Goal: Transaction & Acquisition: Book appointment/travel/reservation

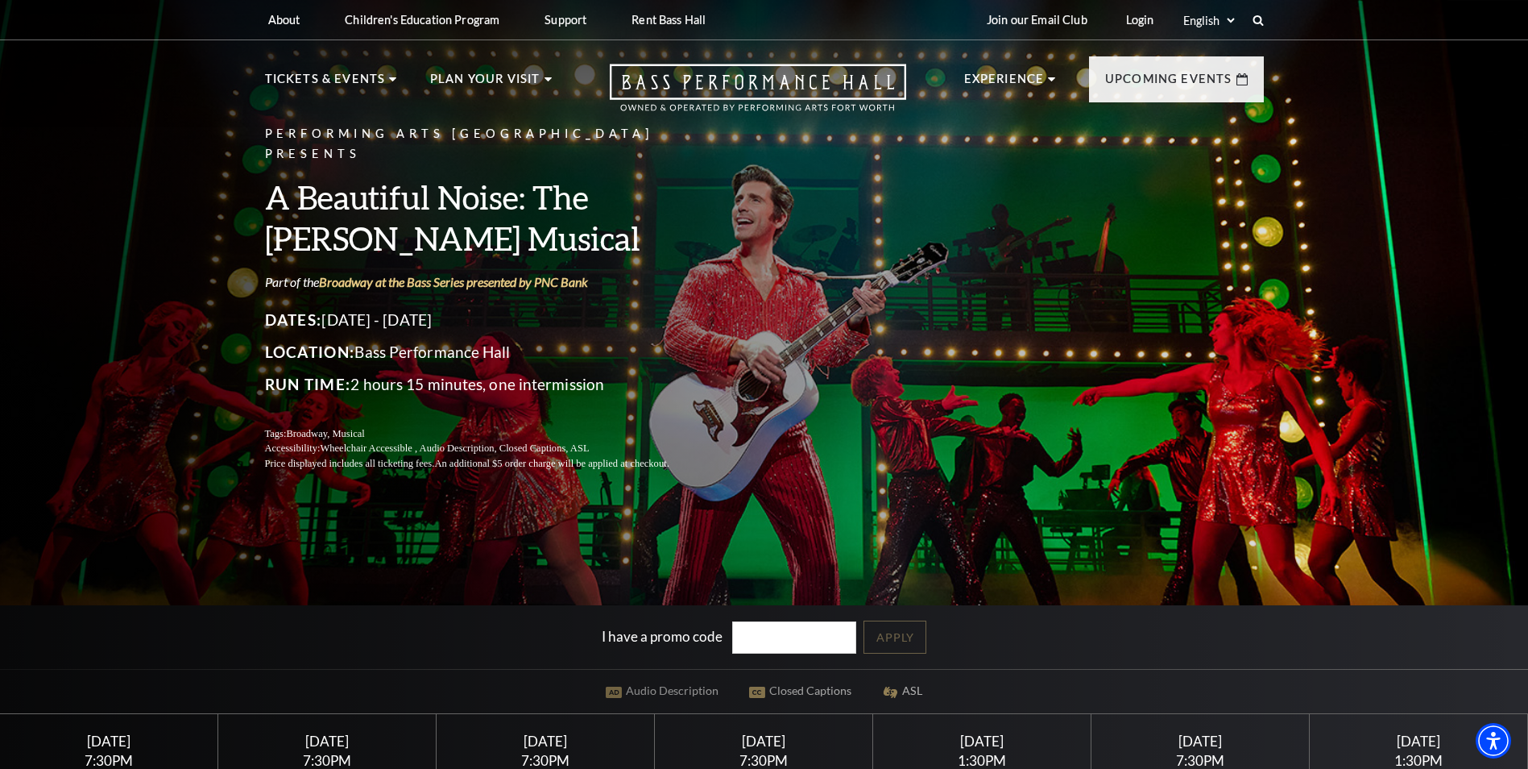
scroll to position [403, 0]
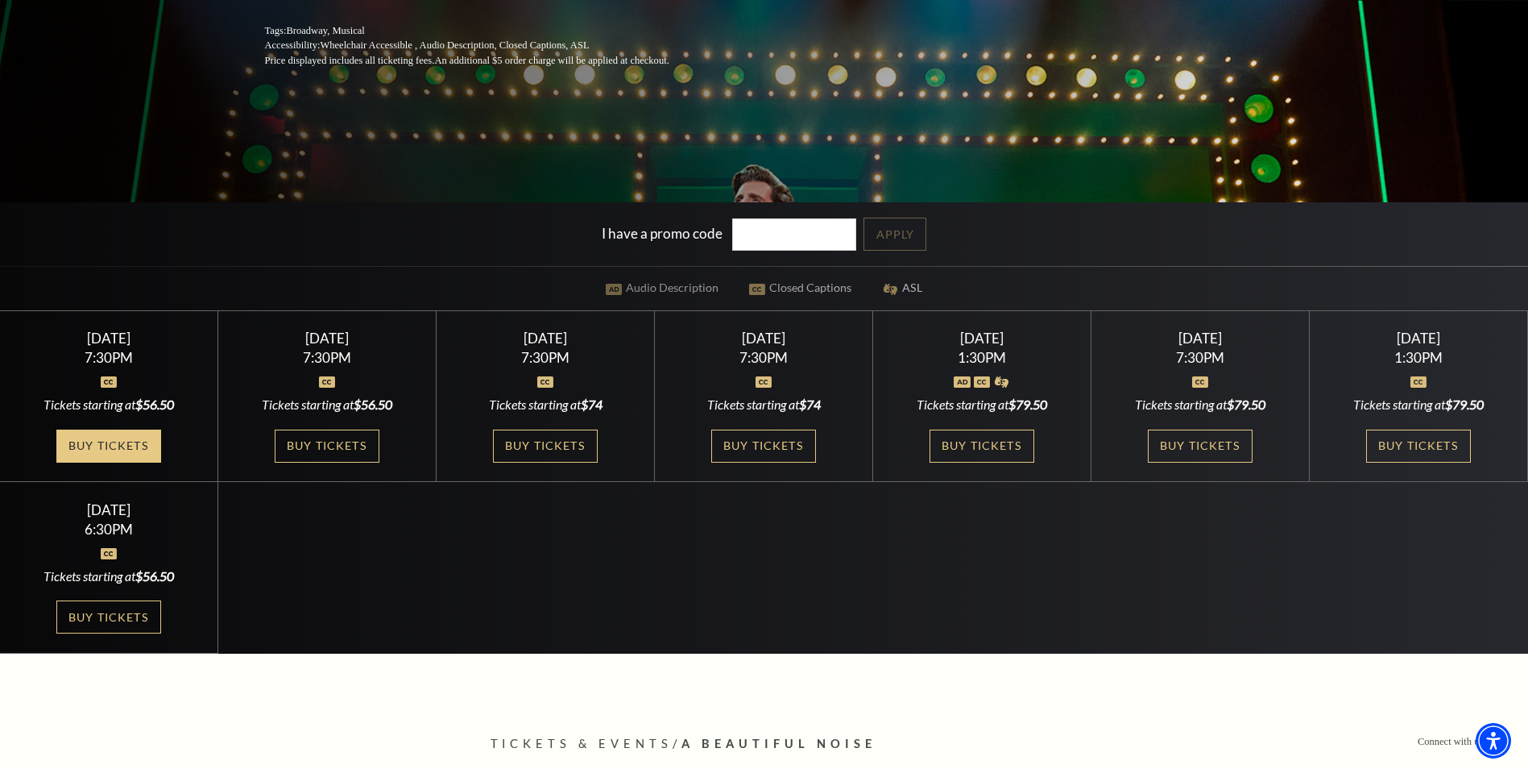
click at [119, 437] on link "Buy Tickets" at bounding box center [108, 445] width 105 height 33
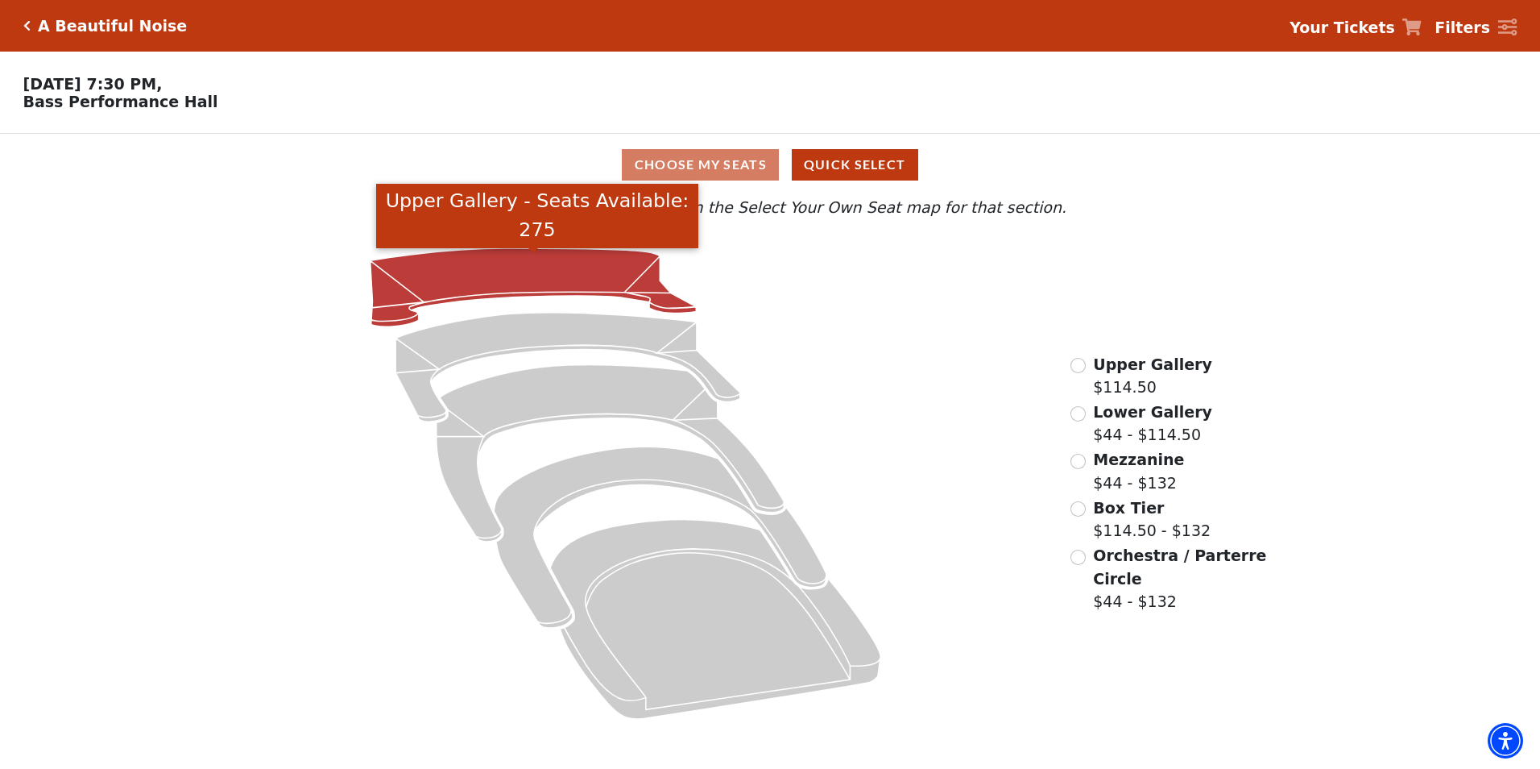
click at [487, 262] on icon "Upper Gallery - Seats Available: 275" at bounding box center [534, 287] width 326 height 78
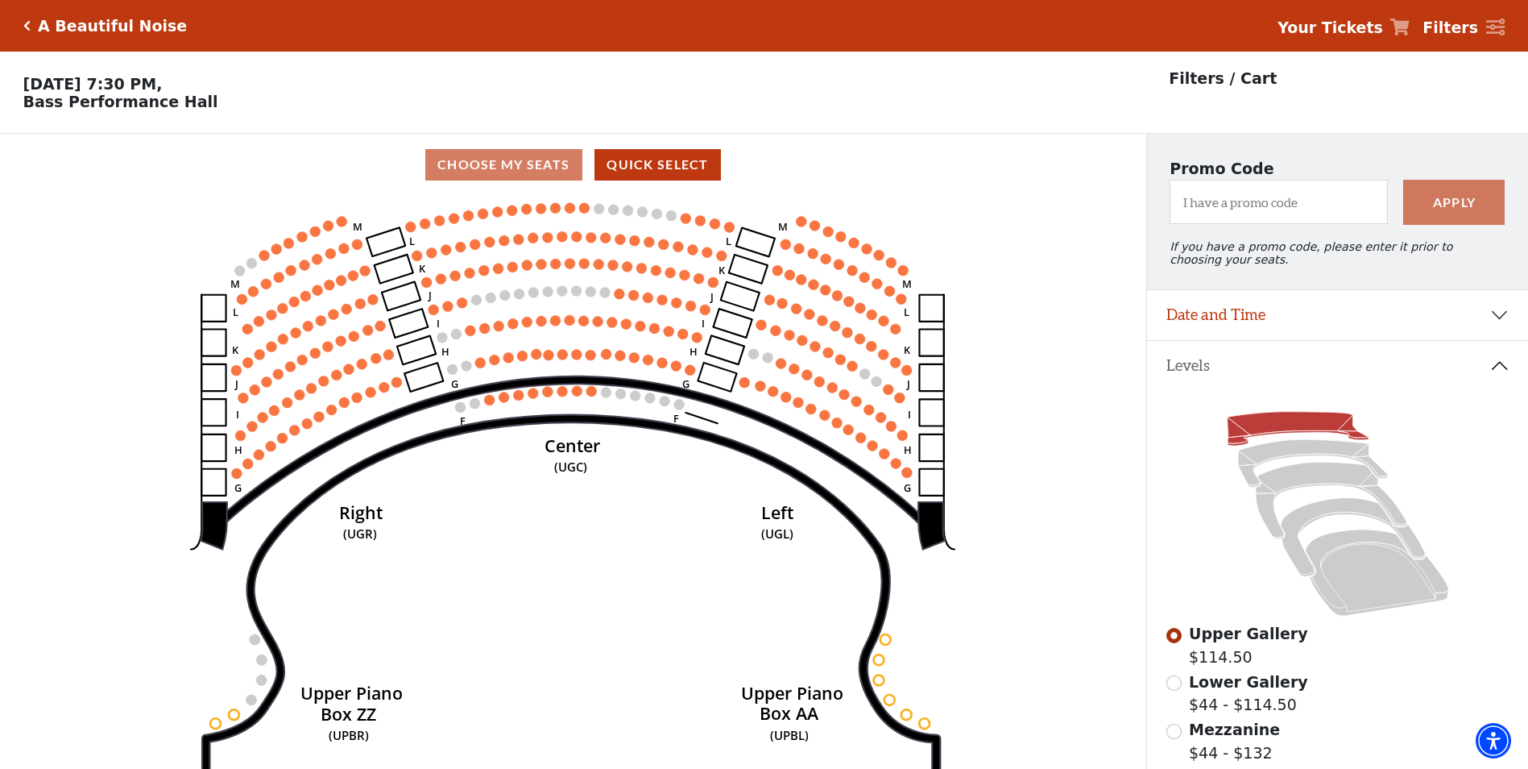
scroll to position [242, 0]
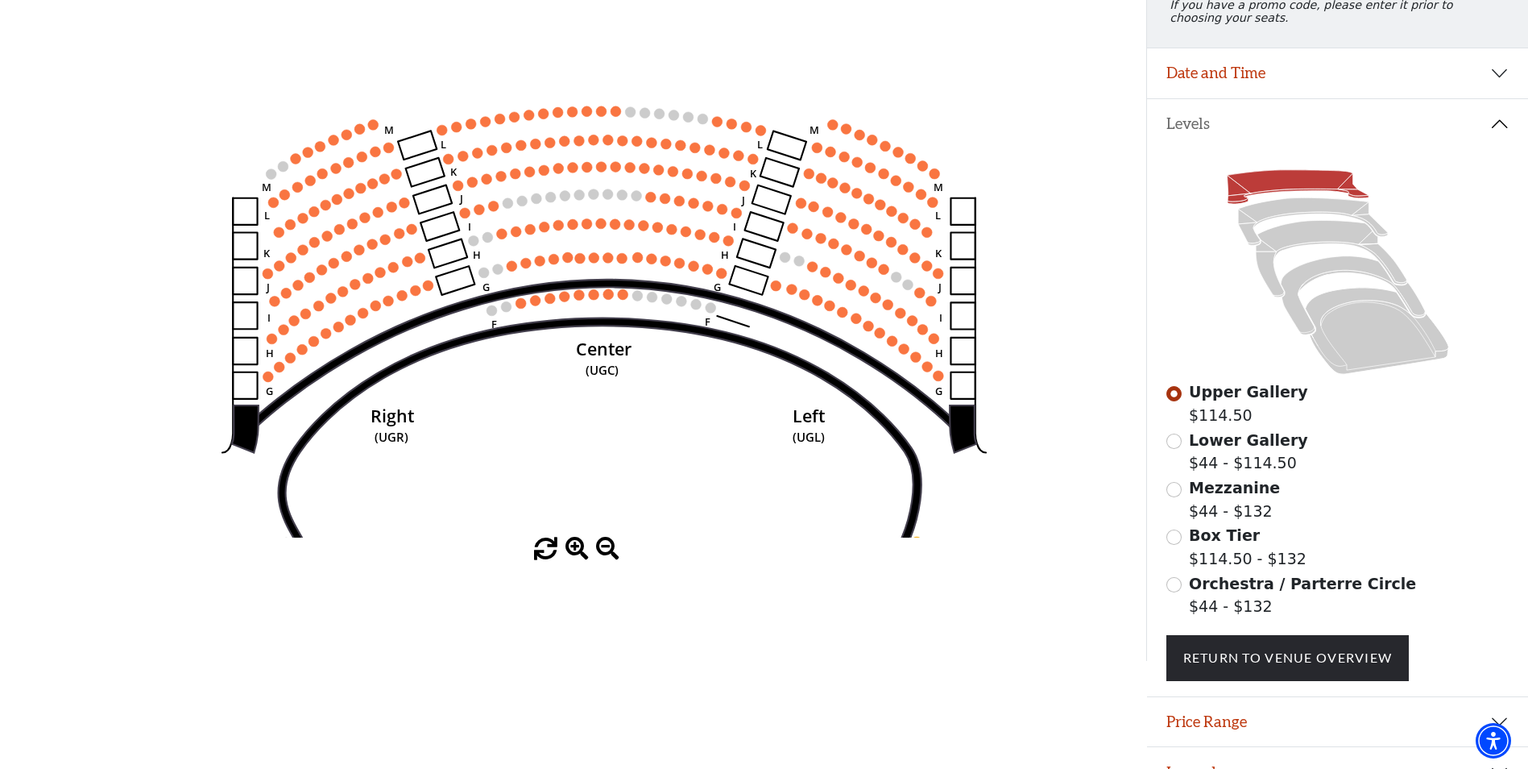
drag, startPoint x: 698, startPoint y: 404, endPoint x: 686, endPoint y: 449, distance: 46.5
click at [687, 450] on icon "Center (UGC) Right (UGR) Left (UGL) Upper Piano Box ZZ (UPBR) Upper Piano Box A…" at bounding box center [572, 245] width 1031 height 583
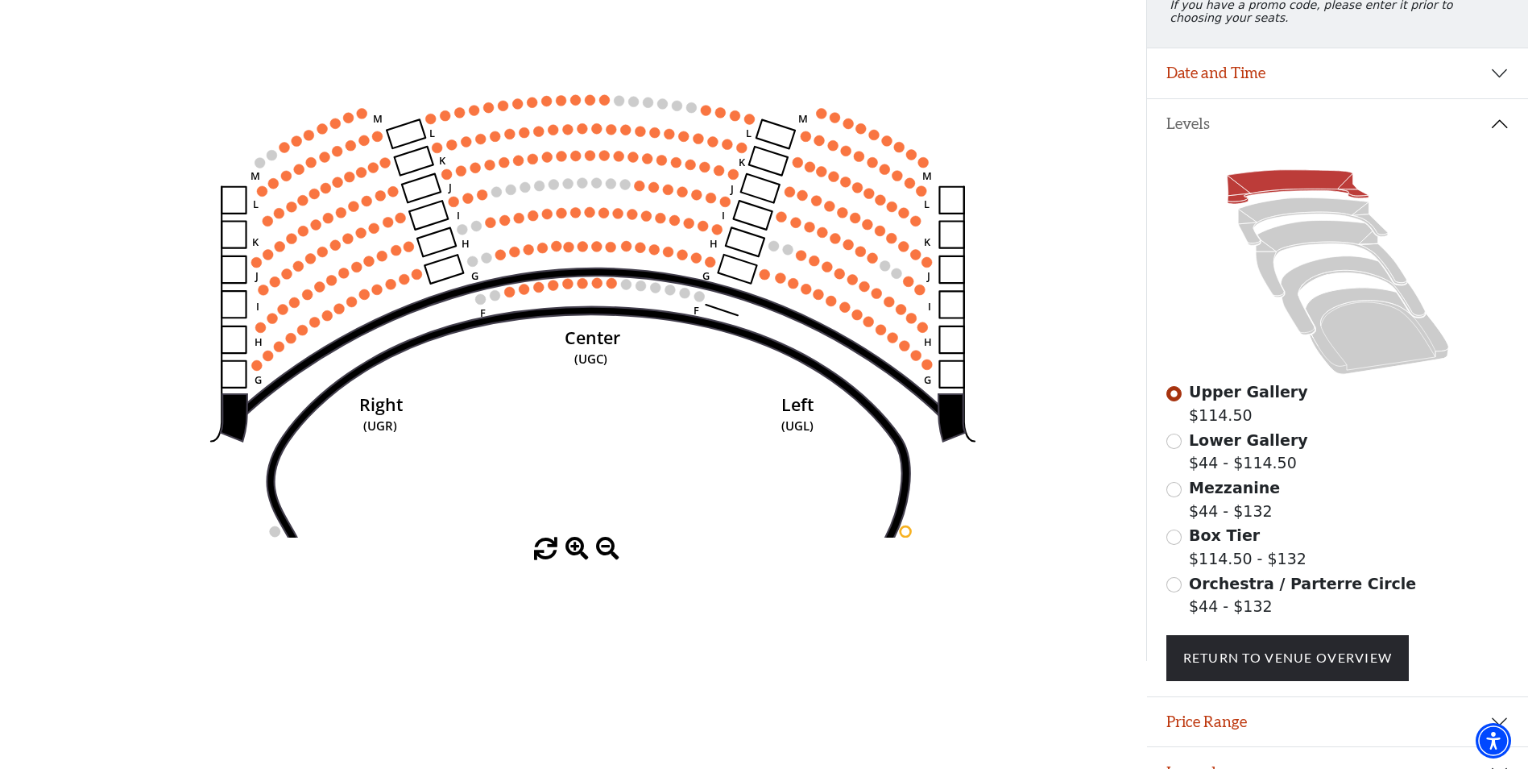
drag, startPoint x: 630, startPoint y: 358, endPoint x: 628, endPoint y: 335, distance: 22.6
click at [628, 335] on icon "Center (UGC) Right (UGR) Left (UGL) Upper Piano Box ZZ (UPBR) Upper Piano Box A…" at bounding box center [572, 245] width 1031 height 583
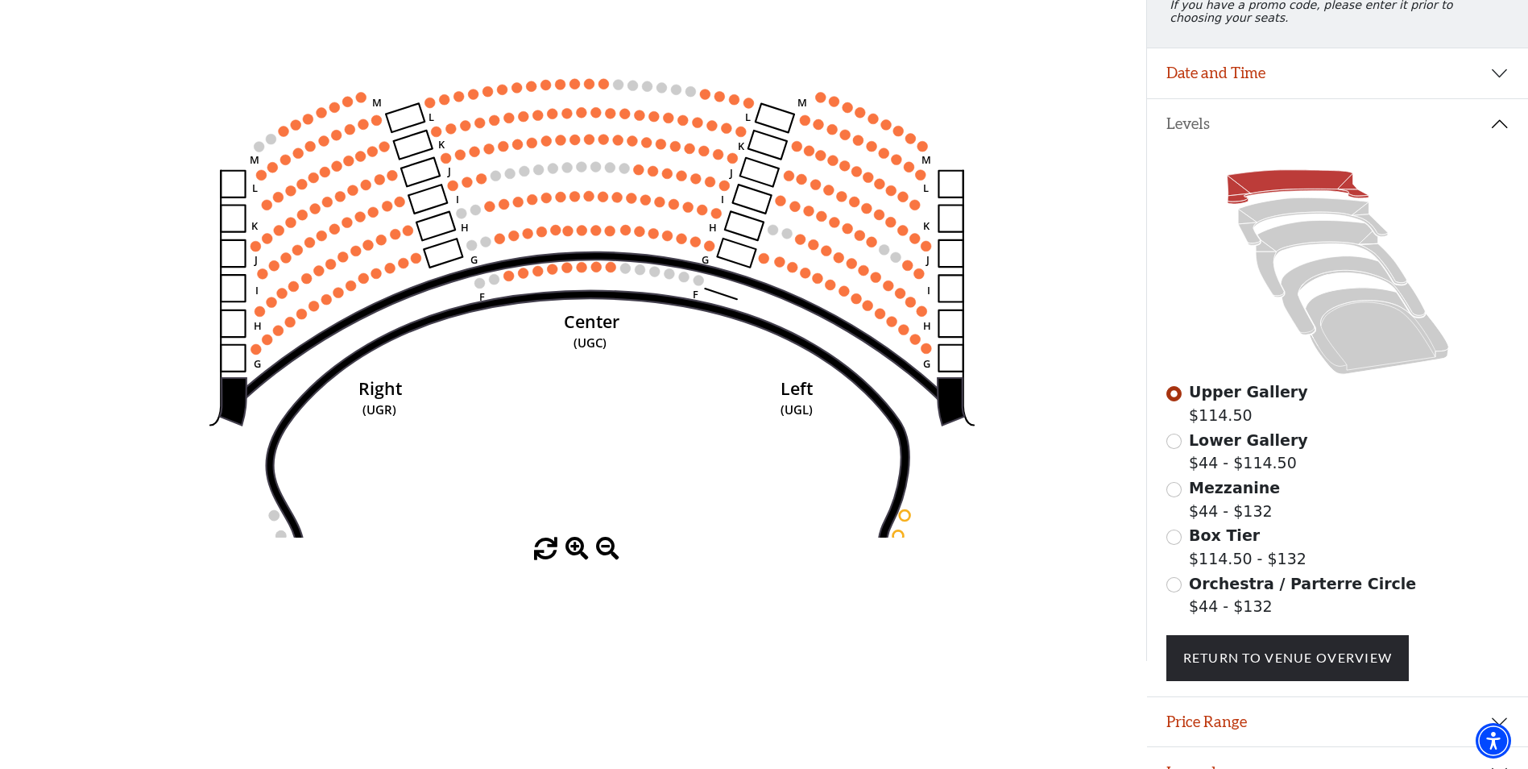
drag, startPoint x: 635, startPoint y: 375, endPoint x: 636, endPoint y: 359, distance: 17.0
click at [636, 359] on icon "Center (UGC) Right (UGR) Left (UGL) Upper Piano Box ZZ (UPBR) Upper Piano Box A…" at bounding box center [572, 245] width 1031 height 583
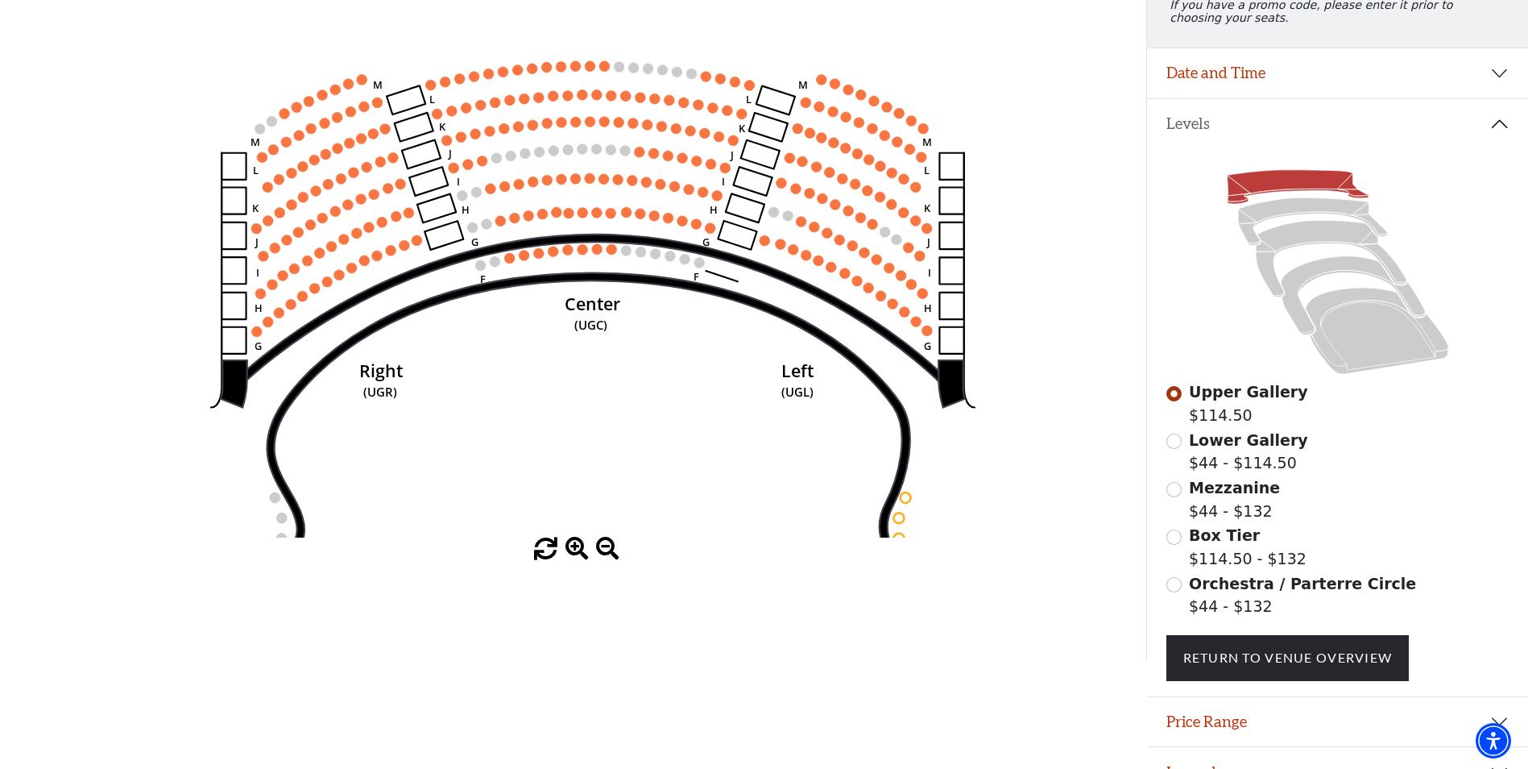
scroll to position [281, 0]
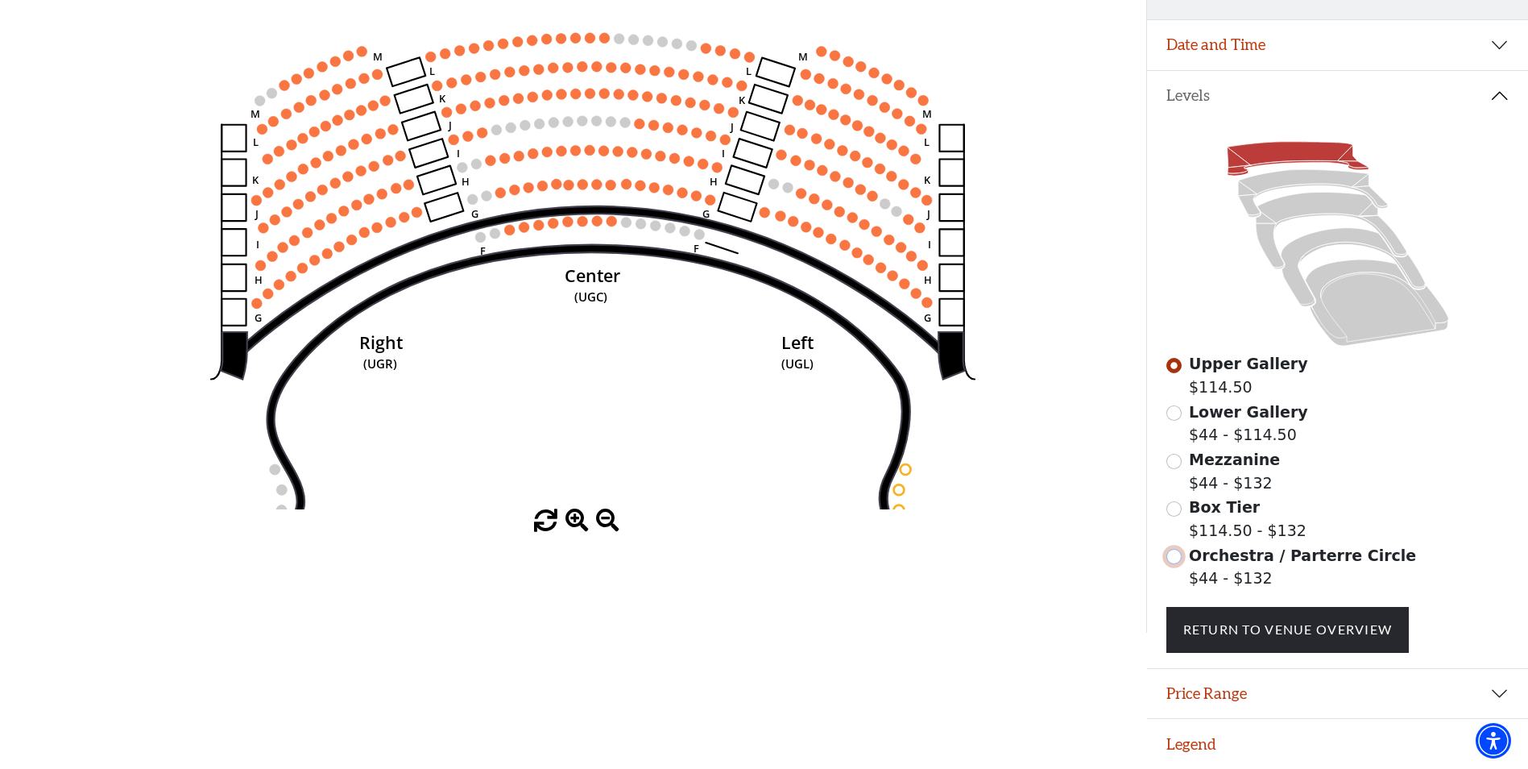
click at [1175, 558] on input "Orchestra / Parterre Circle$44 - $132\a" at bounding box center [1174, 556] width 15 height 15
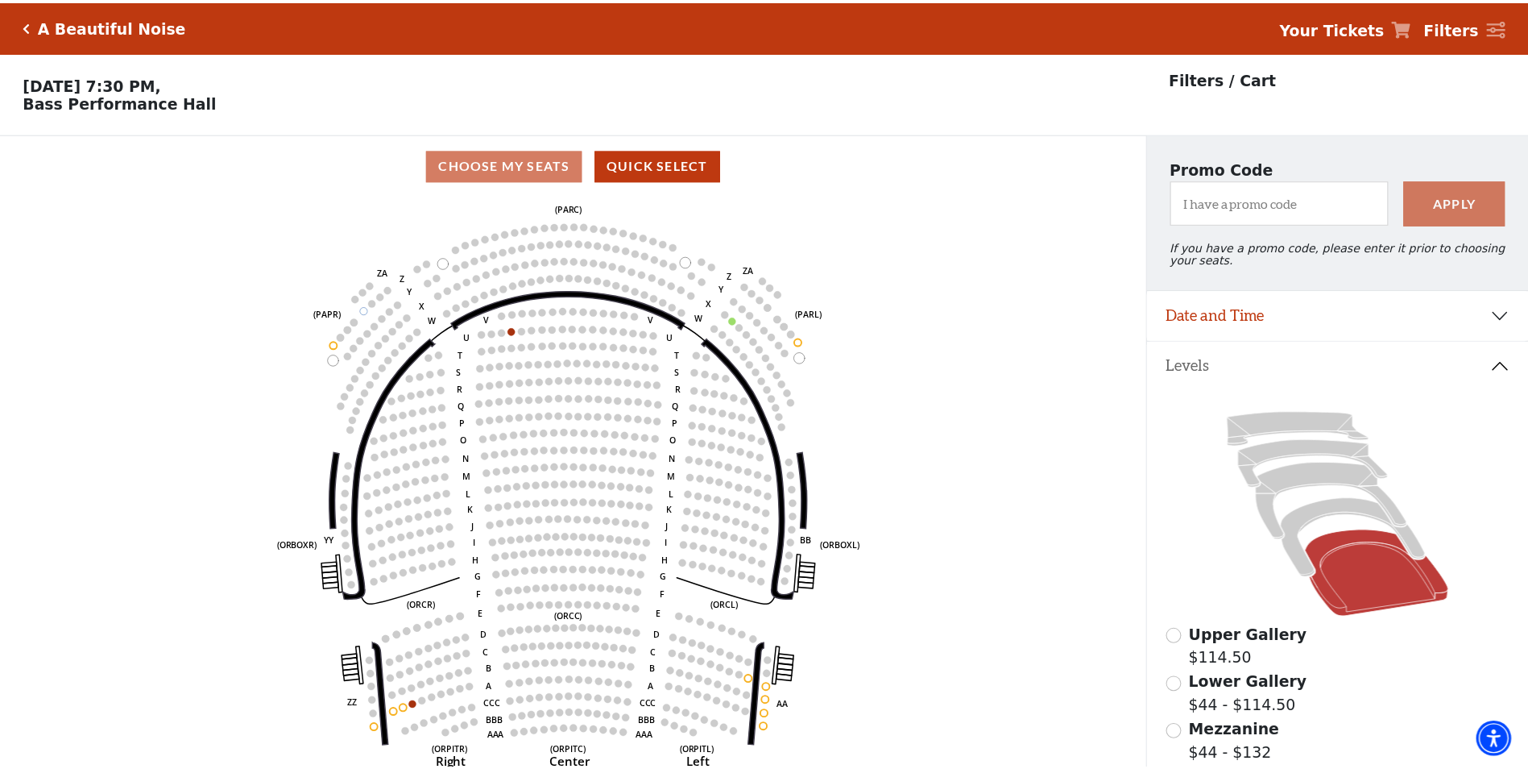
scroll to position [75, 0]
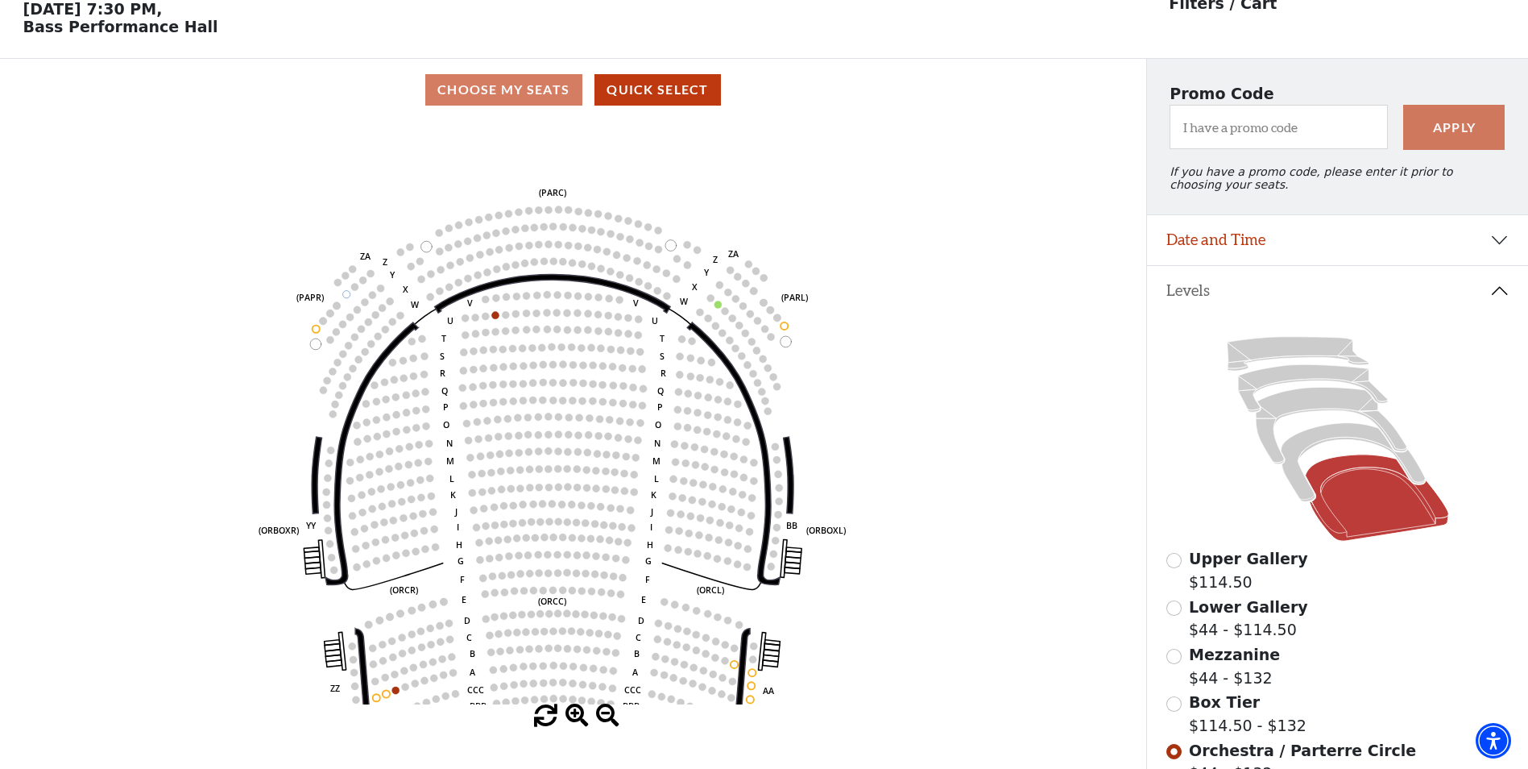
drag, startPoint x: 664, startPoint y: 318, endPoint x: 653, endPoint y: 388, distance: 70.2
click at [653, 384] on icon "Left (ORPITL) Right (ORPITR) Center (ORPITC) ZZ AA YY BB ZA ZA (ORCL) (ORCR) (O…" at bounding box center [572, 412] width 1031 height 583
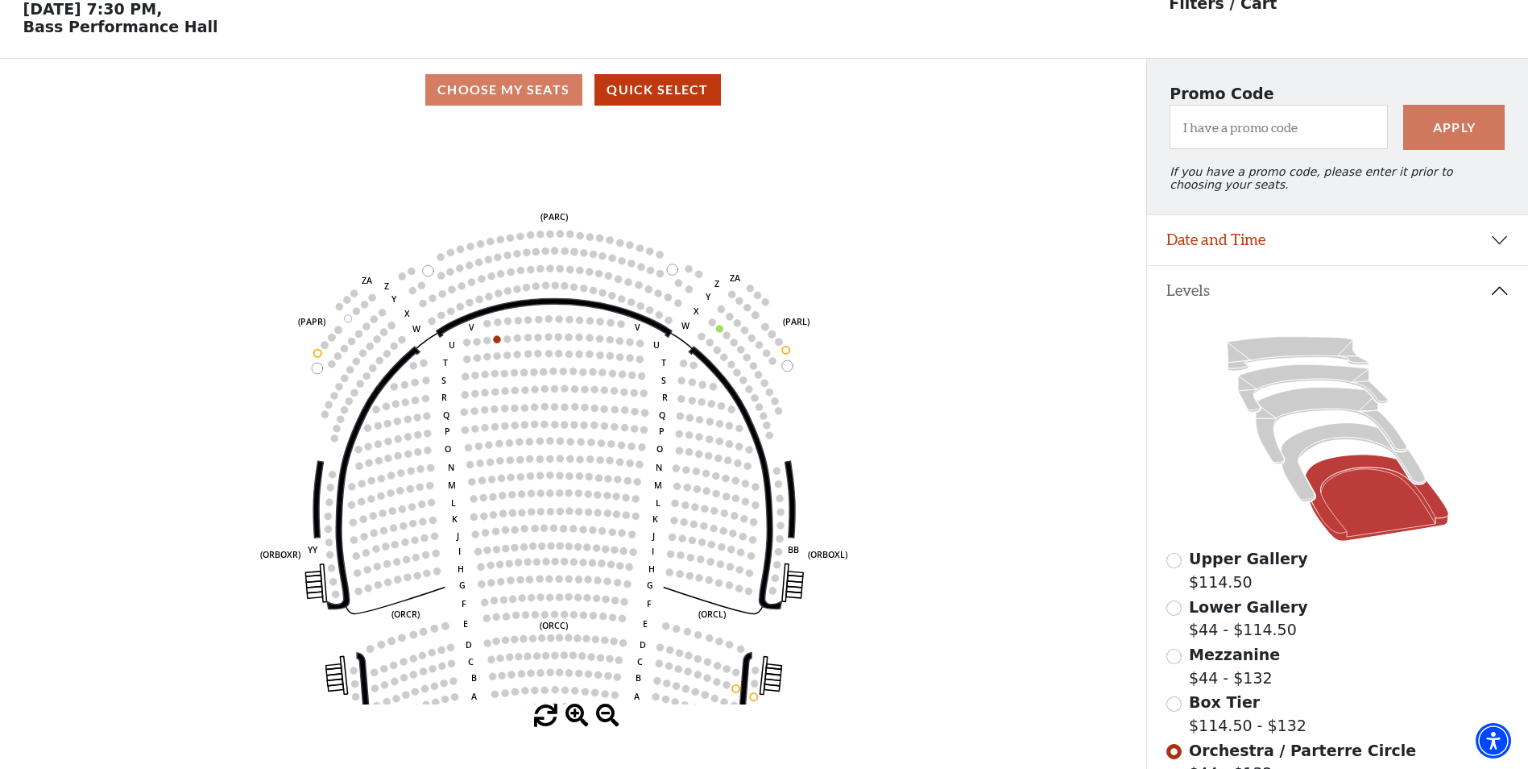
scroll to position [236, 0]
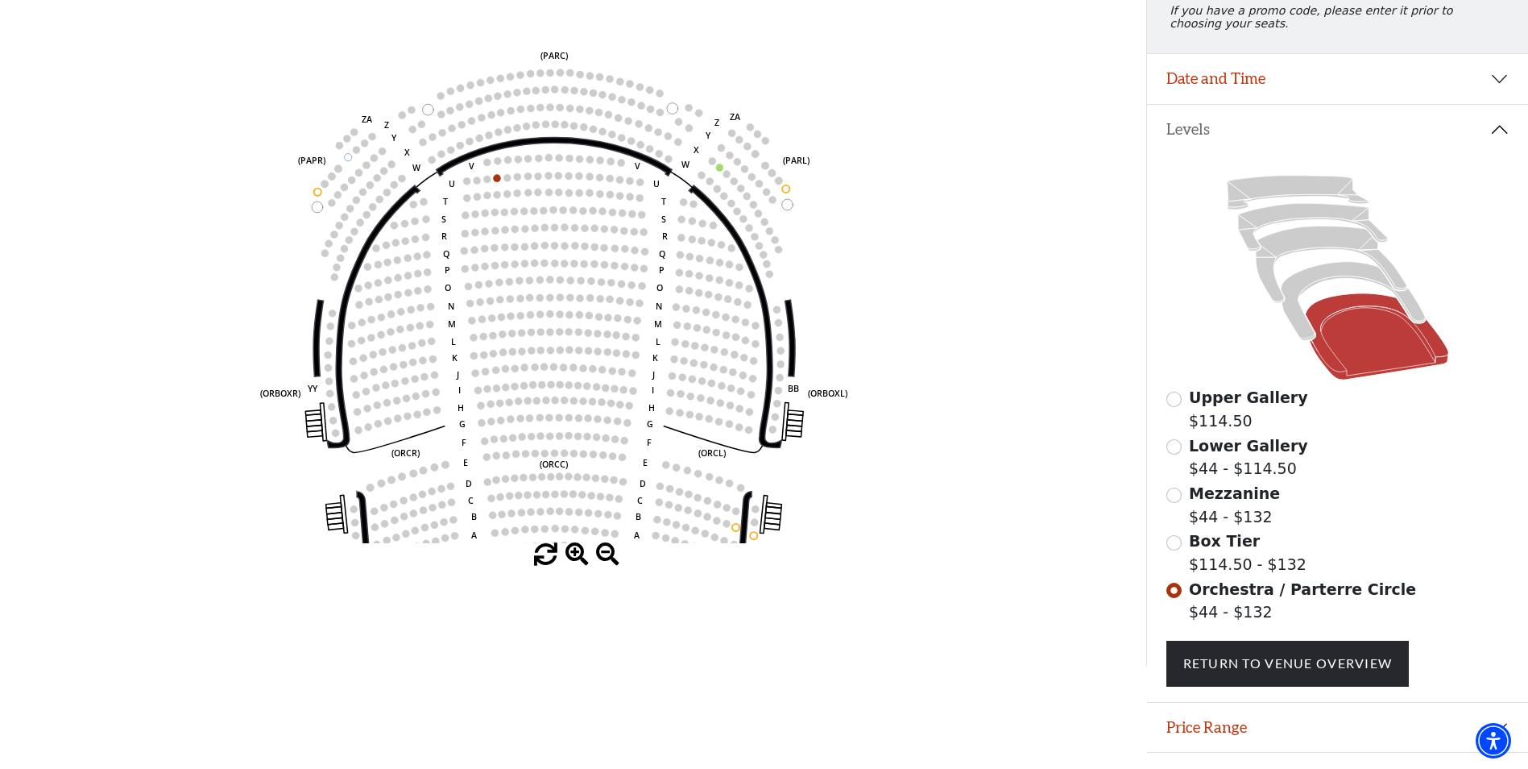
drag, startPoint x: 707, startPoint y: 387, endPoint x: 737, endPoint y: 396, distance: 31.1
click at [737, 396] on icon "Left (ORPITL) Right (ORPITR) Center (ORPITC) ZZ AA YY BB ZA ZA (ORCL) (ORCR) (O…" at bounding box center [572, 251] width 1031 height 583
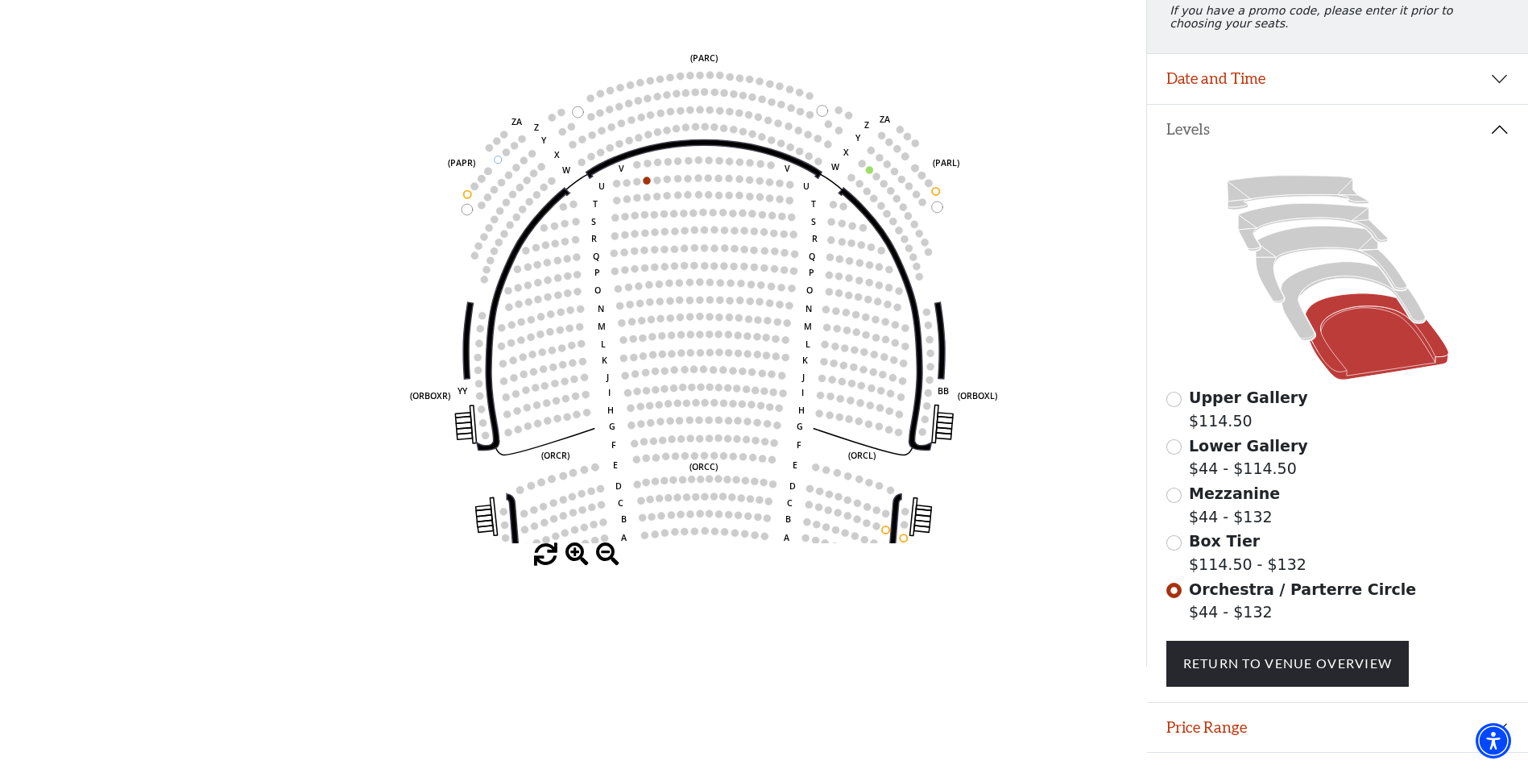
drag, startPoint x: 722, startPoint y: 422, endPoint x: 689, endPoint y: 523, distance: 106.0
click at [703, 510] on icon "Left (ORPITL) Right (ORPITR) Center (ORPITC) ZZ AA YY BB ZA ZA (ORCL) (ORCR) (O…" at bounding box center [572, 251] width 1031 height 583
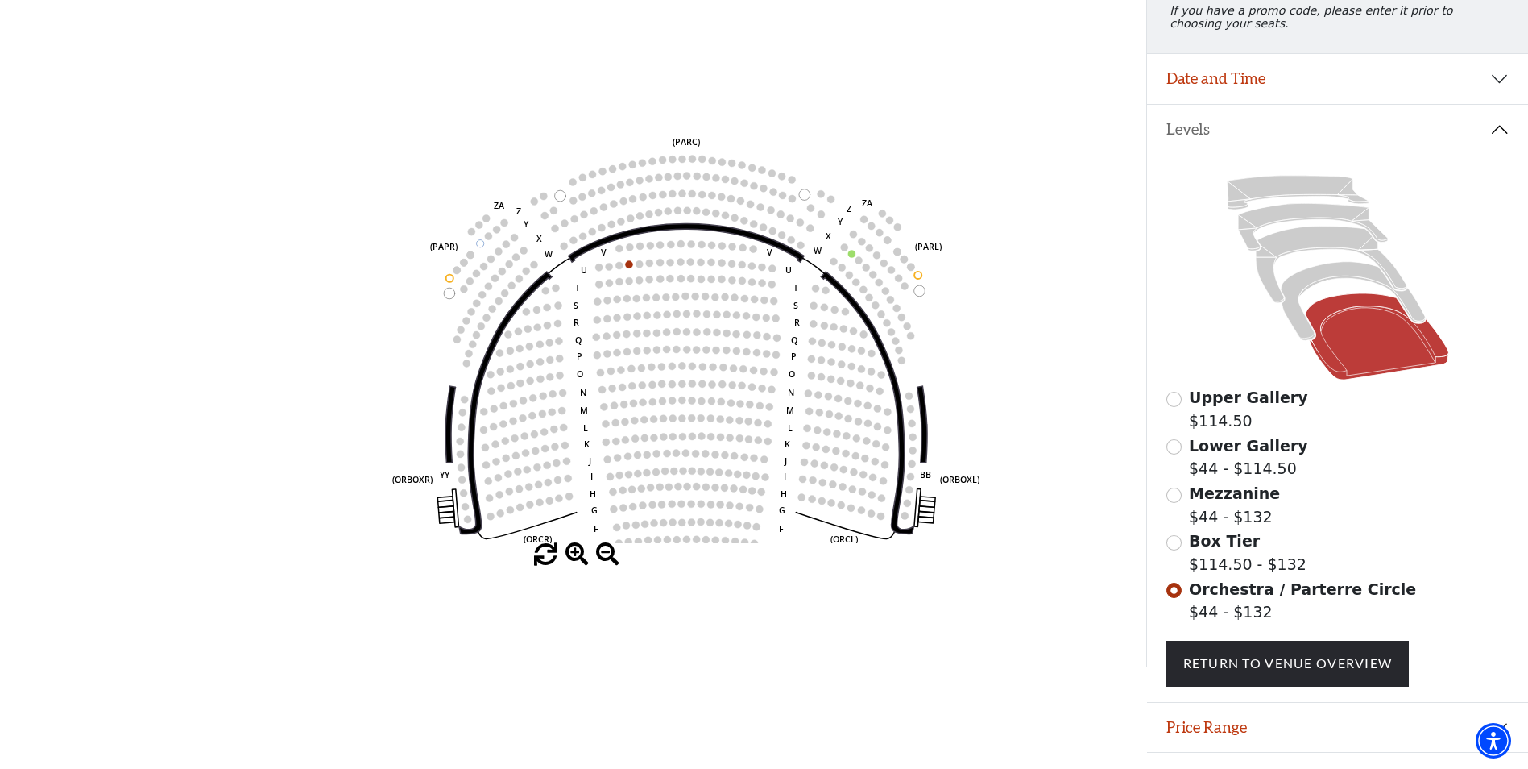
drag, startPoint x: 727, startPoint y: 454, endPoint x: 726, endPoint y: 378, distance: 75.7
click at [726, 379] on icon "Left (ORPITL) Right (ORPITR) Center (ORPITC) ZZ AA YY BB ZA ZA (ORCL) (ORCR) (O…" at bounding box center [572, 251] width 1031 height 583
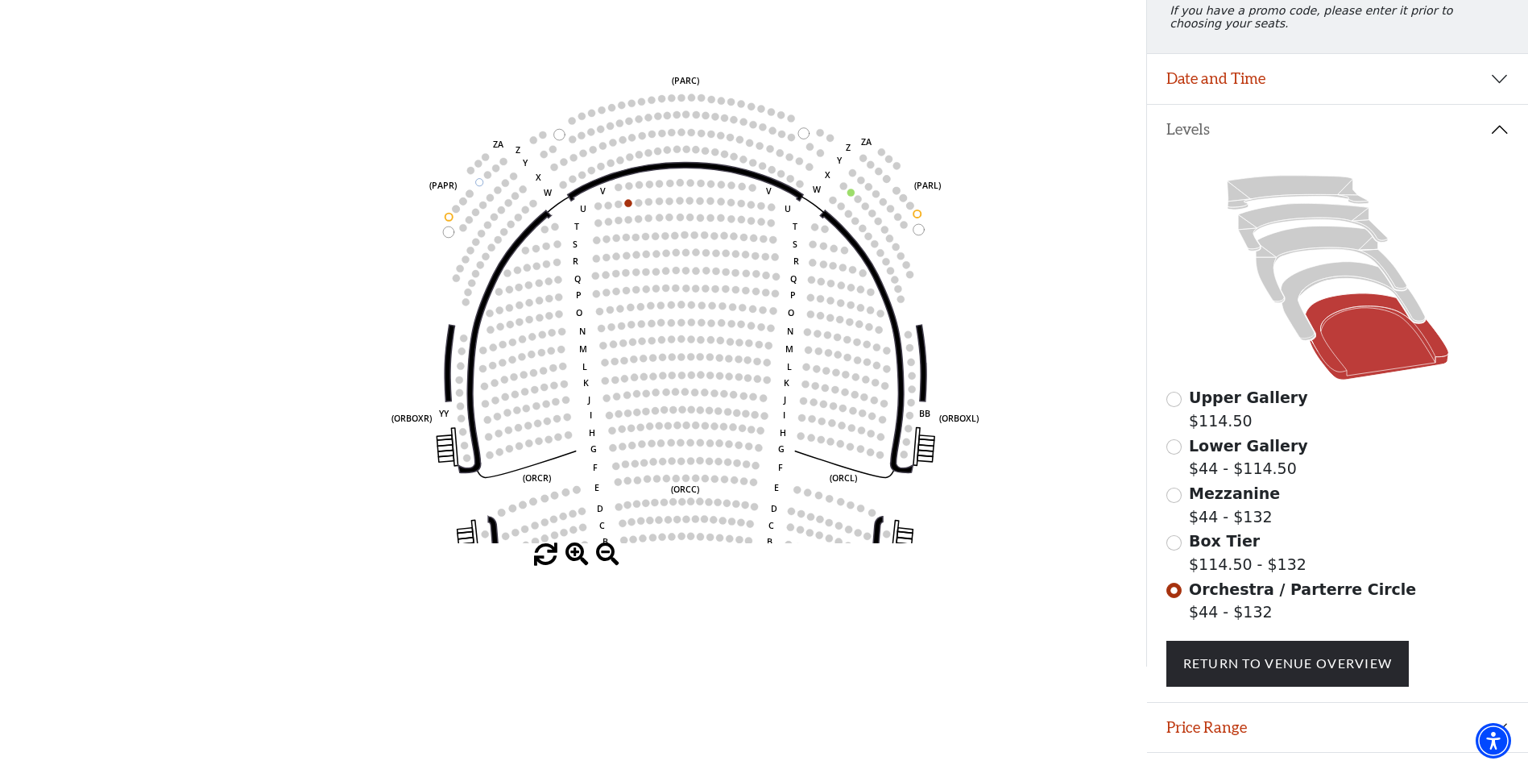
scroll to position [281, 0]
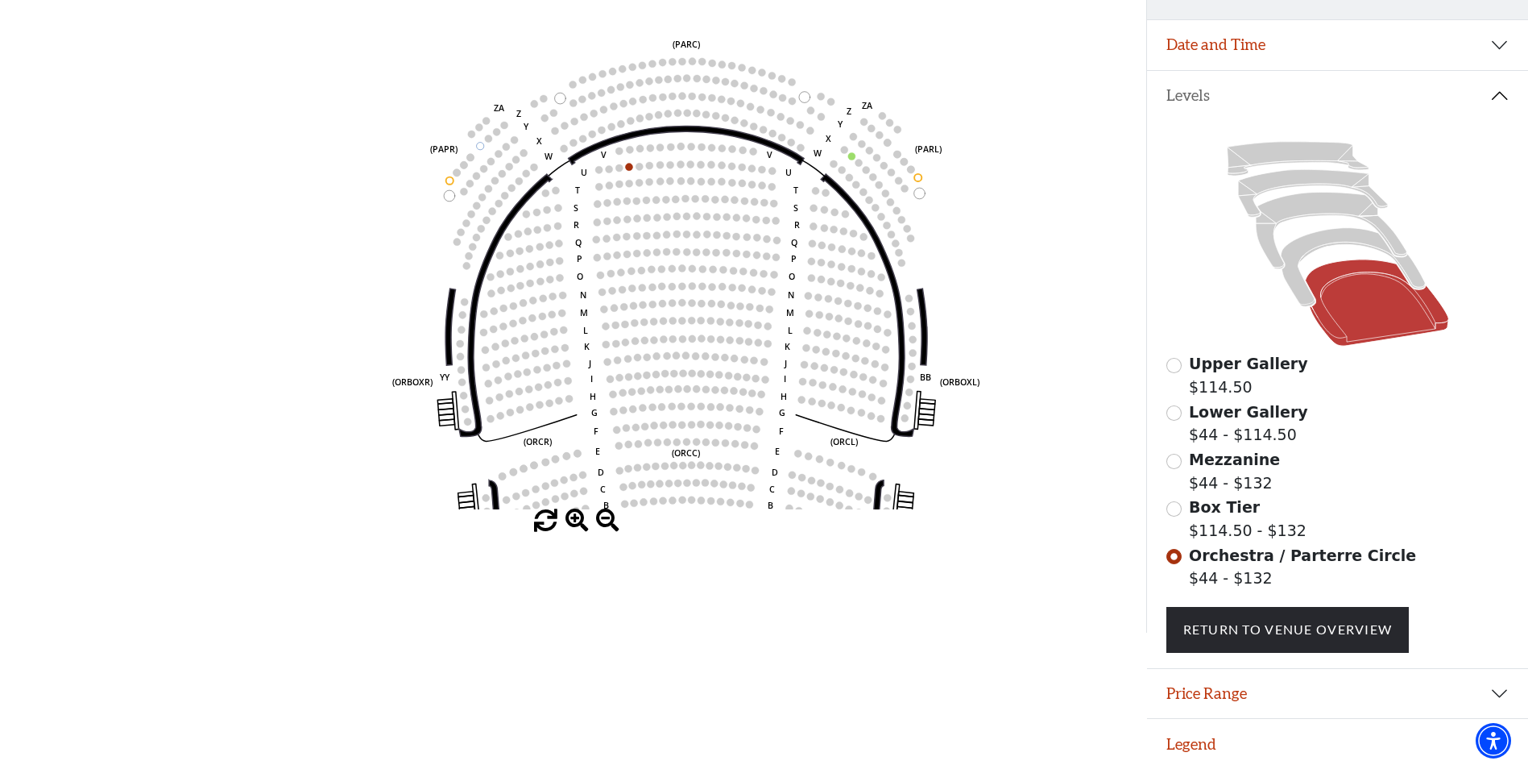
drag, startPoint x: 764, startPoint y: 439, endPoint x: 767, endPoint y: 429, distance: 10.2
click at [767, 431] on icon "Left (ORPITL) Right (ORPITR) Center (ORPITC) ZZ AA YY BB ZA ZA (ORCL) (ORCR) (O…" at bounding box center [572, 217] width 1031 height 583
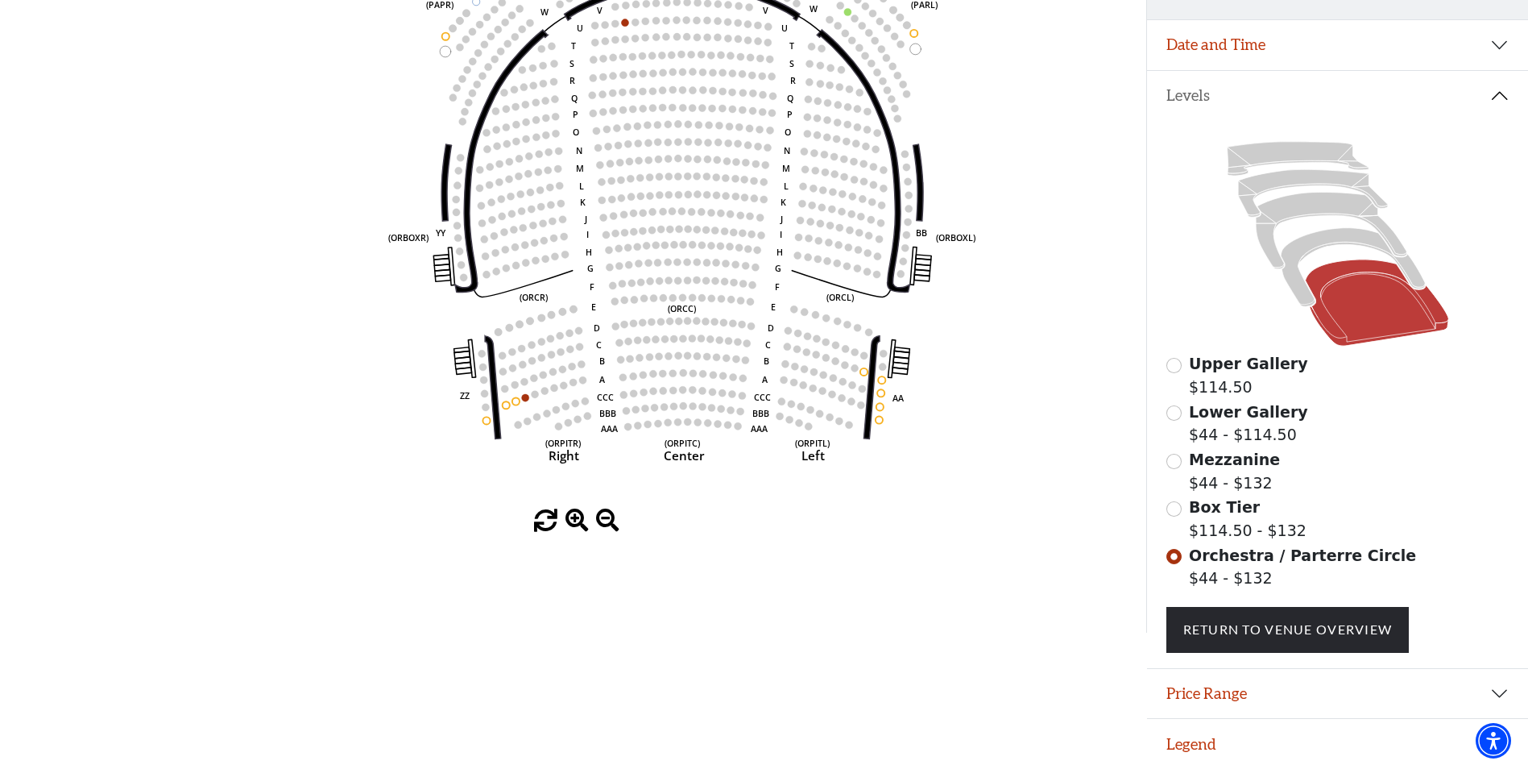
drag, startPoint x: 760, startPoint y: 440, endPoint x: 744, endPoint y: 383, distance: 58.4
click at [748, 330] on circle at bounding box center [751, 325] width 7 height 7
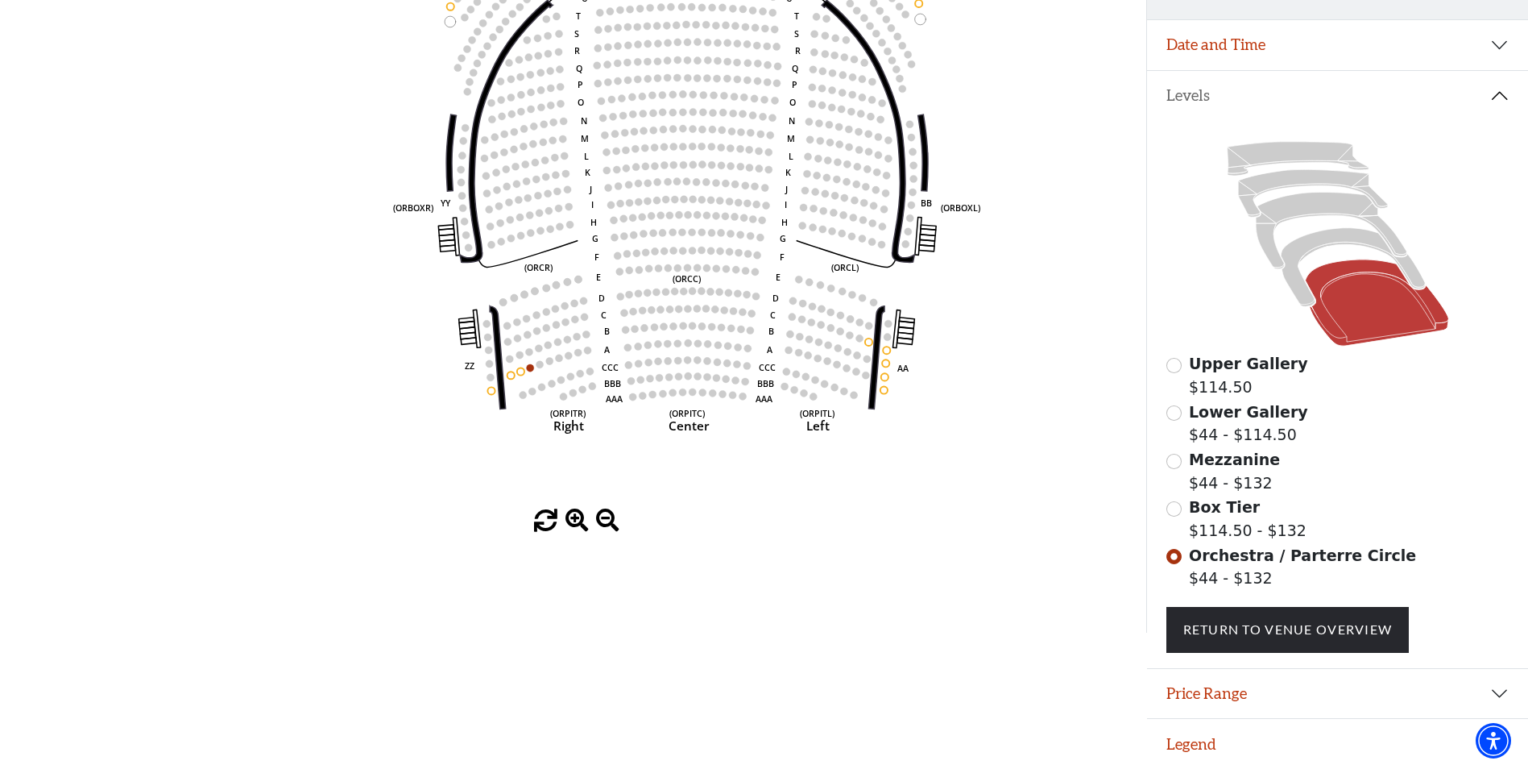
drag, startPoint x: 729, startPoint y: 333, endPoint x: 739, endPoint y: 245, distance: 88.3
click at [739, 249] on circle at bounding box center [739, 252] width 7 height 7
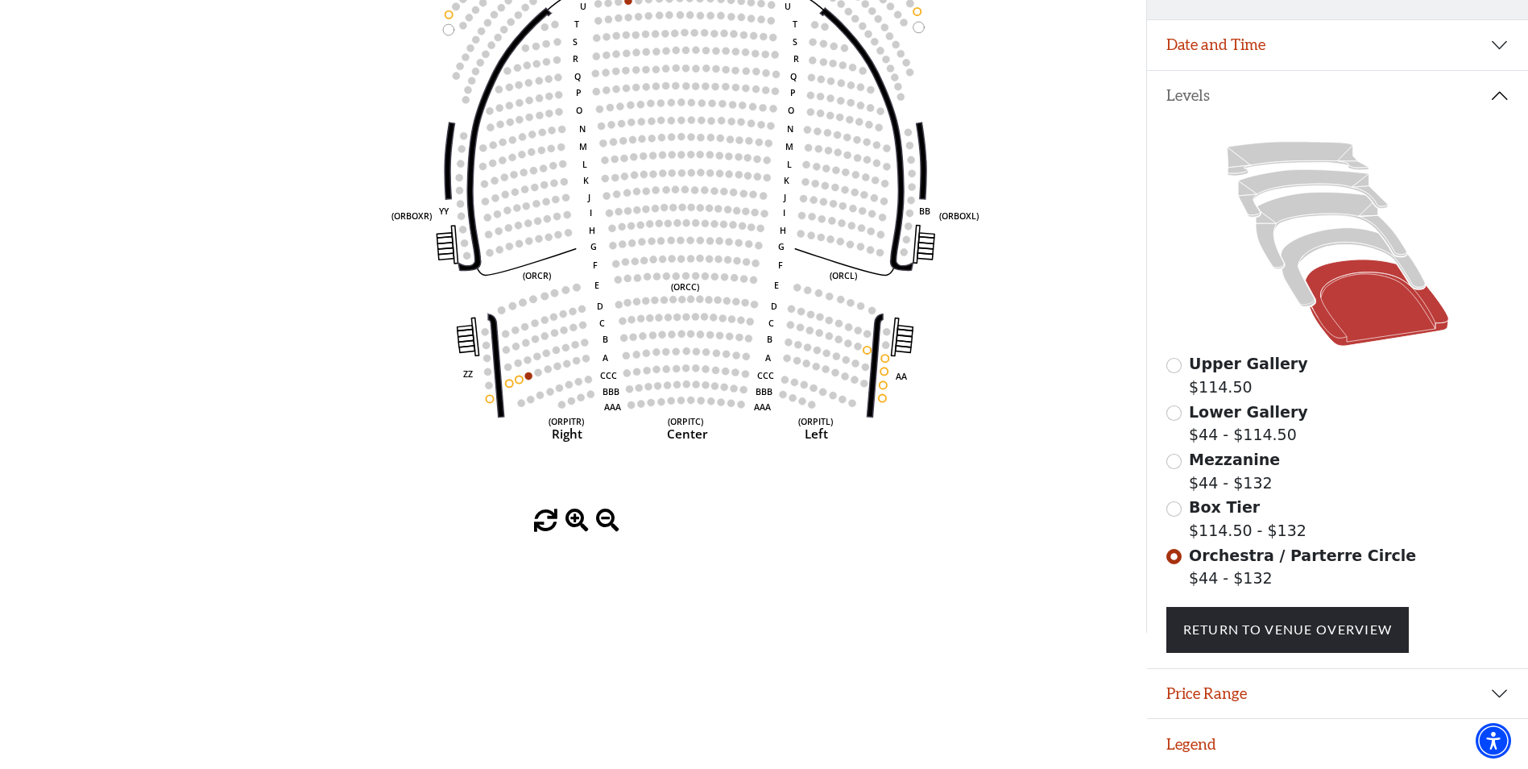
drag, startPoint x: 731, startPoint y: 243, endPoint x: 727, endPoint y: 251, distance: 9.0
click at [728, 251] on icon "Left (ORPITL) Right (ORPITR) Center (ORPITC) ZZ AA YY BB ZA ZA (ORCL) (ORCR) (O…" at bounding box center [572, 217] width 1031 height 583
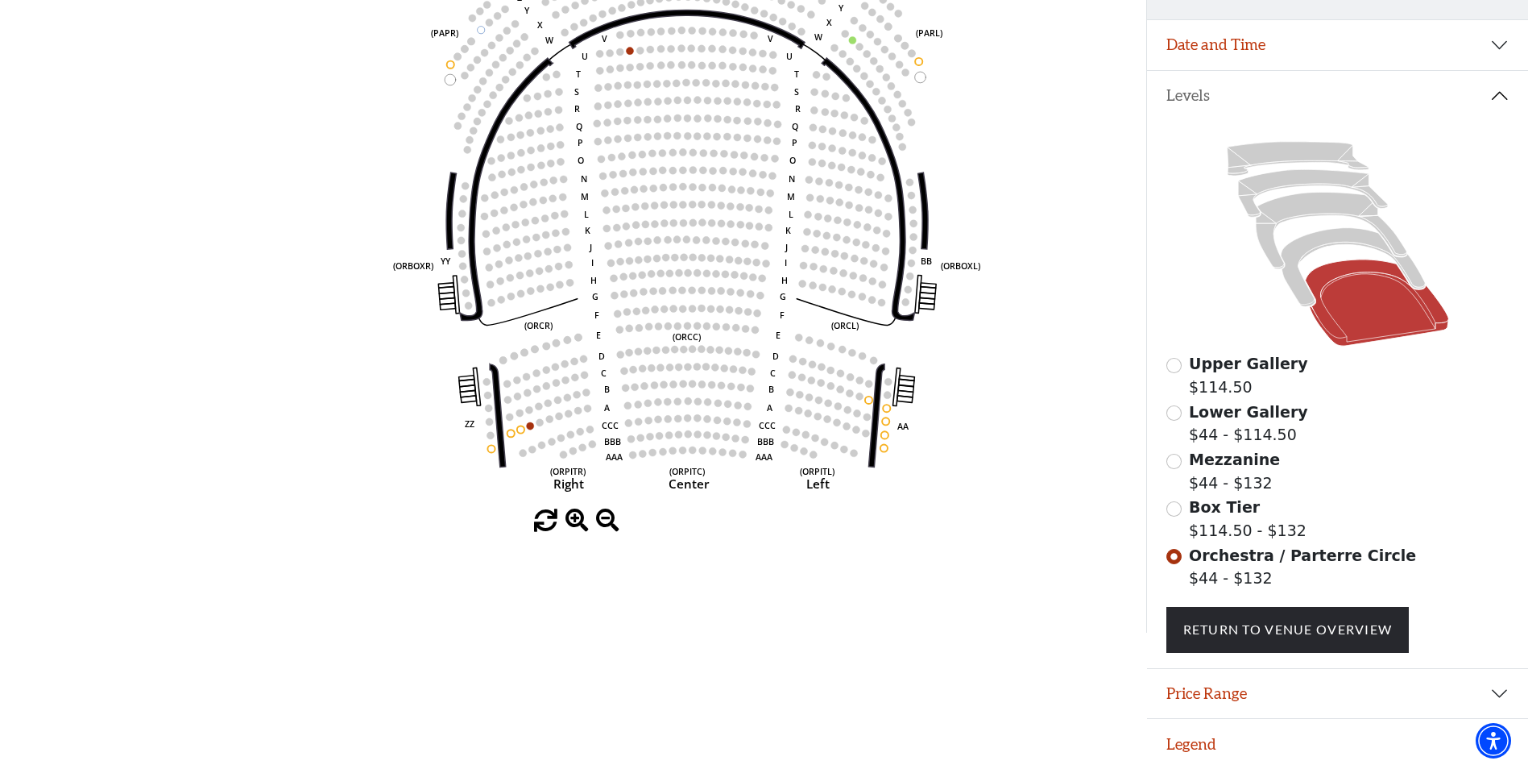
drag, startPoint x: 645, startPoint y: 330, endPoint x: 643, endPoint y: 412, distance: 82.2
click at [645, 428] on icon "Left (ORPITL) Right (ORPITR) Center (ORPITC) ZZ AA YY BB ZA ZA (ORCL) (ORCR) (O…" at bounding box center [572, 217] width 1031 height 583
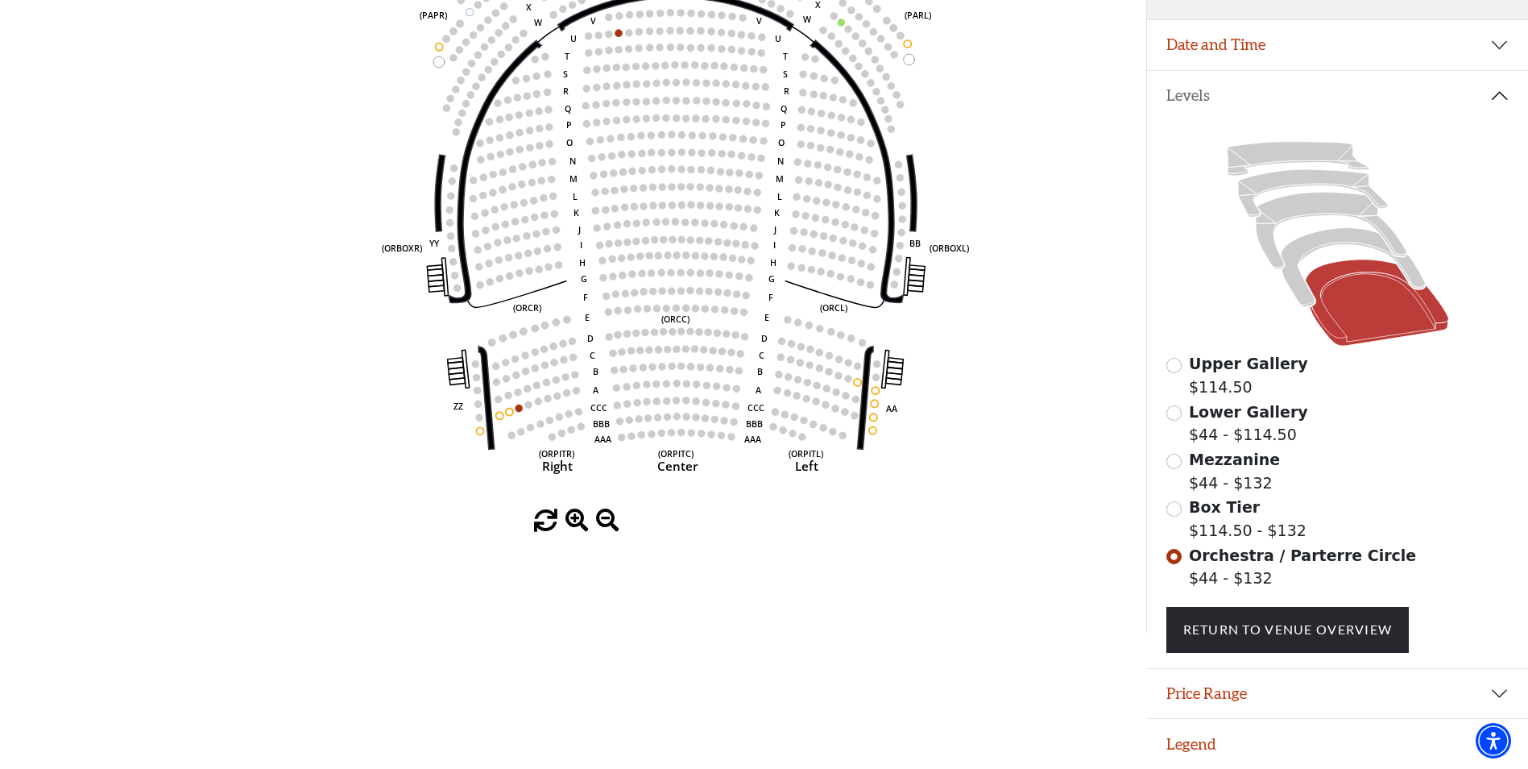
drag, startPoint x: 705, startPoint y: 197, endPoint x: 699, endPoint y: 164, distance: 32.7
click at [699, 166] on circle at bounding box center [701, 169] width 7 height 7
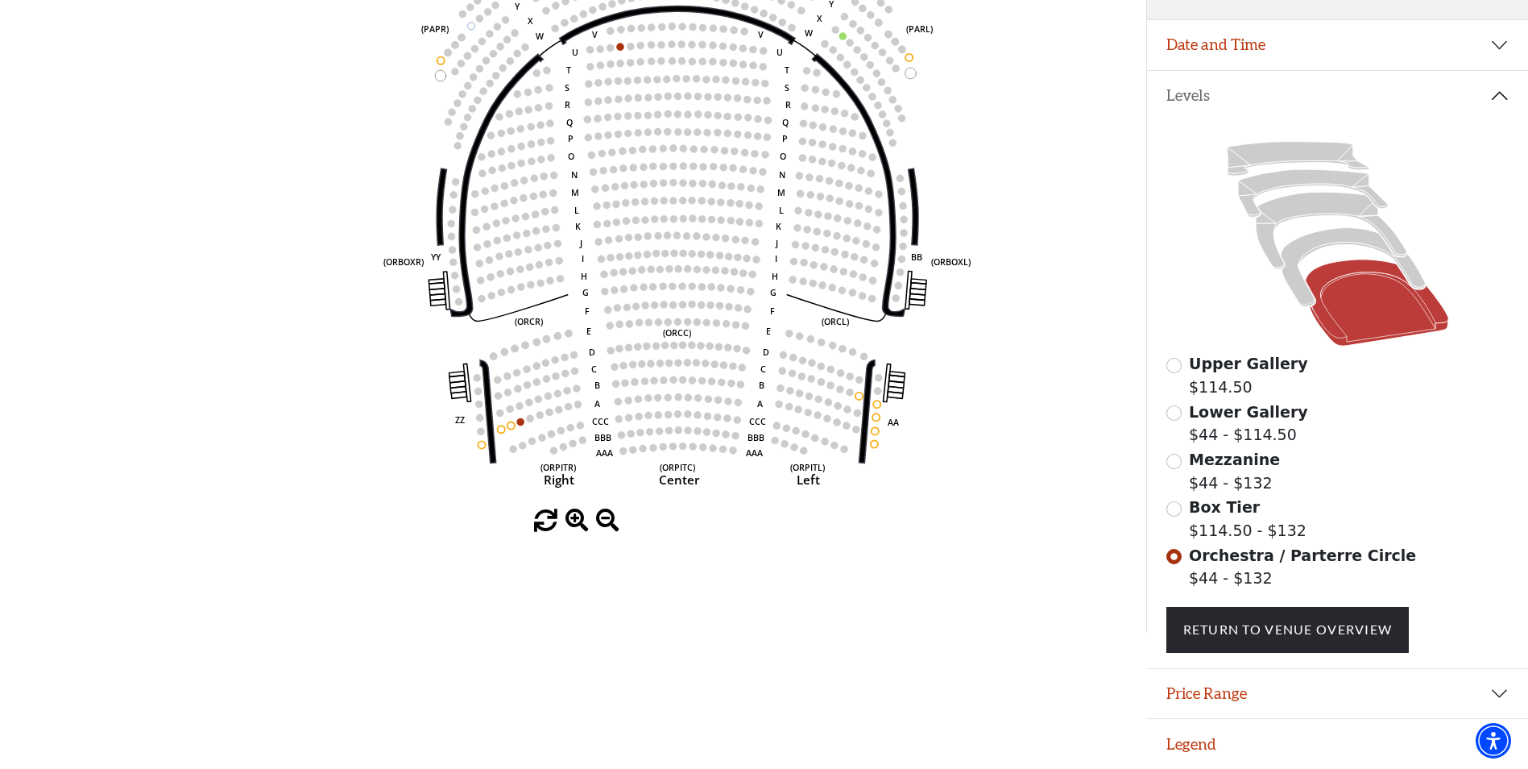
drag, startPoint x: 710, startPoint y: 238, endPoint x: 706, endPoint y: 273, distance: 34.9
click at [706, 273] on icon "Left (ORPITL) Right (ORPITR) Center (ORPITC) ZZ AA YY BB ZA ZA (ORCL) (ORCR) (O…" at bounding box center [572, 217] width 1031 height 583
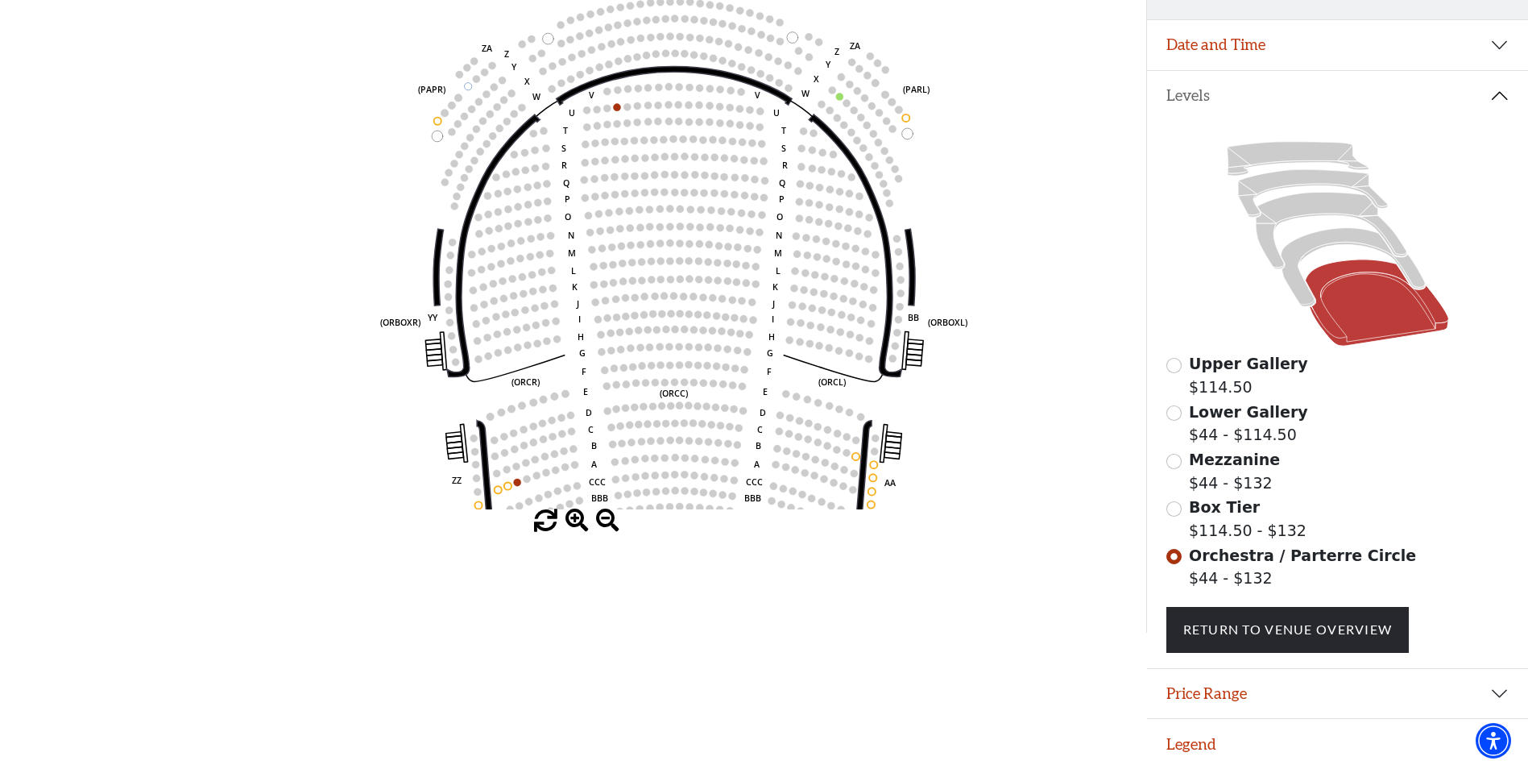
click at [695, 257] on circle at bounding box center [698, 260] width 7 height 7
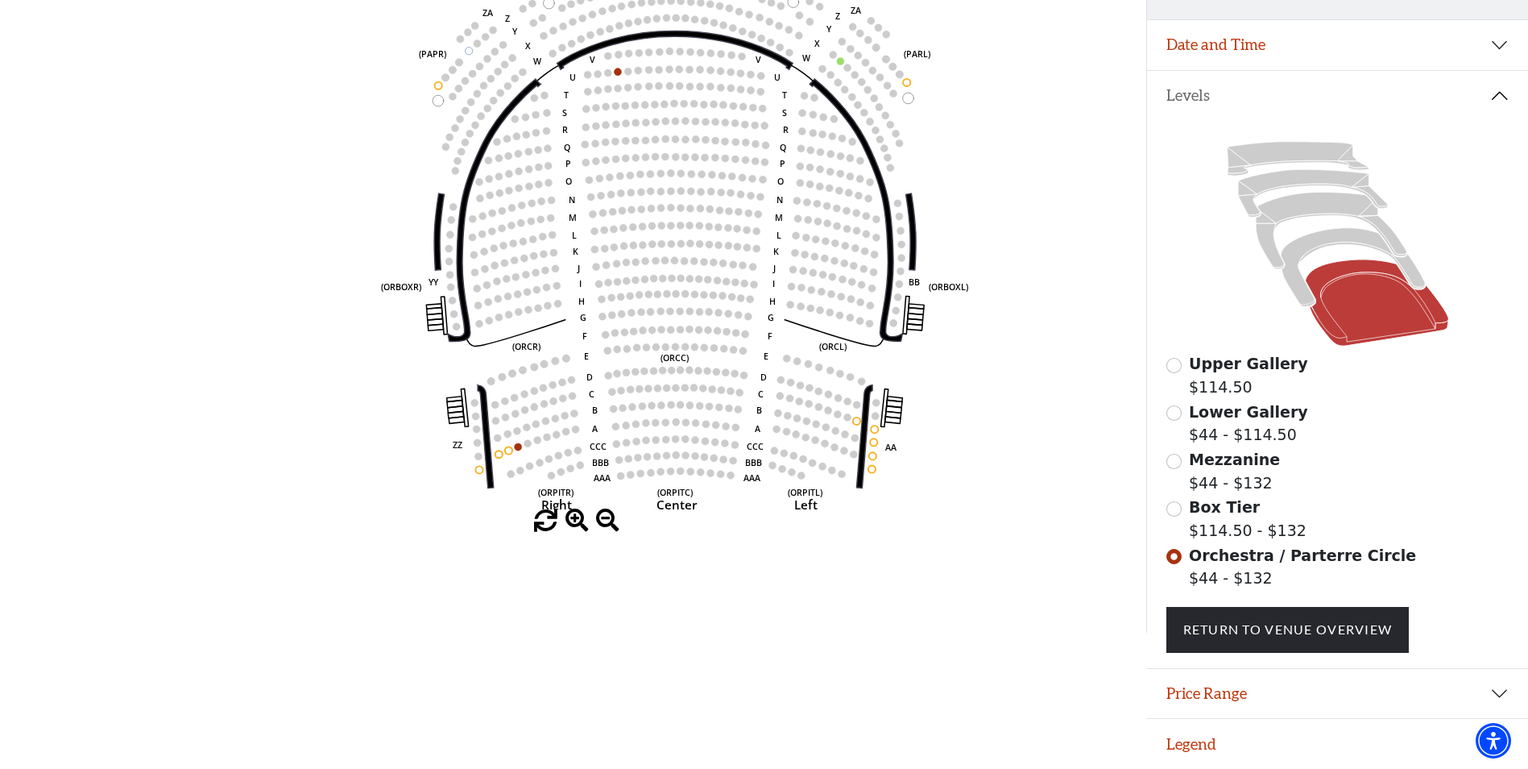
drag, startPoint x: 724, startPoint y: 262, endPoint x: 727, endPoint y: 234, distance: 27.5
click at [727, 234] on icon "Left (ORPITL) Right (ORPITR) Center (ORPITC) ZZ AA YY BB ZA ZA (ORCL) (ORCR) (O…" at bounding box center [572, 217] width 1031 height 583
click at [739, 297] on icon "Left (ORPITL) Right (ORPITR) Center (ORPITC) ZZ AA YY BB ZA ZA (ORCL) (ORCR) (O…" at bounding box center [572, 217] width 1031 height 583
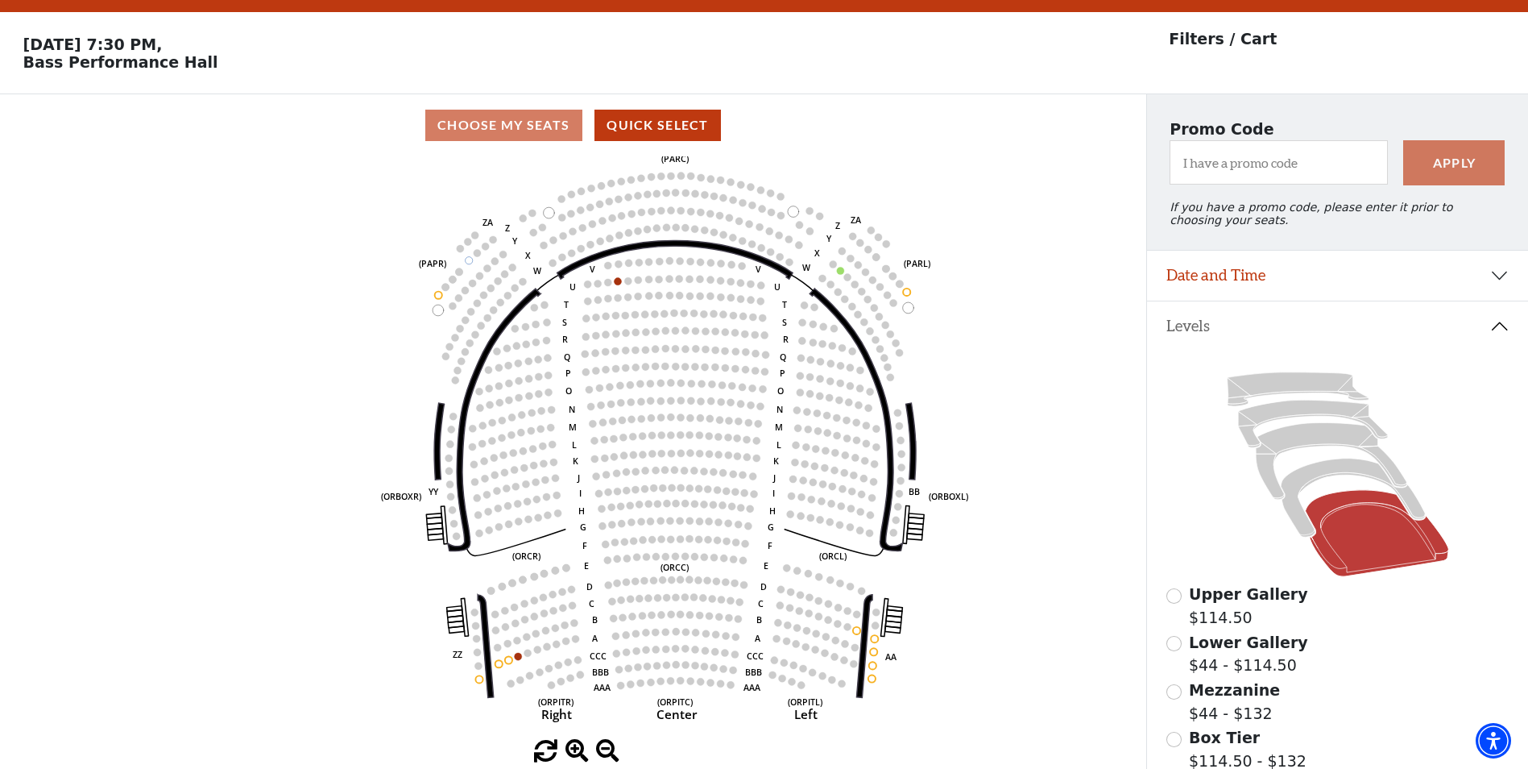
click at [782, 514] on icon "Left (ORPITL) Right (ORPITR) Center (ORPITC) ZZ AA YY BB ZA ZA (ORCL) (ORCR) (O…" at bounding box center [572, 447] width 1031 height 583
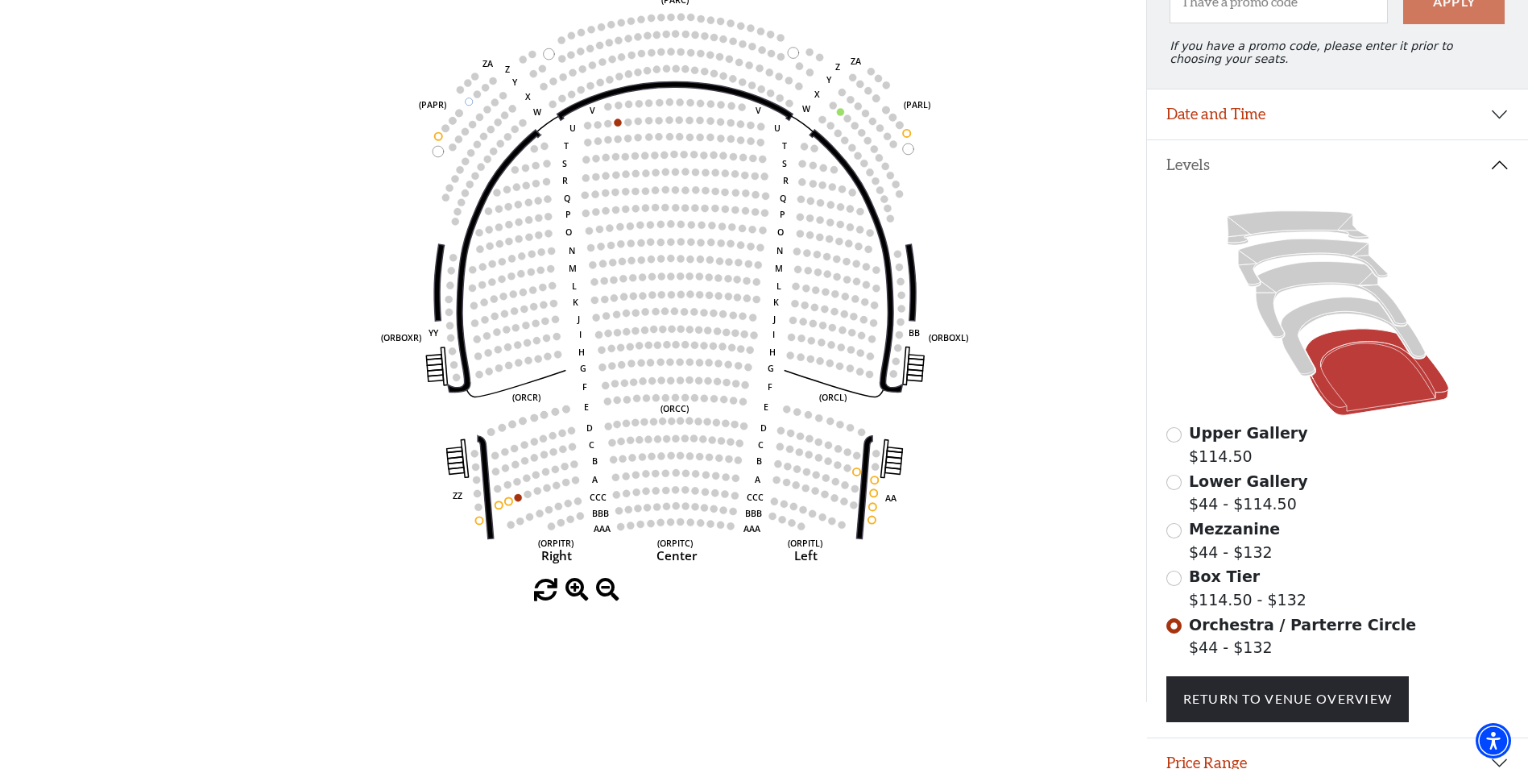
click at [750, 468] on icon "Left (ORPITL) Right (ORPITR) Center (ORPITC) ZZ AA YY BB ZA ZA (ORCL) (ORCR) (O…" at bounding box center [572, 286] width 1031 height 583
click at [577, 593] on span at bounding box center [577, 589] width 23 height 23
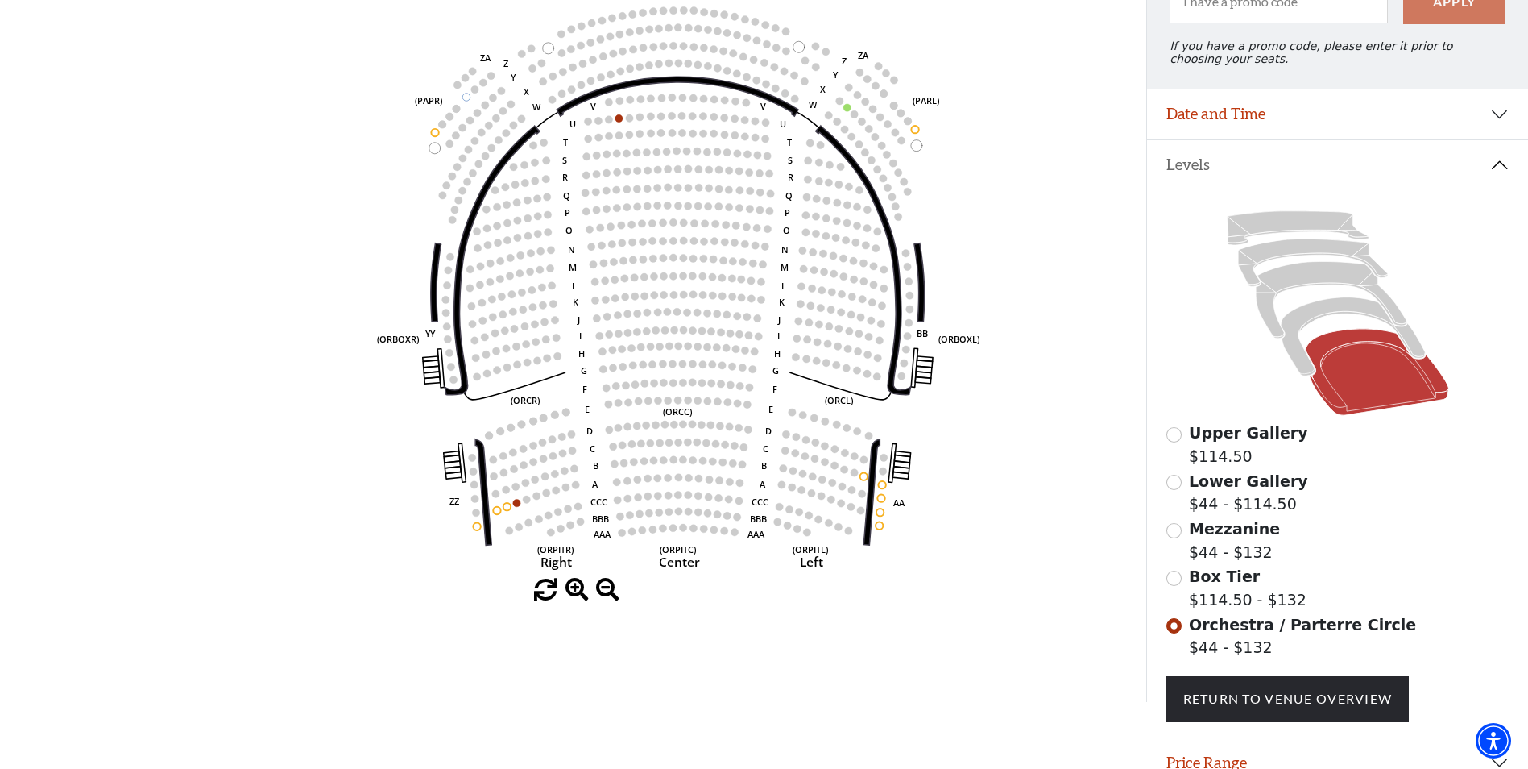
click at [577, 593] on span at bounding box center [577, 589] width 23 height 23
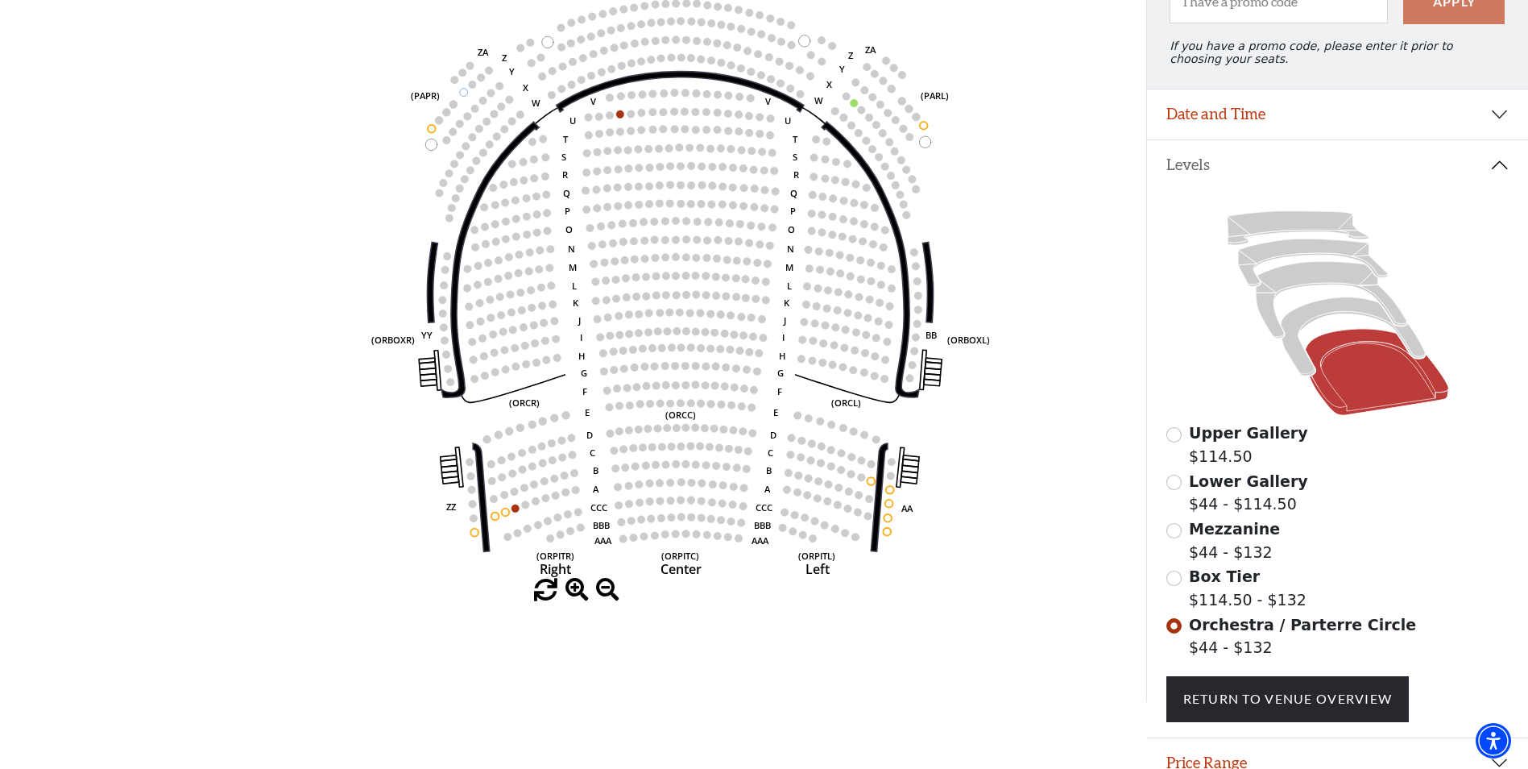
click at [577, 593] on span at bounding box center [577, 589] width 23 height 23
click at [578, 593] on span at bounding box center [577, 589] width 23 height 23
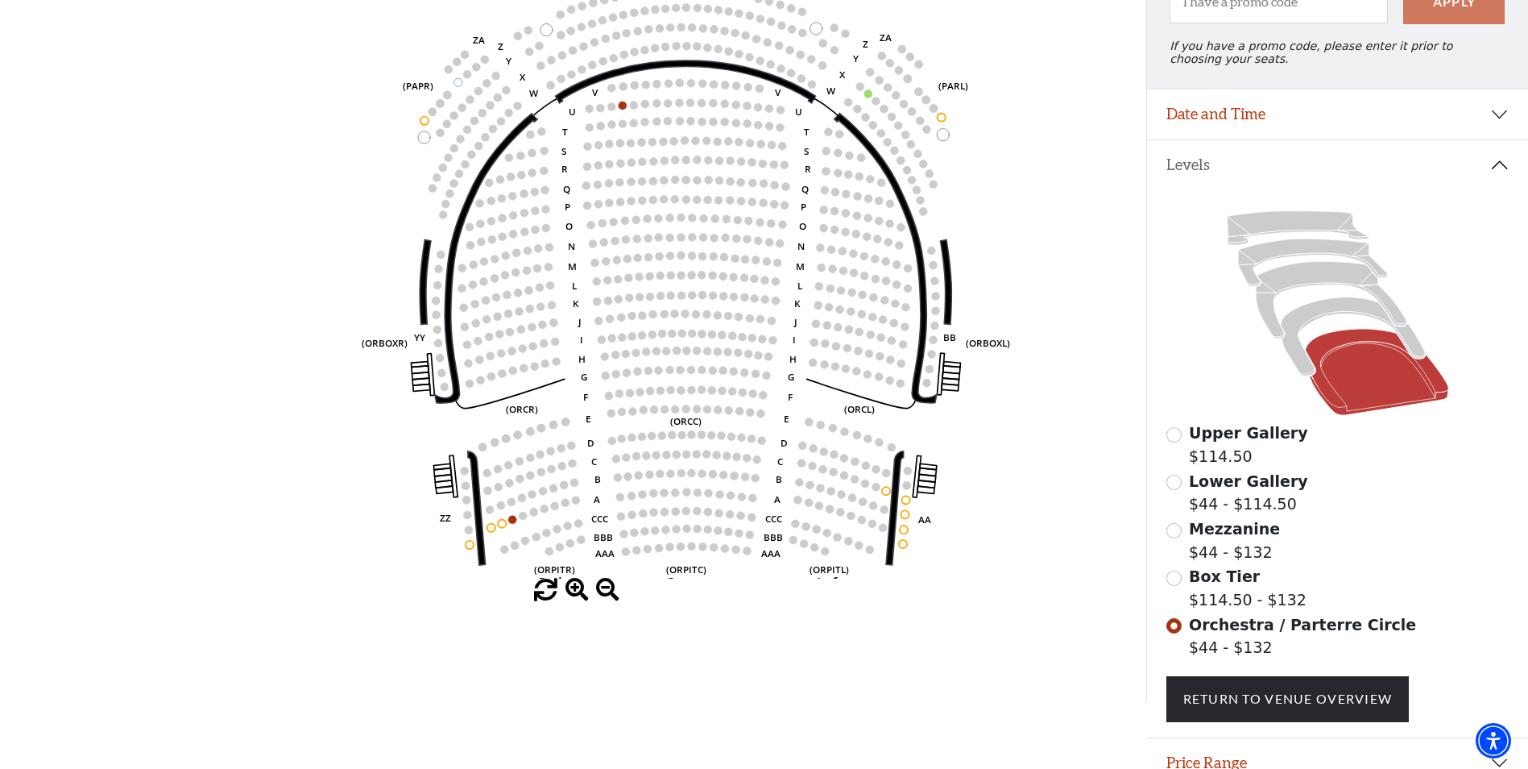
click at [578, 593] on span at bounding box center [577, 589] width 23 height 23
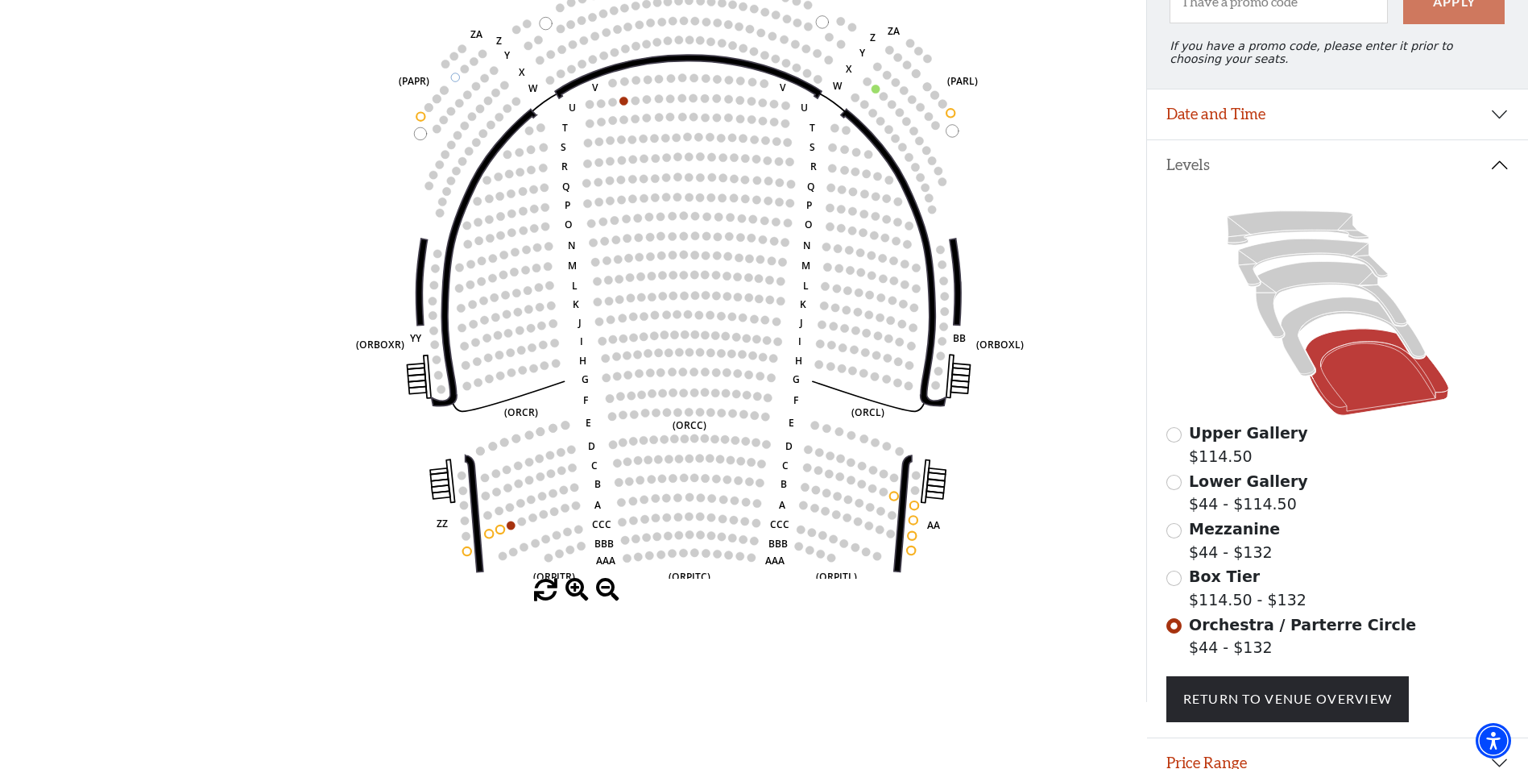
click at [578, 593] on span at bounding box center [577, 589] width 23 height 23
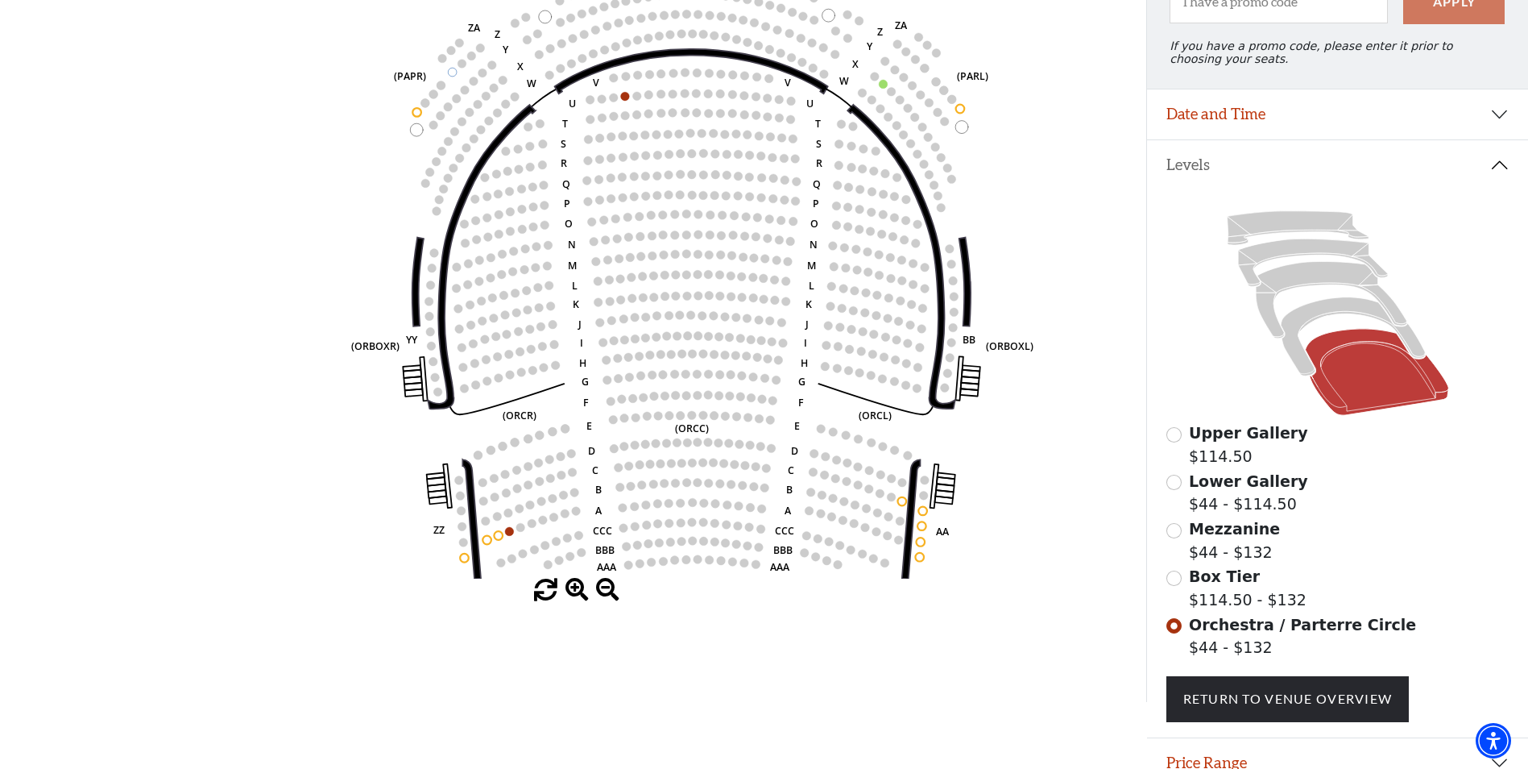
click at [827, 291] on use "Seat Selected" at bounding box center [832, 286] width 10 height 10
click at [843, 292] on circle at bounding box center [843, 288] width 9 height 9
drag, startPoint x: 784, startPoint y: 288, endPoint x: 708, endPoint y: 289, distance: 75.7
click at [783, 285] on circle at bounding box center [786, 280] width 9 height 9
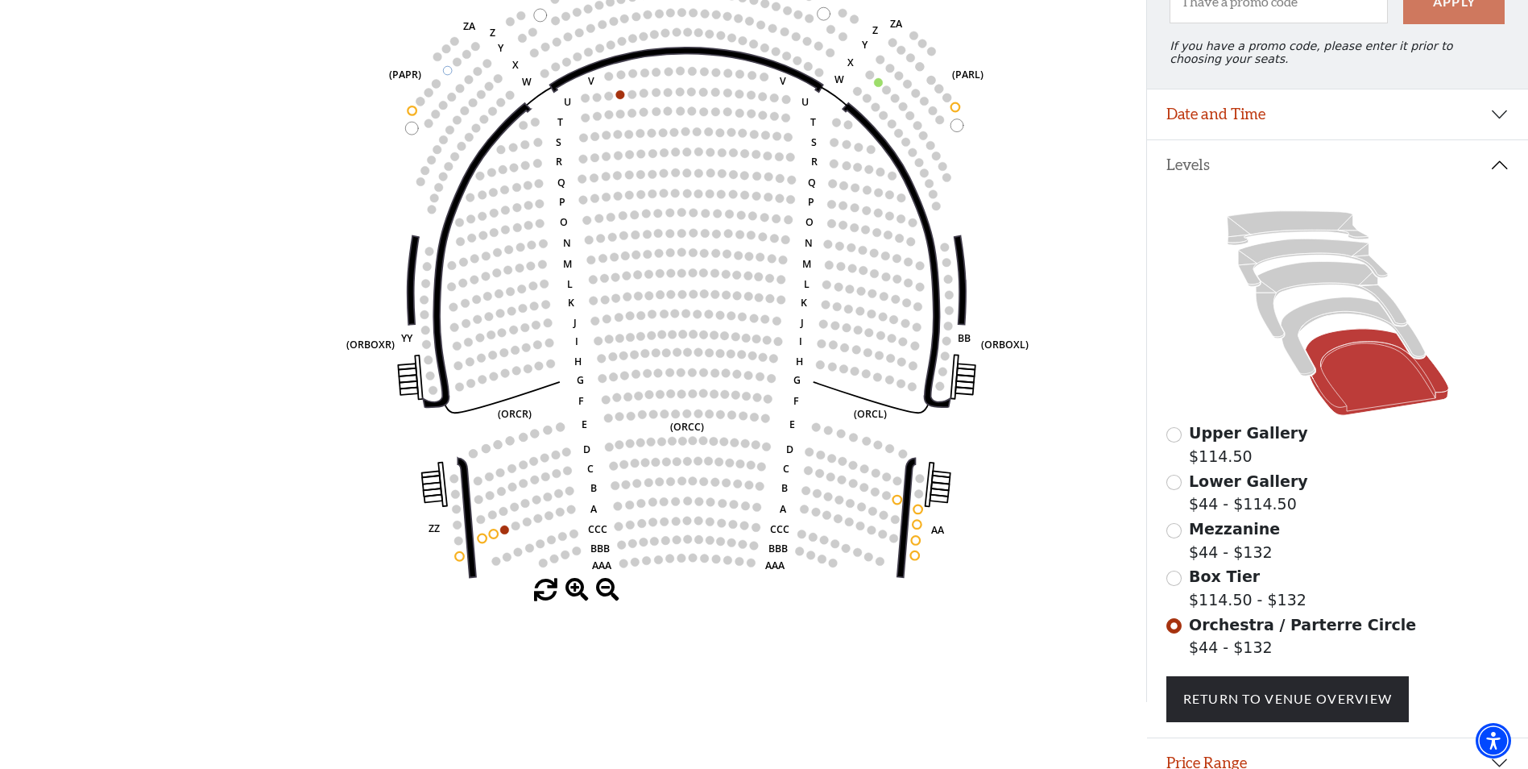
click at [603, 585] on span at bounding box center [607, 589] width 23 height 23
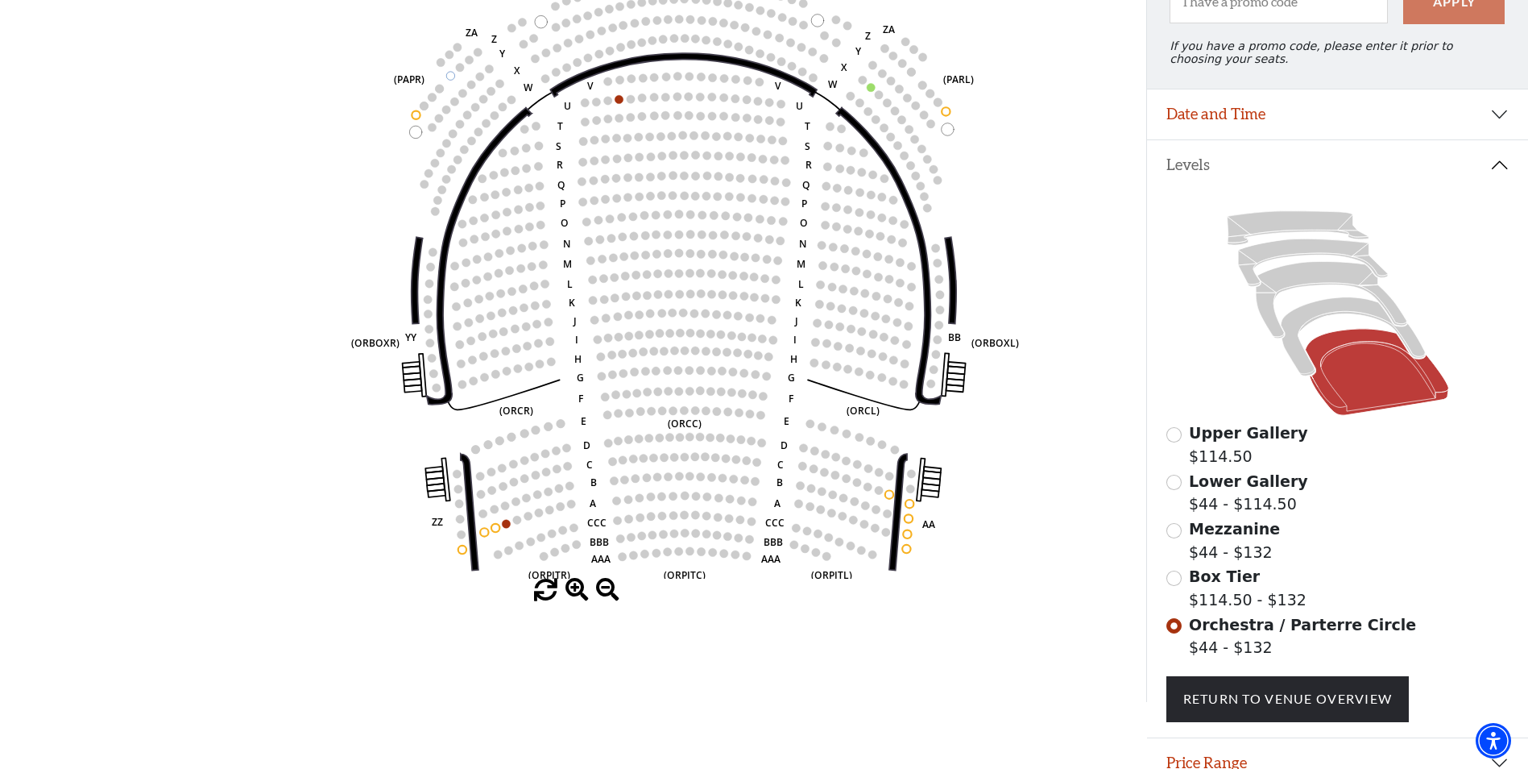
click at [723, 356] on icon "Left (ORPITL) Right (ORPITR) Center (ORPITC) ZZ AA YY BB ZA ZA (ORCL) (ORCR) (O…" at bounding box center [572, 286] width 1031 height 583
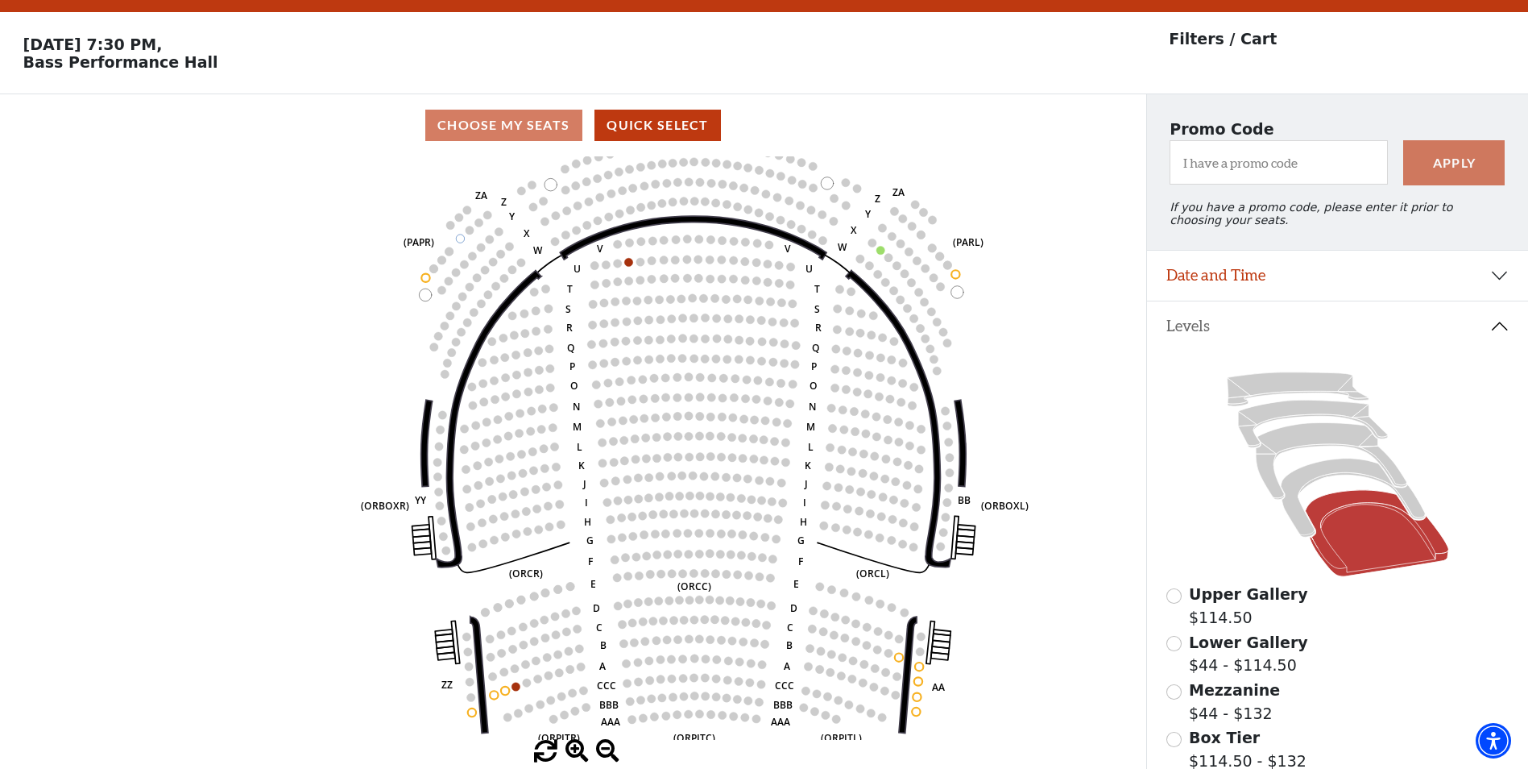
scroll to position [281, 0]
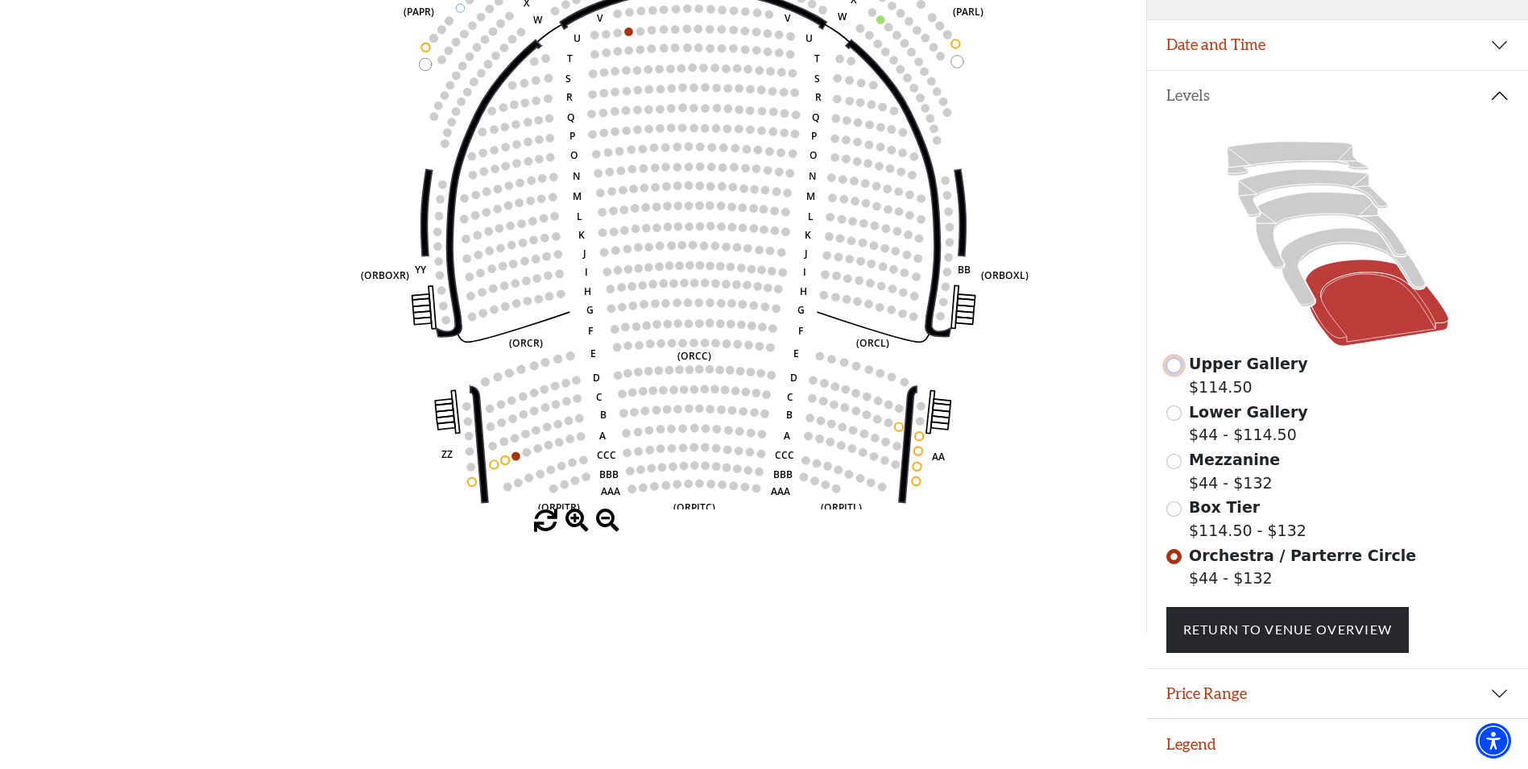
click at [1178, 367] on input "Upper Gallery$114.50\a" at bounding box center [1174, 365] width 15 height 15
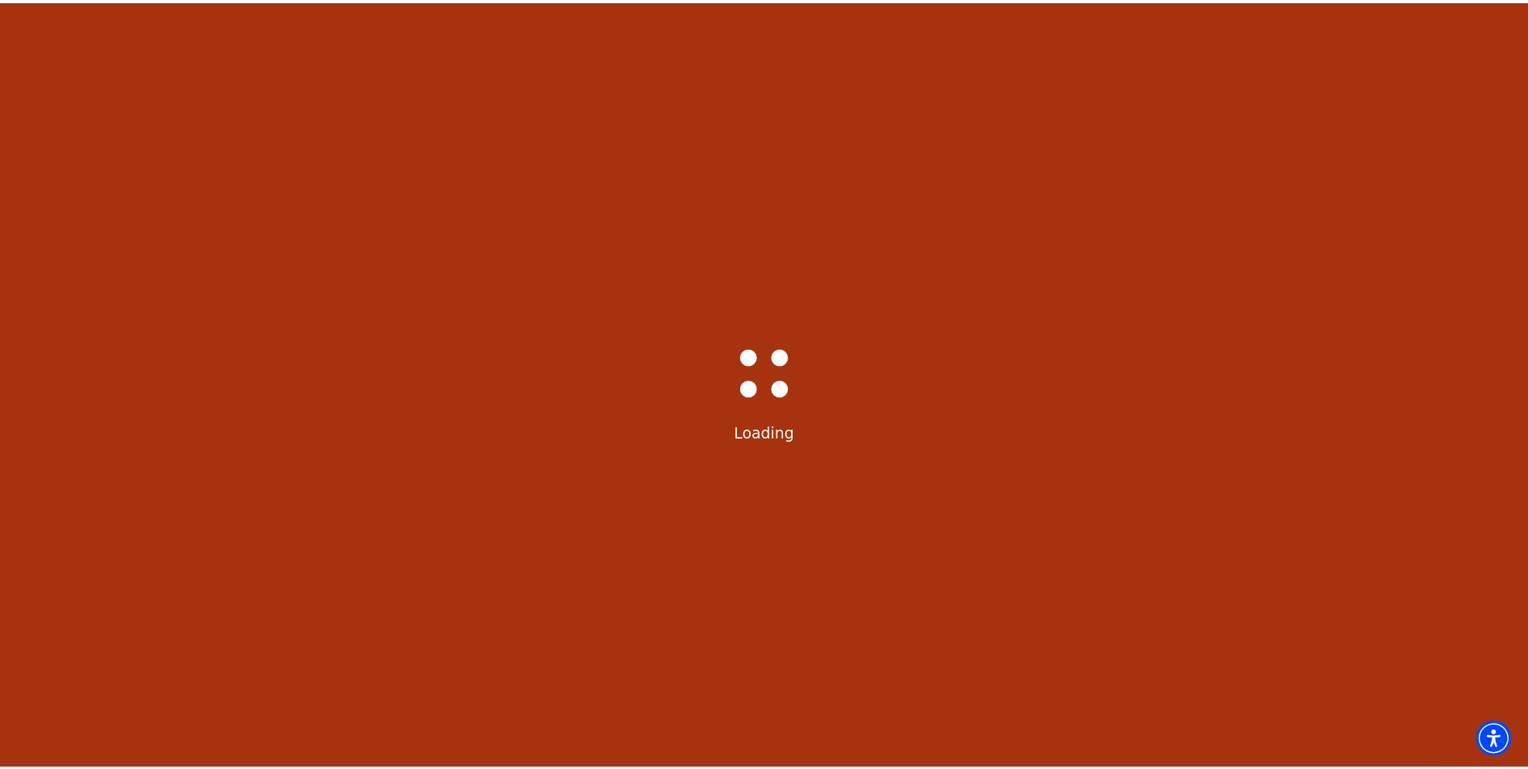
scroll to position [75, 0]
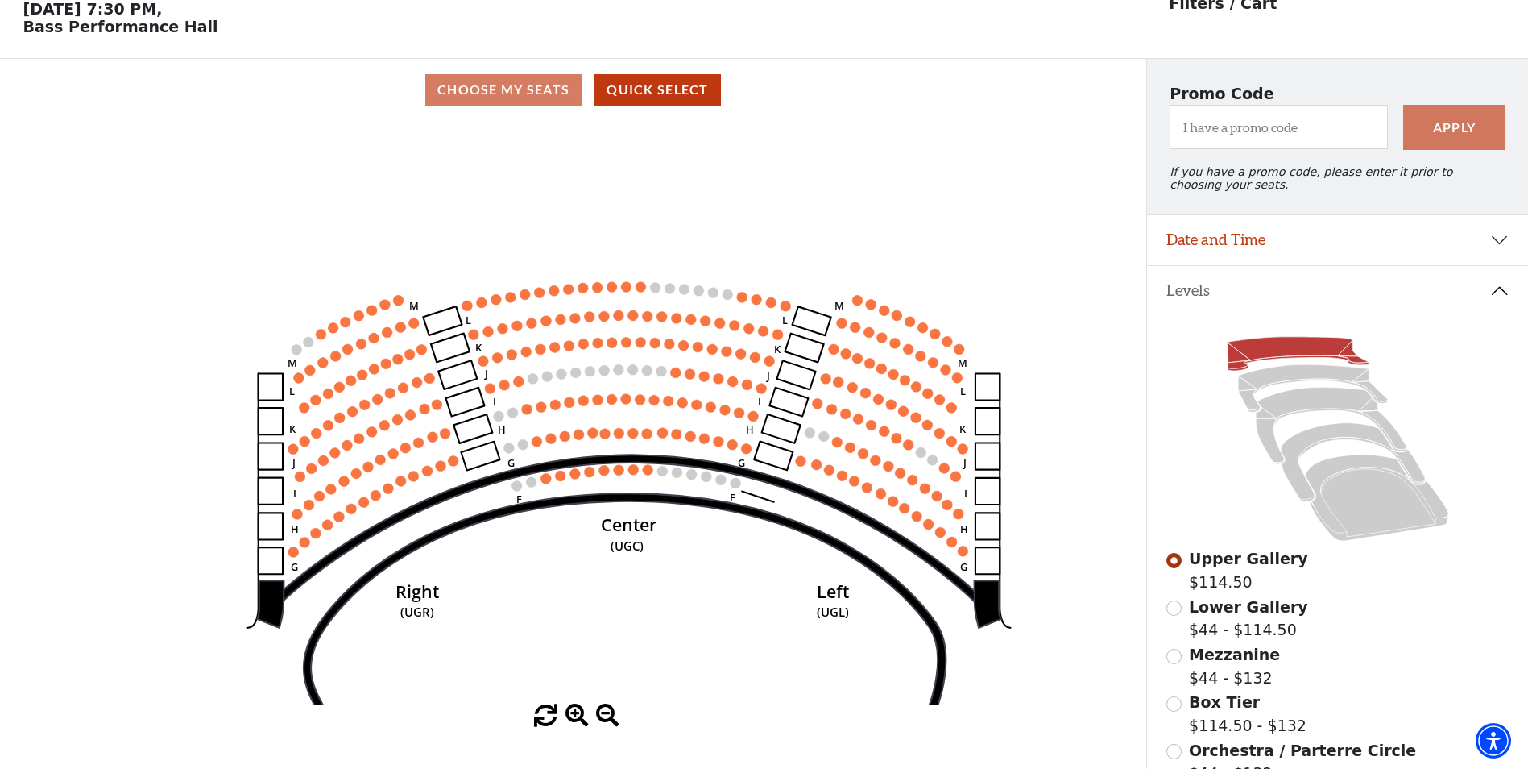
drag, startPoint x: 674, startPoint y: 413, endPoint x: 677, endPoint y: 441, distance: 27.6
click at [677, 441] on icon "Center (UGC) Right (UGR) Left (UGL) Upper Piano Box ZZ (UPBR) Upper Piano Box A…" at bounding box center [572, 412] width 1031 height 583
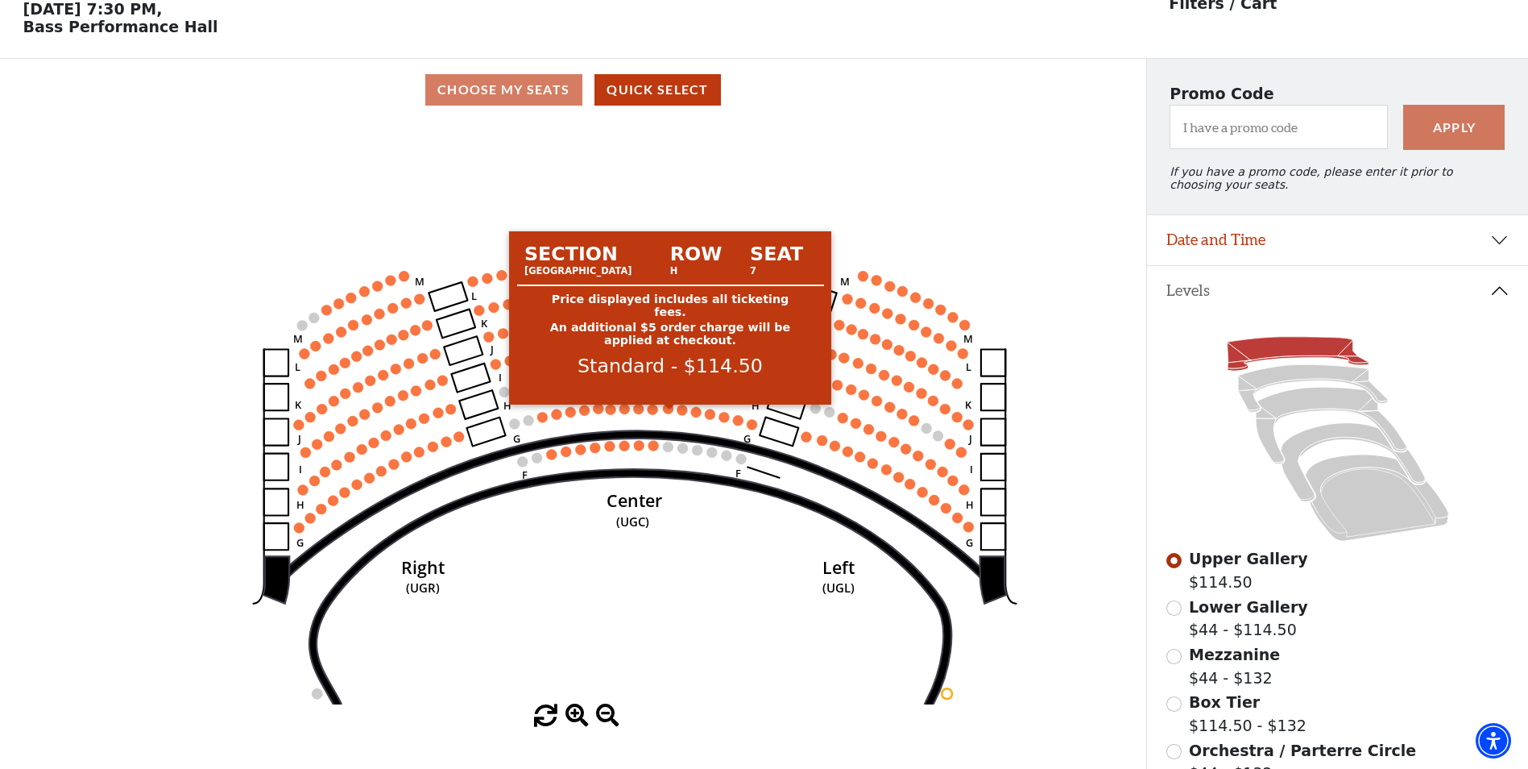
drag, startPoint x: 674, startPoint y: 414, endPoint x: 647, endPoint y: 210, distance: 205.7
click at [675, 292] on icon "Center (UGC) Right (UGR) Left (UGL) Upper Piano Box ZZ (UPBR) Upper Piano Box A…" at bounding box center [572, 412] width 1031 height 583
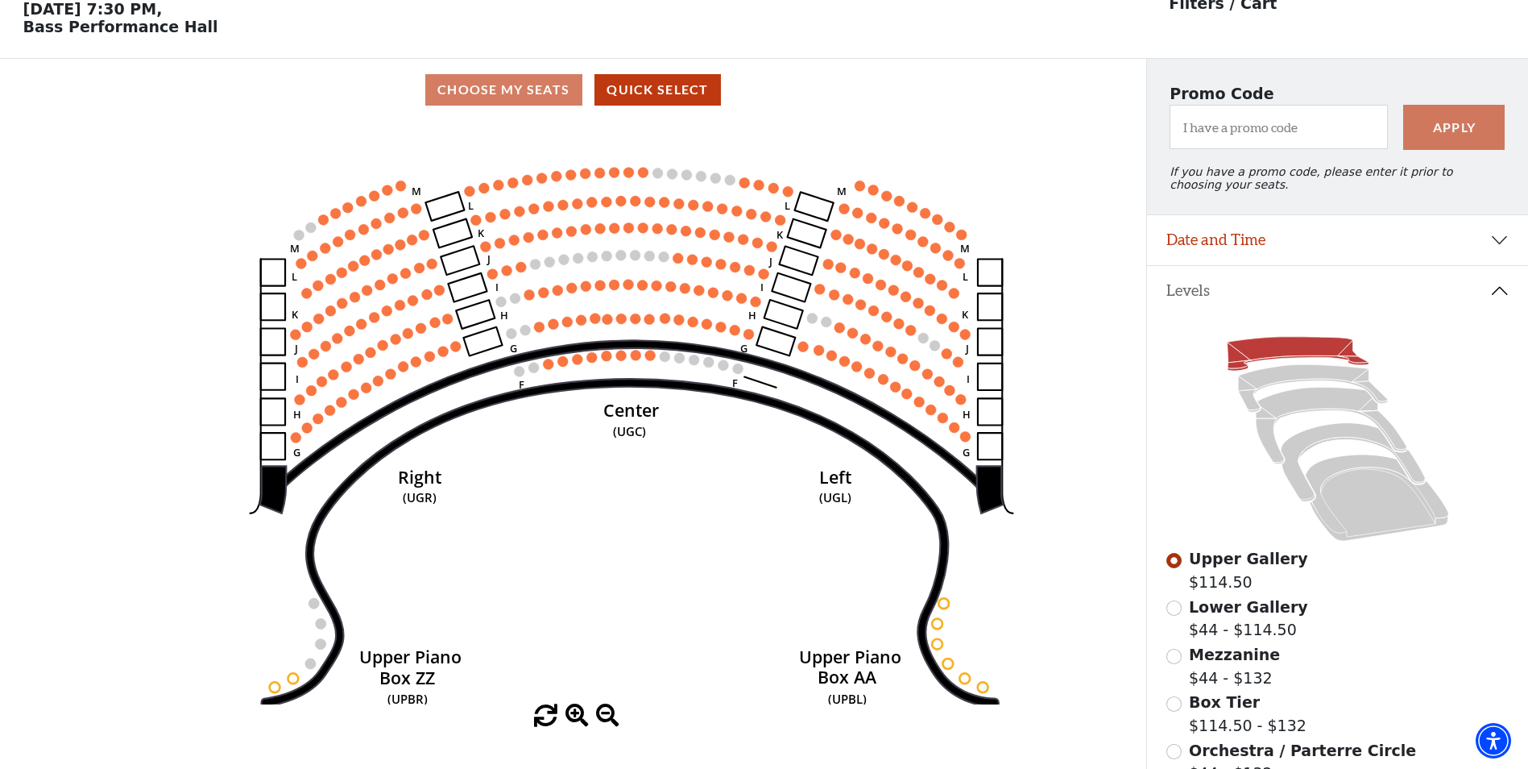
click at [704, 292] on icon "Center (UGC) Right (UGR) Left (UGL) Upper Piano Box ZZ (UPBR) Upper Piano Box A…" at bounding box center [572, 412] width 1031 height 583
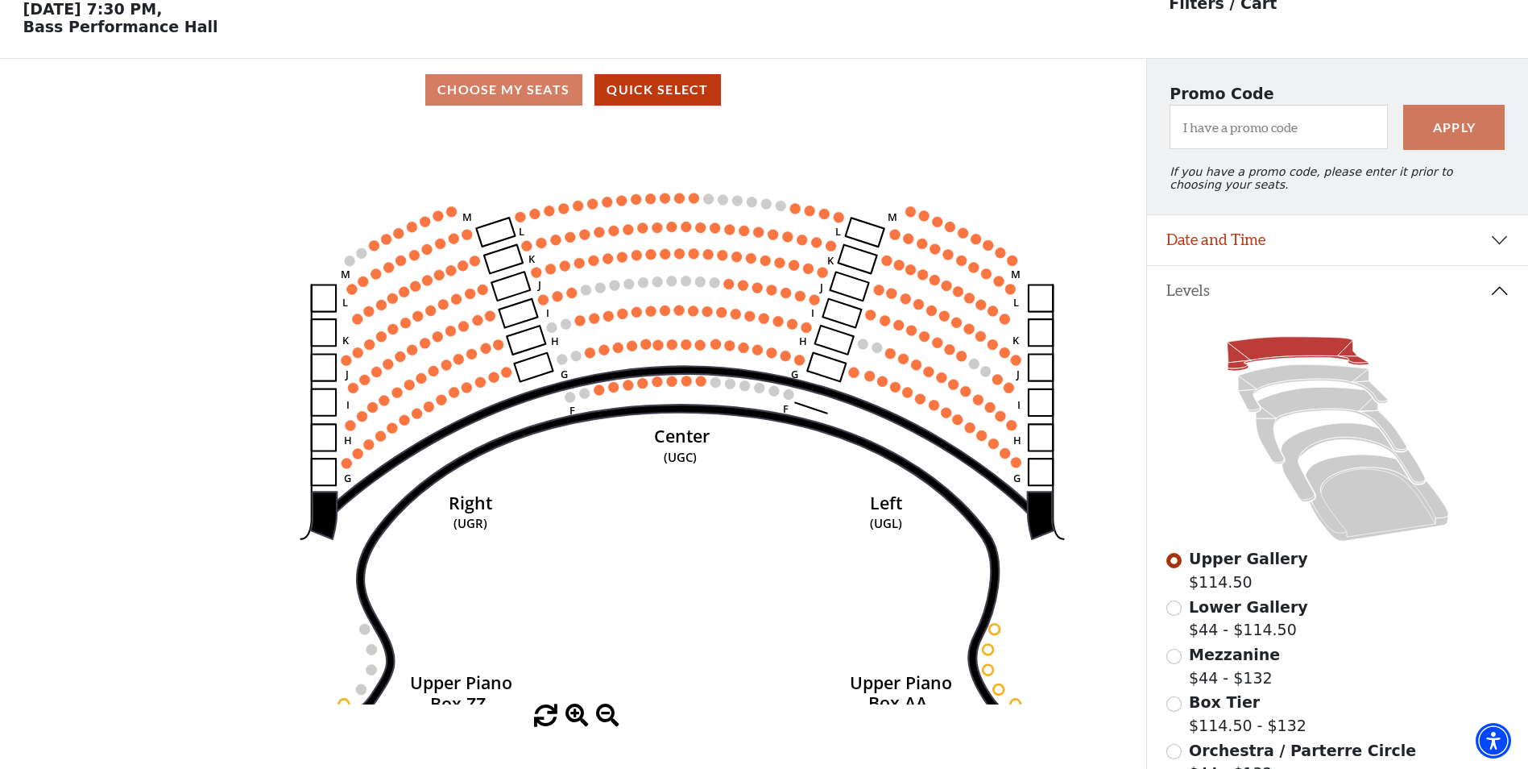
drag, startPoint x: 623, startPoint y: 255, endPoint x: 639, endPoint y: 251, distance: 16.8
click at [639, 251] on icon "Center (UGC) Right (UGR) Left (UGL) Upper Piano Box ZZ (UPBR) Upper Piano Box A…" at bounding box center [572, 412] width 1031 height 583
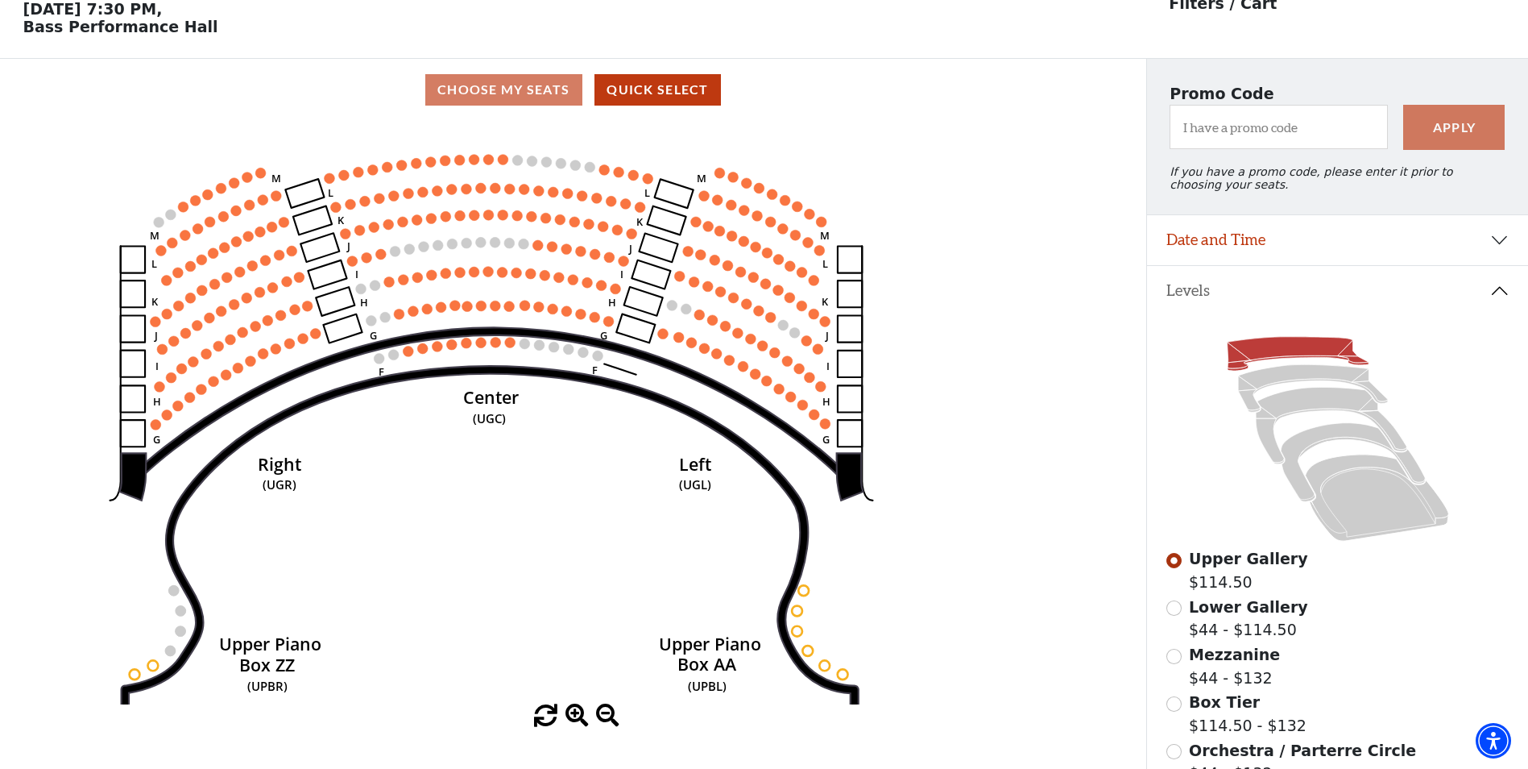
drag, startPoint x: 780, startPoint y: 299, endPoint x: 588, endPoint y: 260, distance: 195.6
click at [588, 260] on icon "Center (UGC) Right (UGR) Left (UGL) Upper Piano Box ZZ (UPBR) Upper Piano Box A…" at bounding box center [572, 412] width 1031 height 583
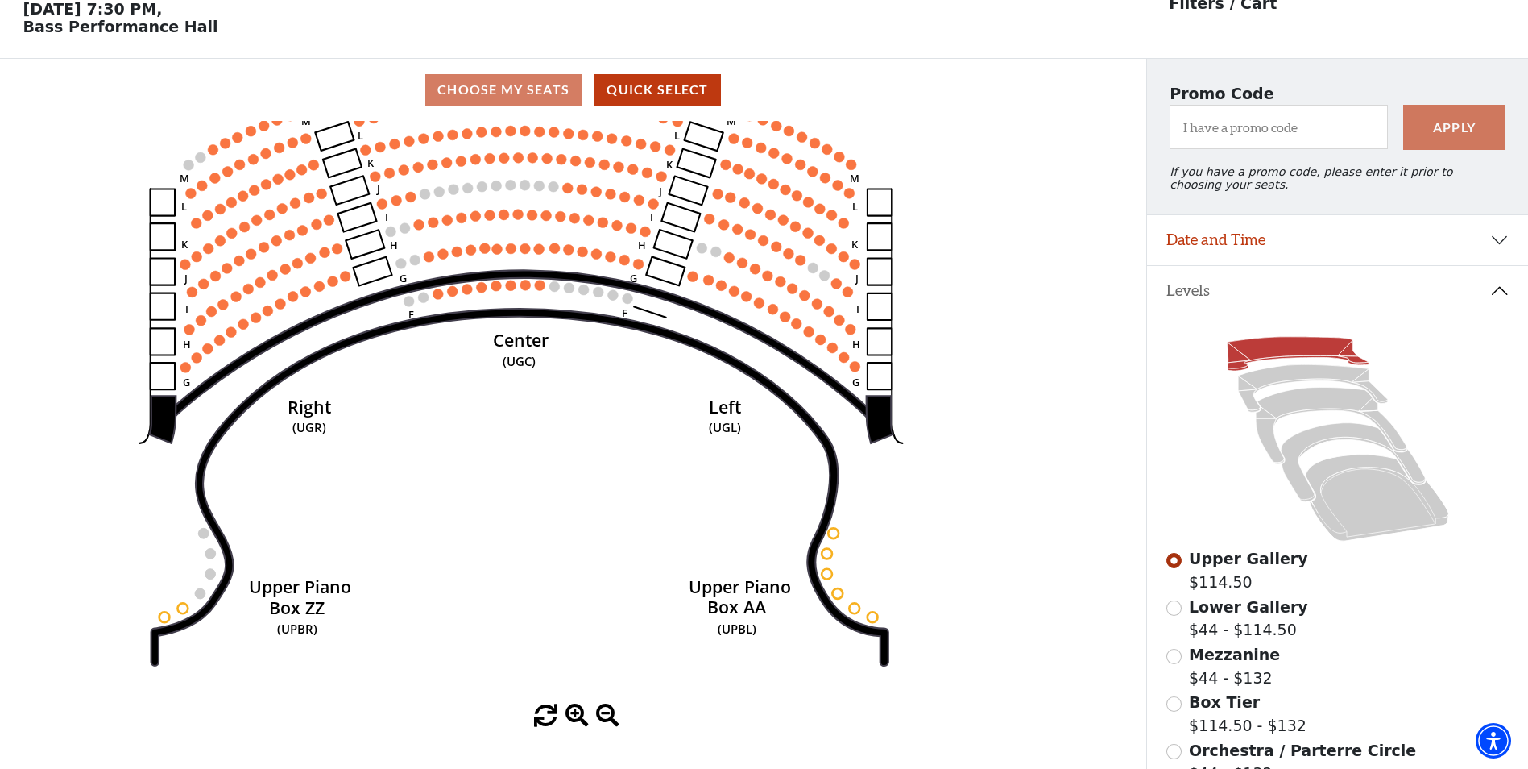
drag, startPoint x: 764, startPoint y: 423, endPoint x: 790, endPoint y: 389, distance: 42.5
click at [790, 389] on icon "Center (UGC) Right (UGR) Left (UGL) Upper Piano Box ZZ (UPBR) Upper Piano Box A…" at bounding box center [572, 412] width 1031 height 583
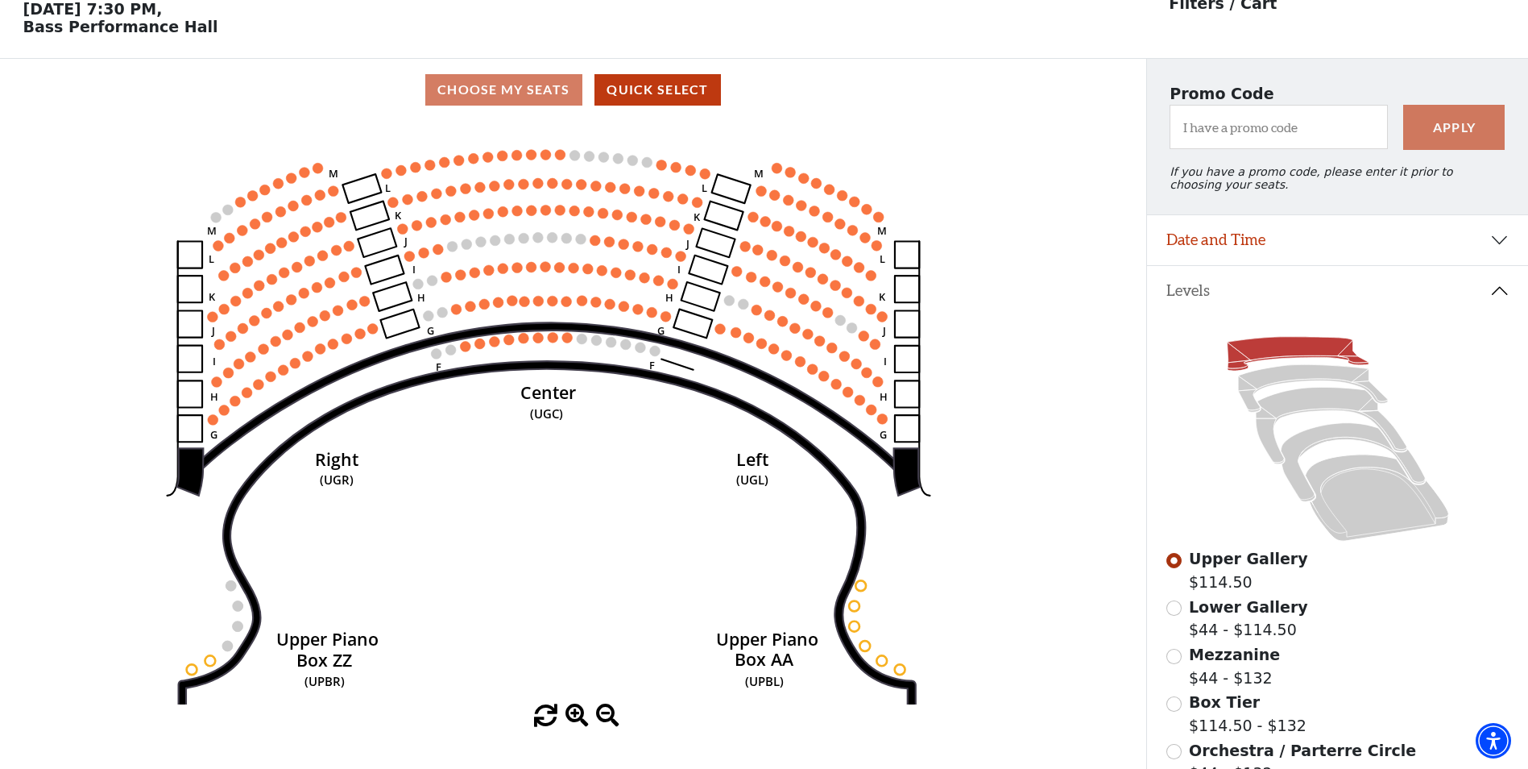
drag, startPoint x: 608, startPoint y: 357, endPoint x: 624, endPoint y: 412, distance: 57.1
click at [624, 412] on icon "Center (UGC) Right (UGR) Left (UGL) Upper Piano Box ZZ (UPBR) Upper Piano Box A…" at bounding box center [572, 412] width 1031 height 583
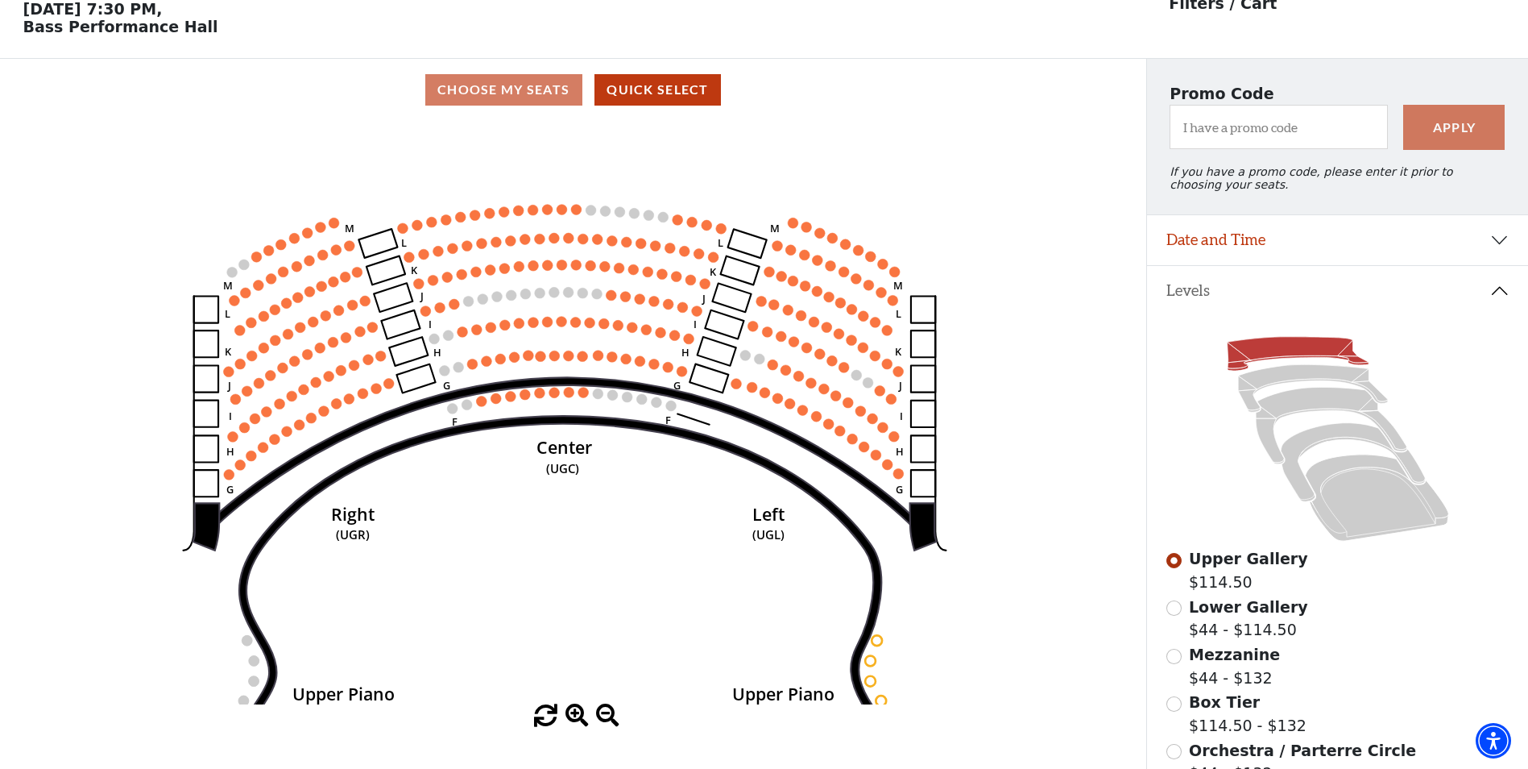
click at [594, 361] on icon "Center (UGC) Right (UGR) Left (UGL) Upper Piano Box ZZ (UPBR) Upper Piano Box A…" at bounding box center [572, 412] width 1031 height 583
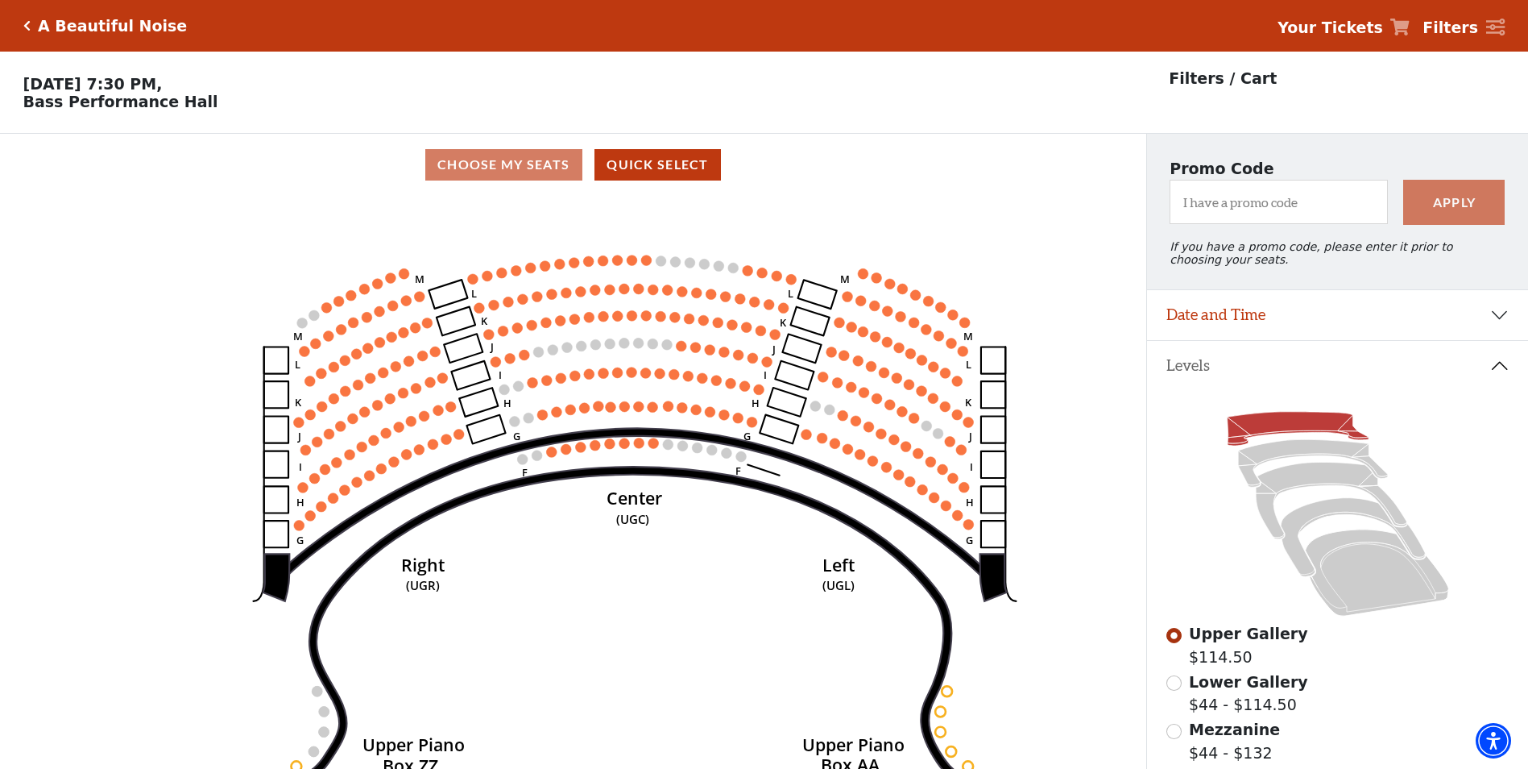
scroll to position [281, 0]
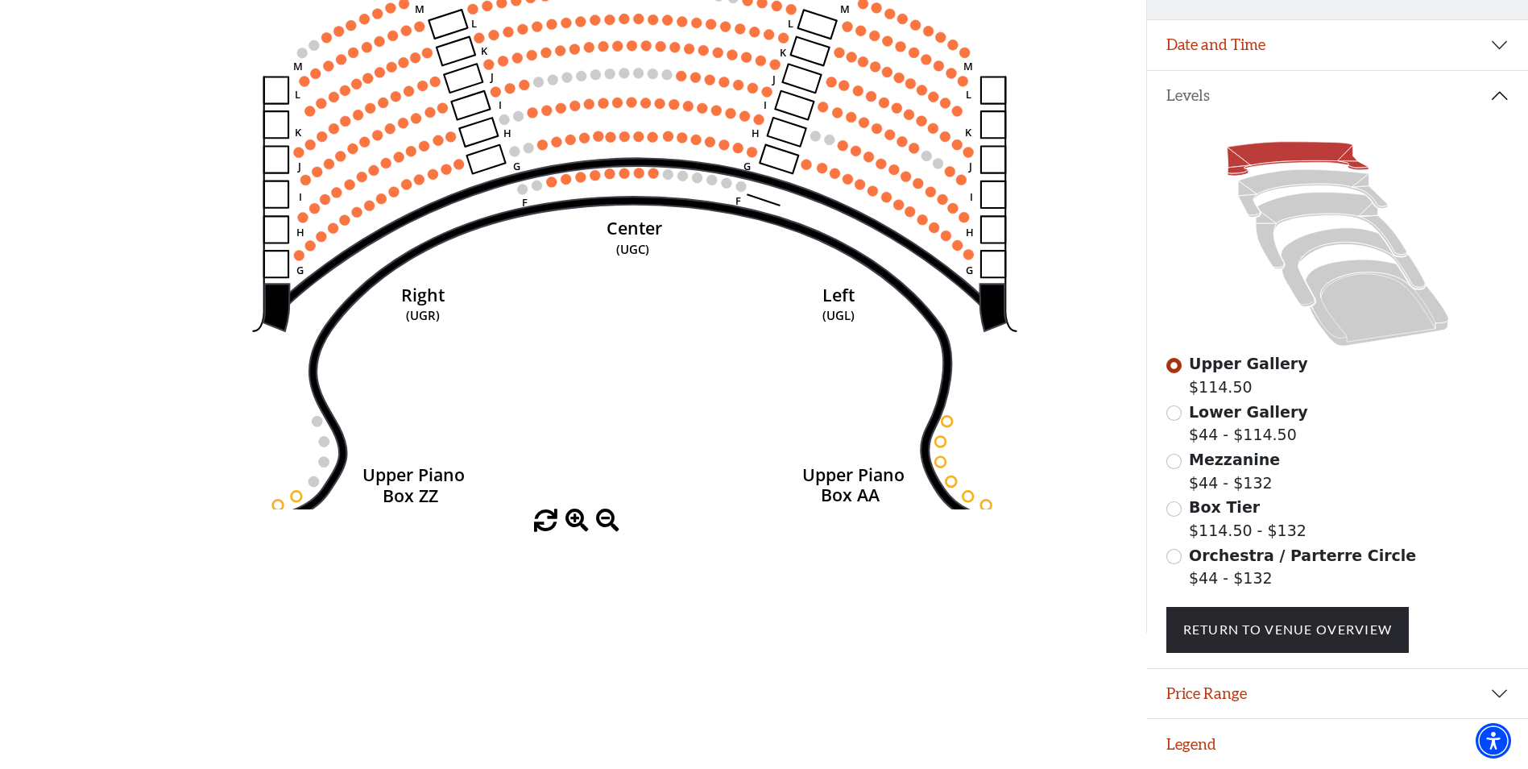
click at [1186, 465] on div "Mezzanine $44 - $132" at bounding box center [1338, 471] width 343 height 46
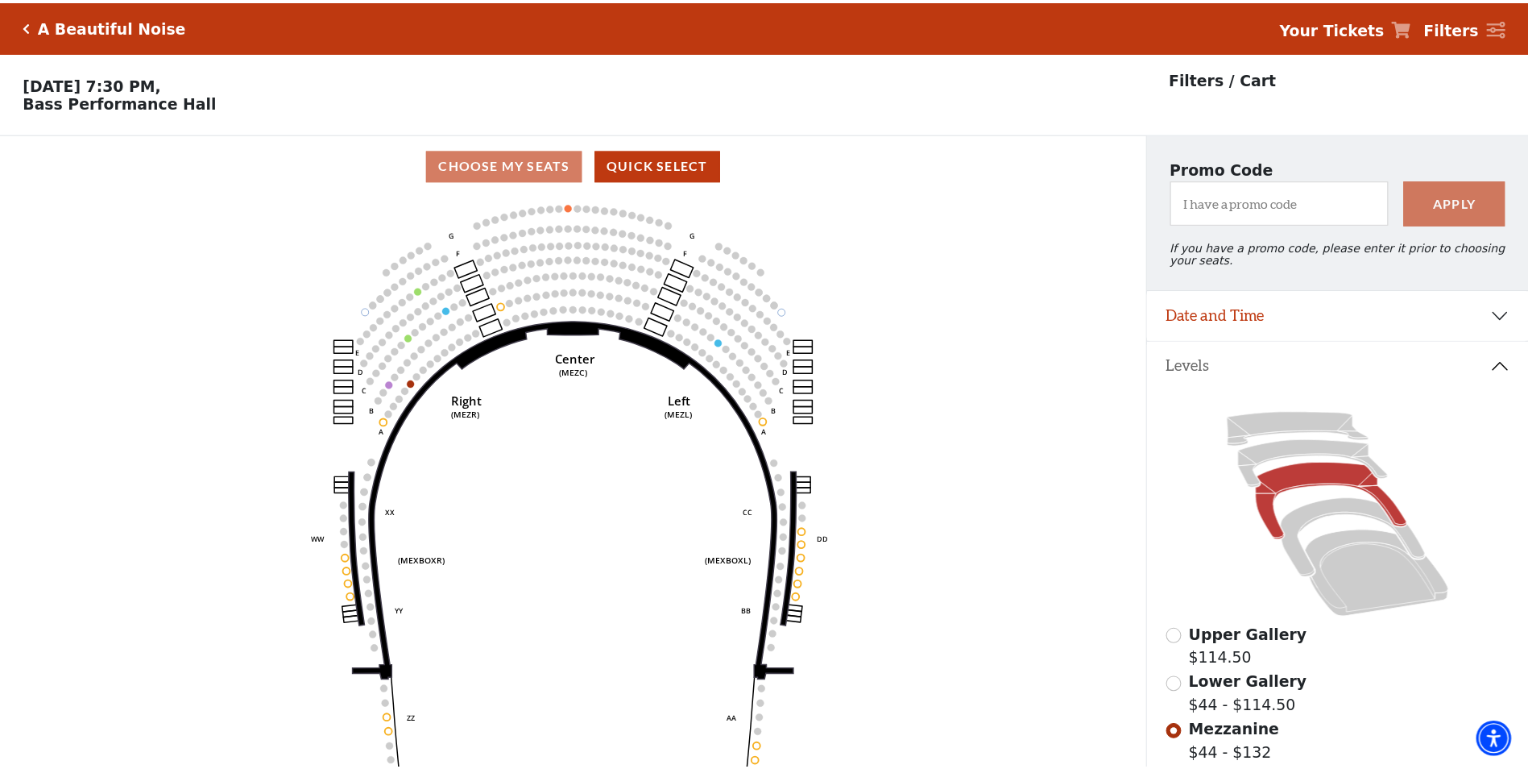
scroll to position [75, 0]
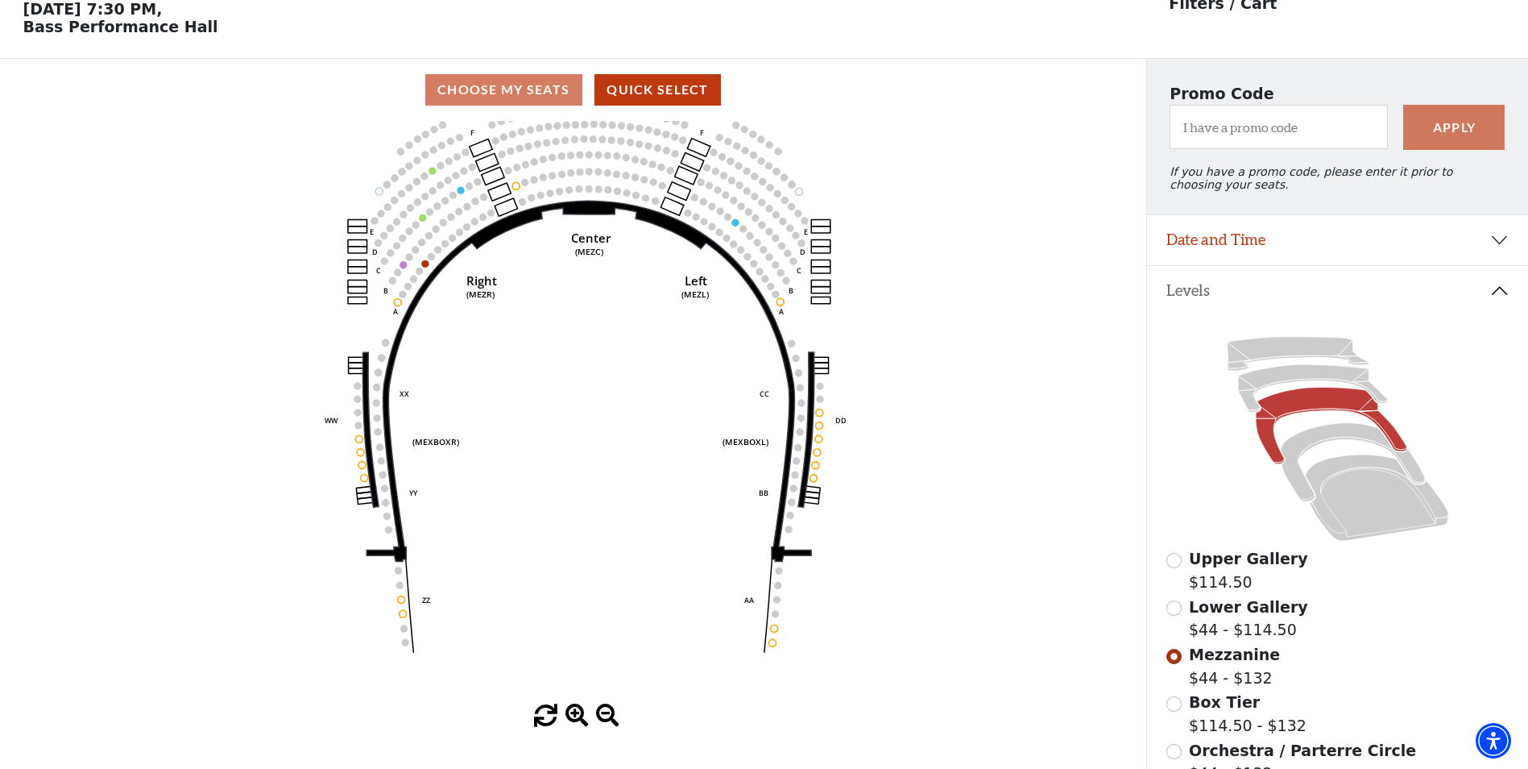
drag, startPoint x: 684, startPoint y: 492, endPoint x: 699, endPoint y: 507, distance: 21.1
click at [699, 507] on icon "Center (MEZC) Right (MEZR) Left (MEZL) (MEXBOXR) (MEXBOXL) XX WW CC DD YY BB ZZ…" at bounding box center [572, 412] width 1031 height 583
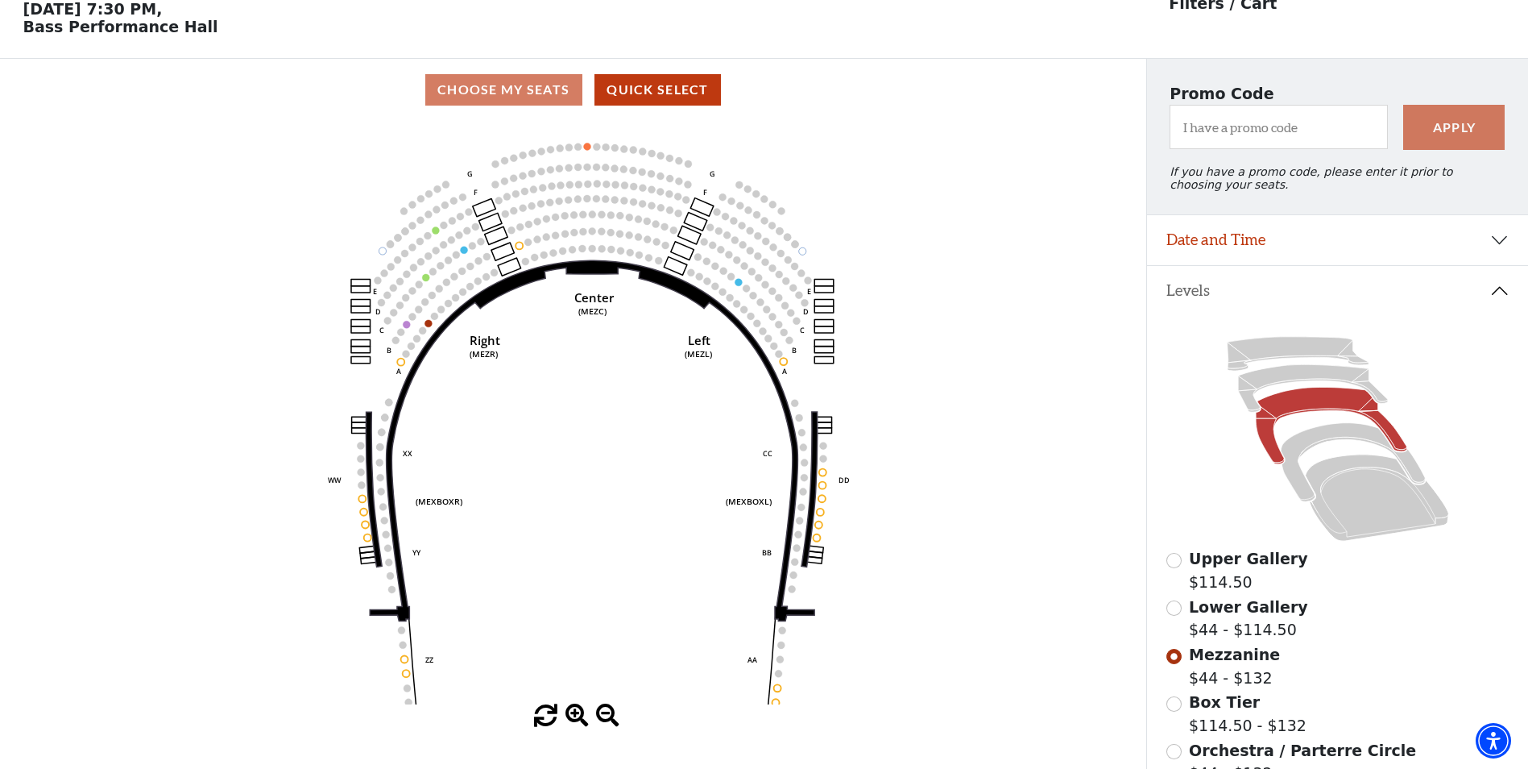
scroll to position [155, 0]
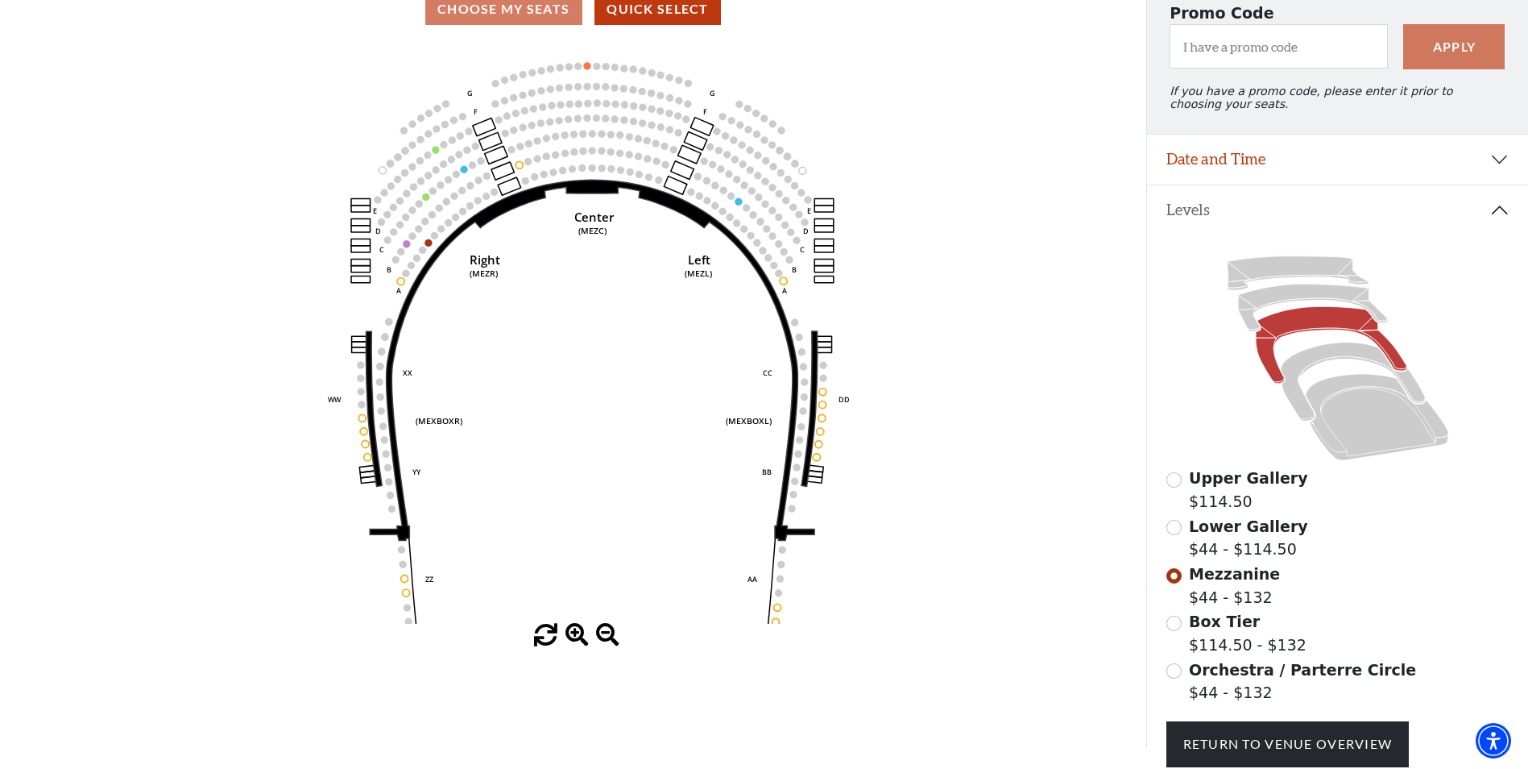
drag, startPoint x: 567, startPoint y: 246, endPoint x: 600, endPoint y: 348, distance: 107.5
click at [600, 348] on icon "Center (MEZC) Right (MEZR) Left (MEZL) (MEXBOXR) (MEXBOXL) XX WW CC DD YY BB ZZ…" at bounding box center [572, 331] width 1031 height 583
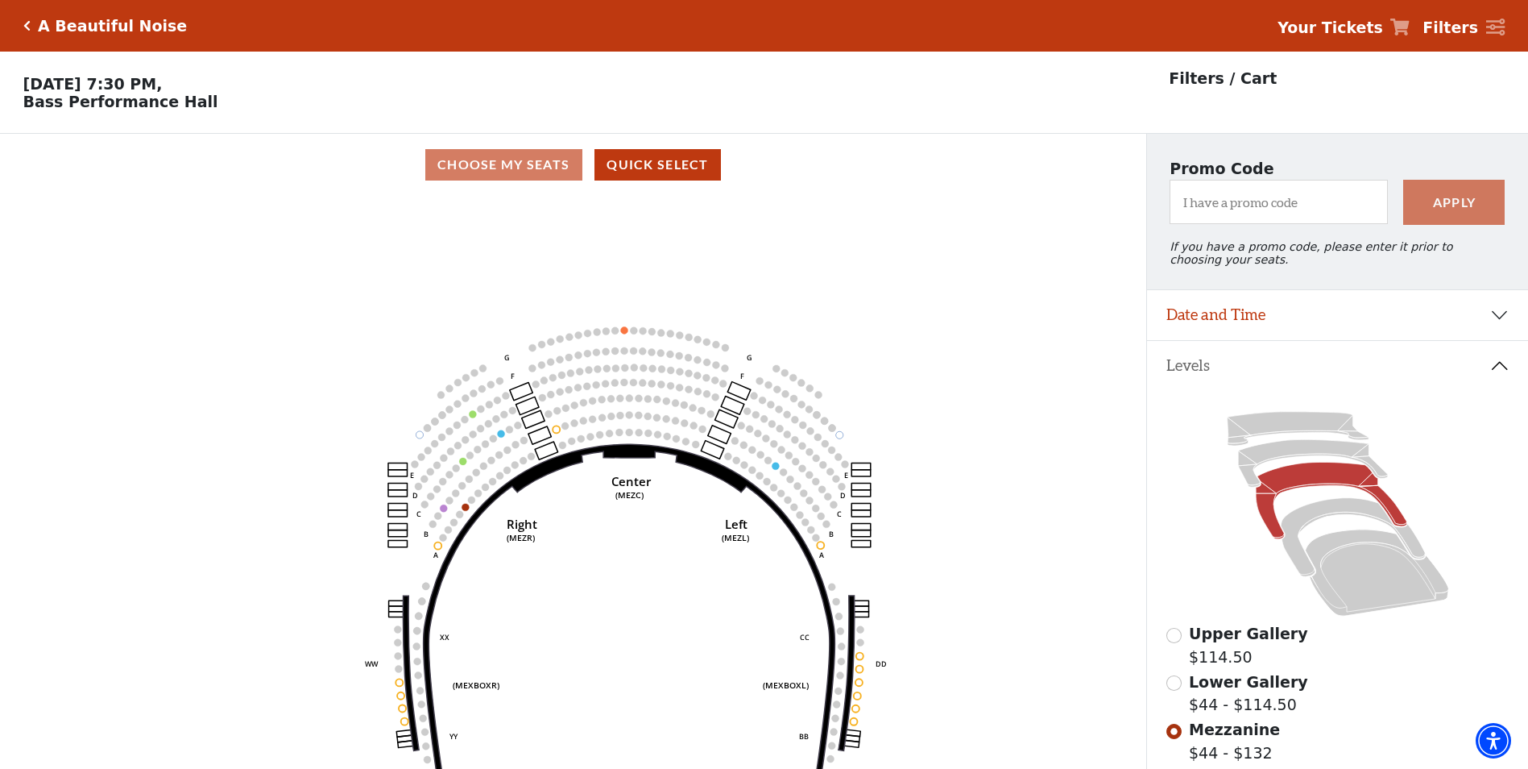
scroll to position [281, 0]
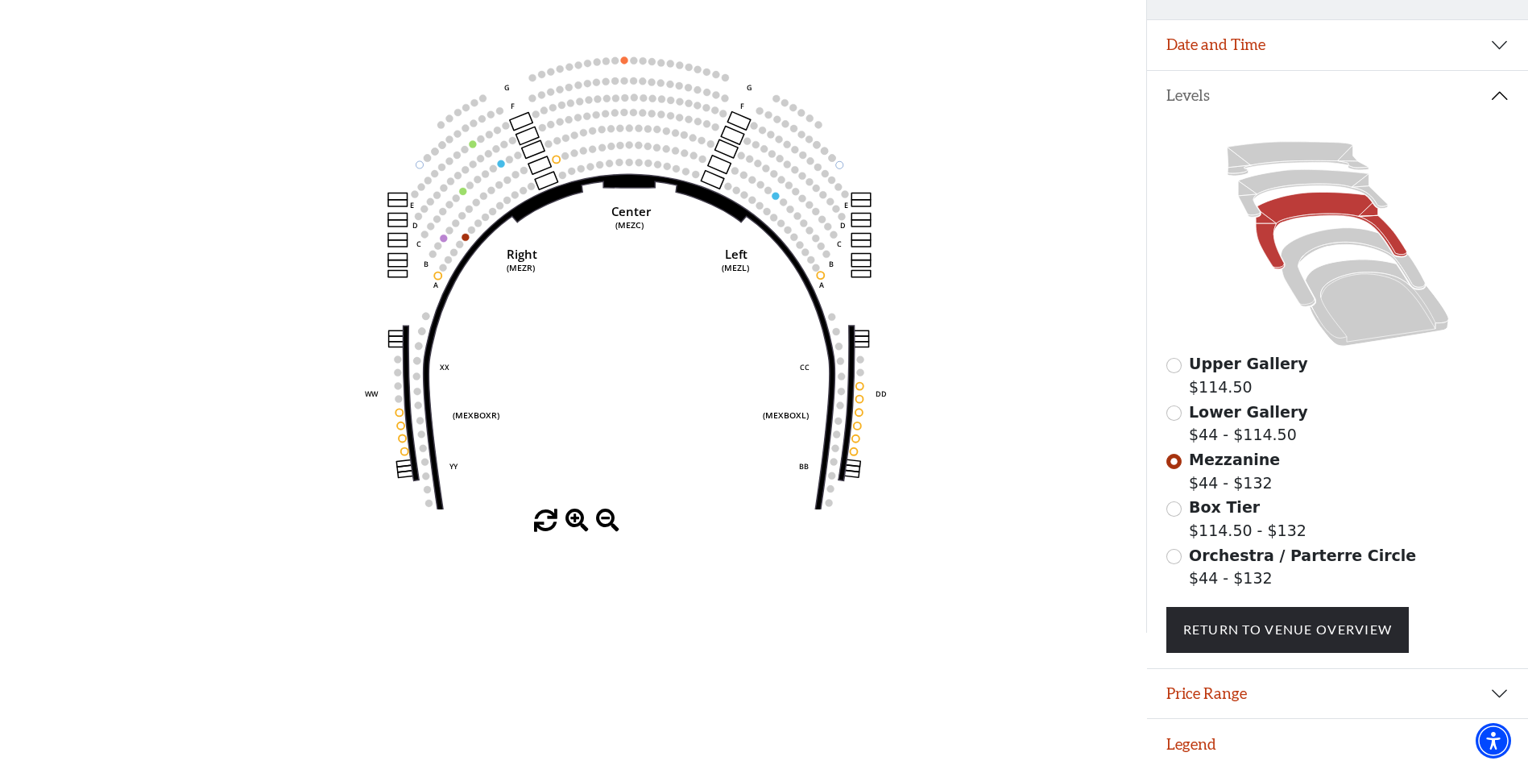
click at [1181, 371] on div "Upper Gallery $114.50" at bounding box center [1338, 375] width 343 height 46
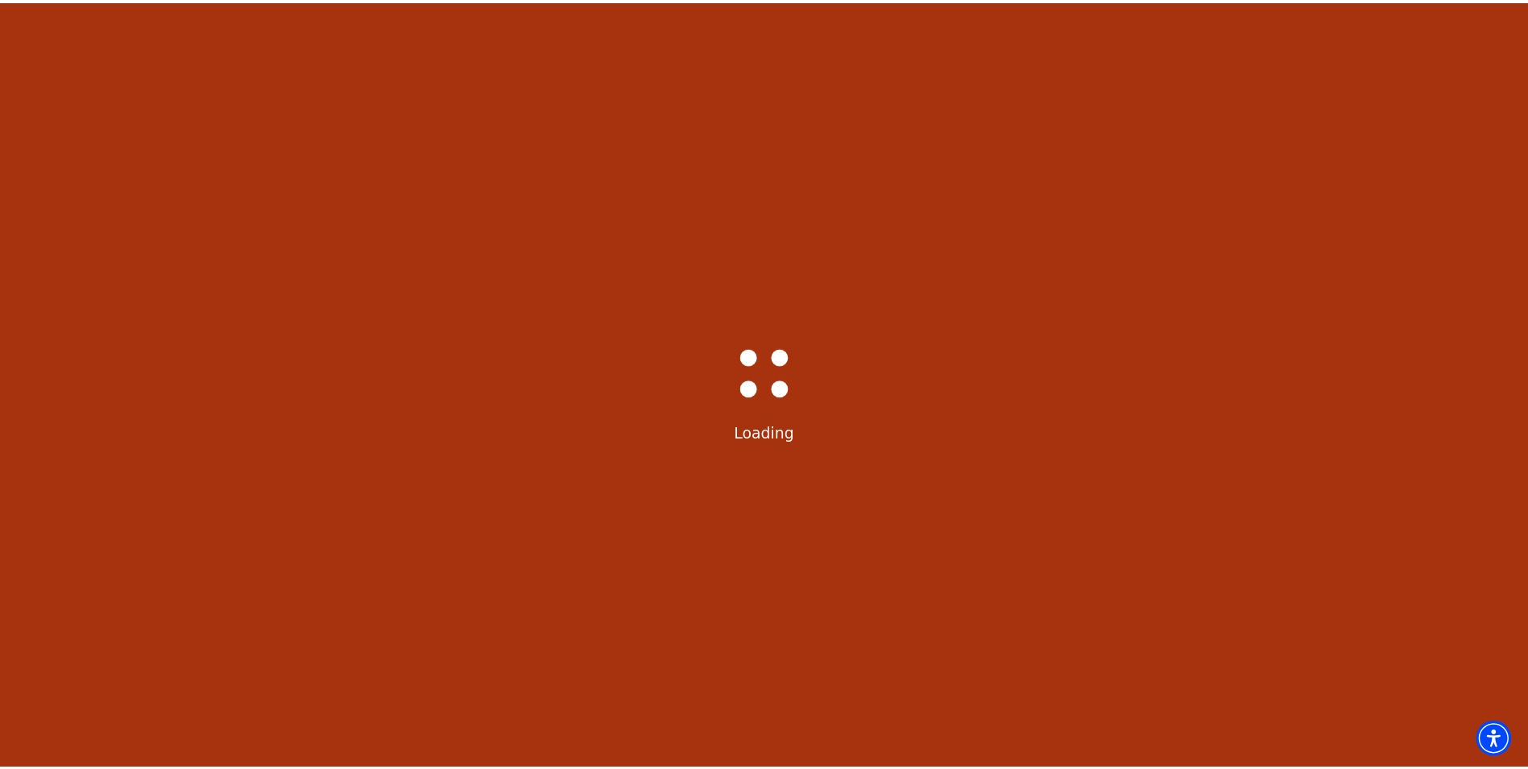
scroll to position [75, 0]
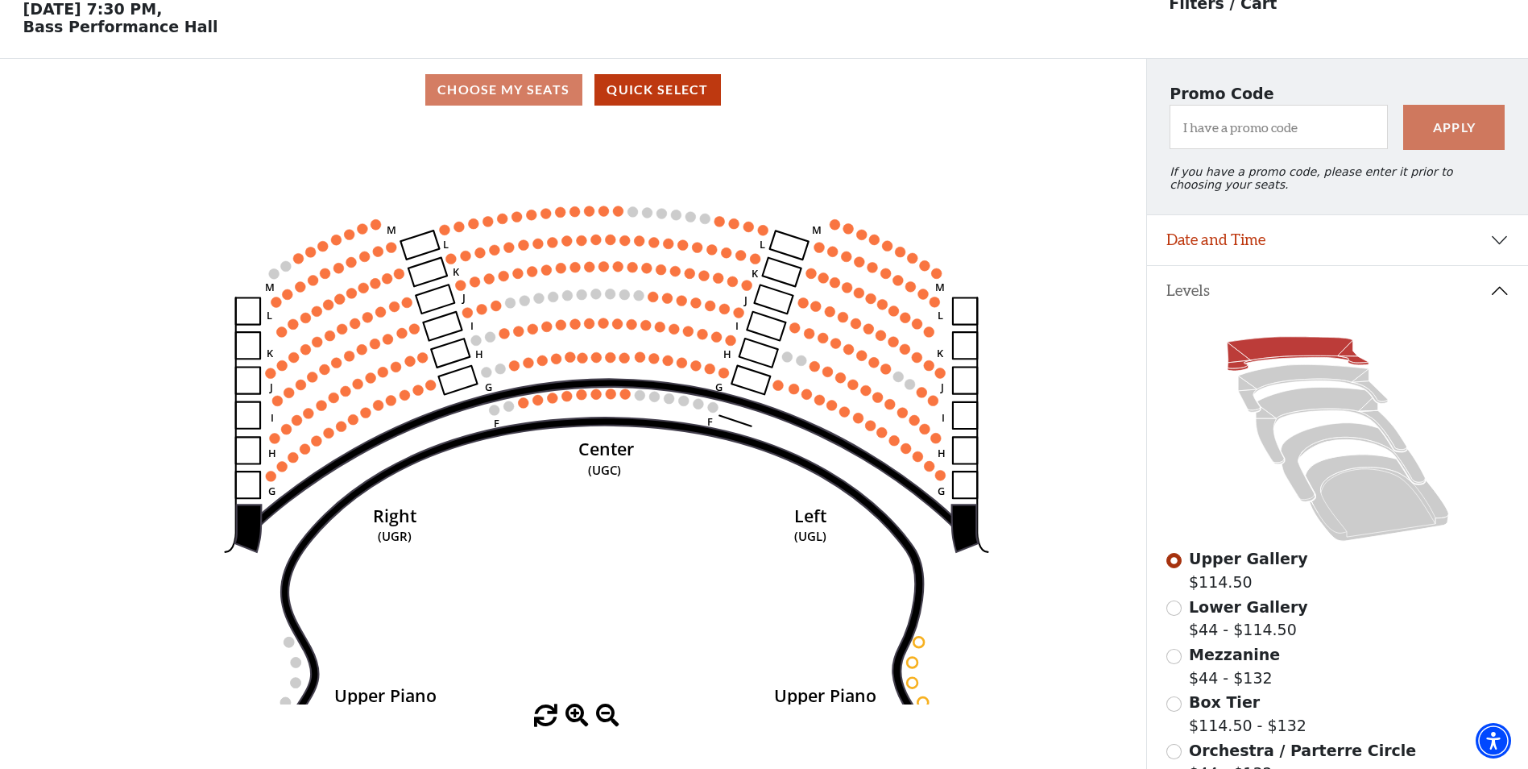
drag, startPoint x: 648, startPoint y: 309, endPoint x: 699, endPoint y: 448, distance: 148.6
click at [699, 449] on icon "Center (UGC) Right (UGR) Left (UGL) Upper Piano Box ZZ (UPBR) Upper Piano Box A…" at bounding box center [572, 412] width 1031 height 583
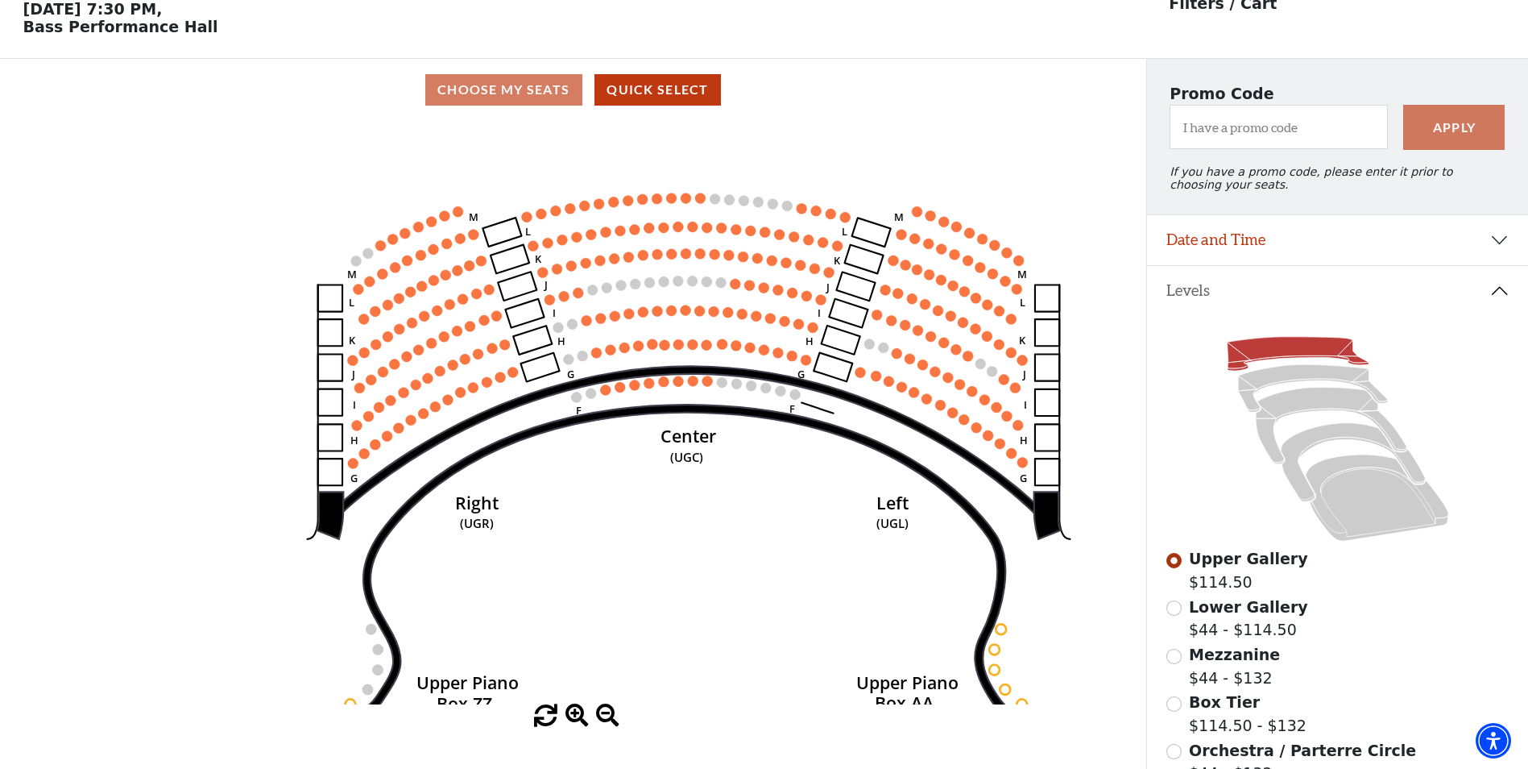
drag, startPoint x: 582, startPoint y: 563, endPoint x: 654, endPoint y: 558, distance: 72.7
click at [654, 558] on icon "Center (UGC) Right (UGR) Left (UGL) Upper Piano Box ZZ (UPBR) Upper Piano Box A…" at bounding box center [572, 412] width 1031 height 583
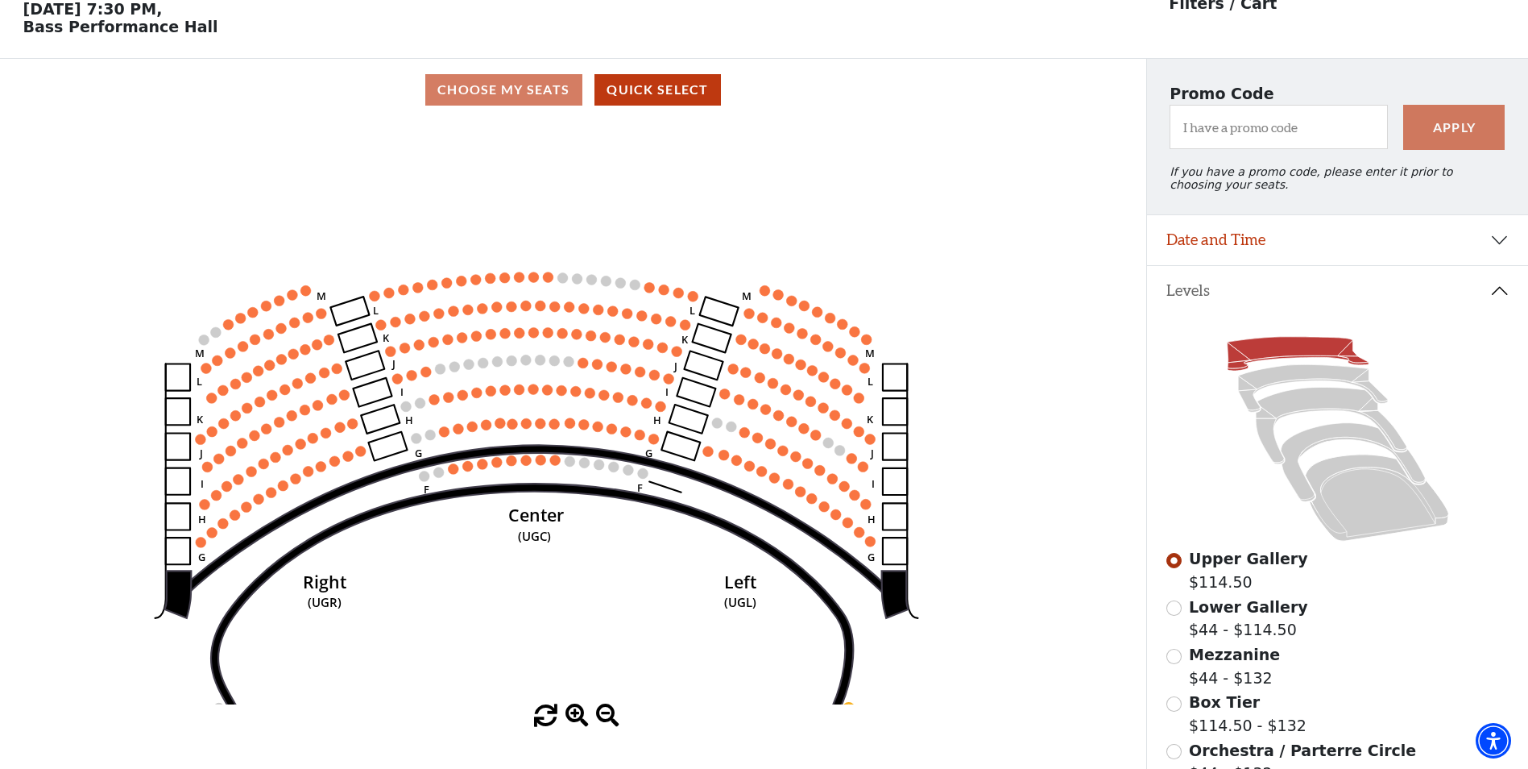
drag, startPoint x: 732, startPoint y: 367, endPoint x: 702, endPoint y: 367, distance: 30.6
click at [701, 368] on rect at bounding box center [704, 364] width 39 height 29
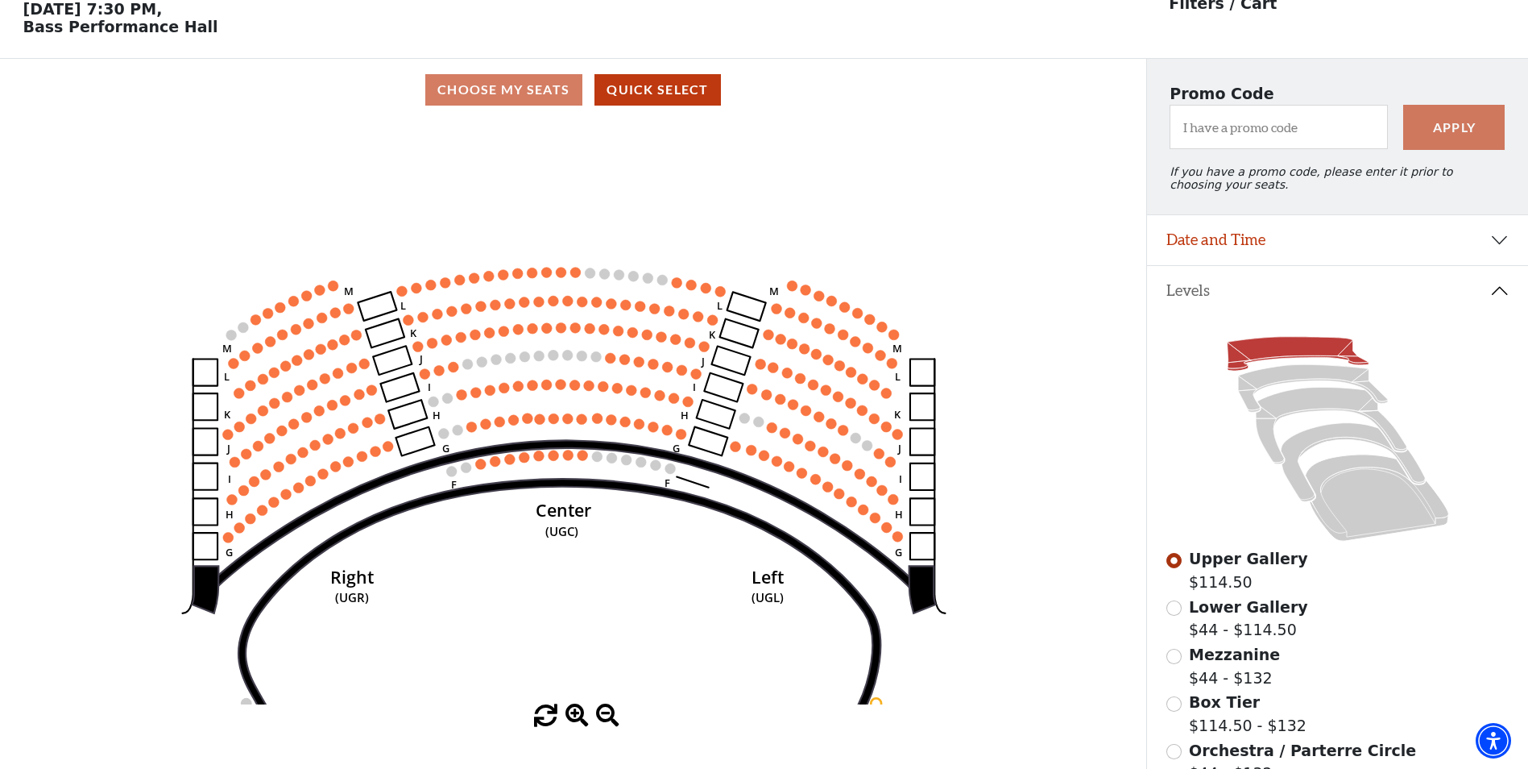
drag, startPoint x: 639, startPoint y: 479, endPoint x: 794, endPoint y: 446, distance: 158.2
click at [773, 457] on icon "Center (UGC) Right (UGR) Left (UGL) Upper Piano Box ZZ (UPBR) Upper Piano Box A…" at bounding box center [572, 412] width 1031 height 583
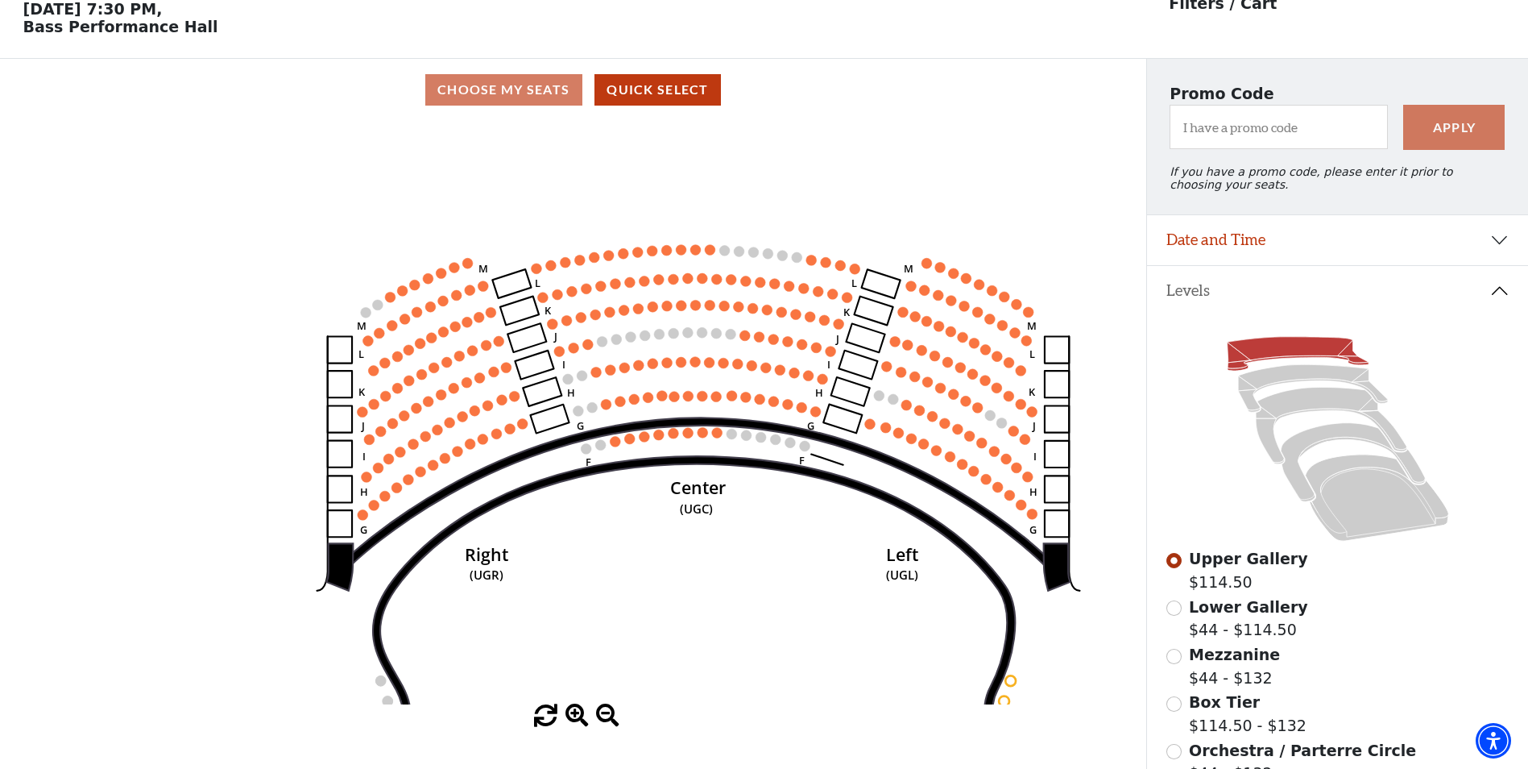
click at [962, 279] on icon "Center (UGC) Right (UGR) Left (UGL) Upper Piano Box ZZ (UPBR) Upper Piano Box A…" at bounding box center [572, 412] width 1031 height 583
